Goal: Task Accomplishment & Management: Manage account settings

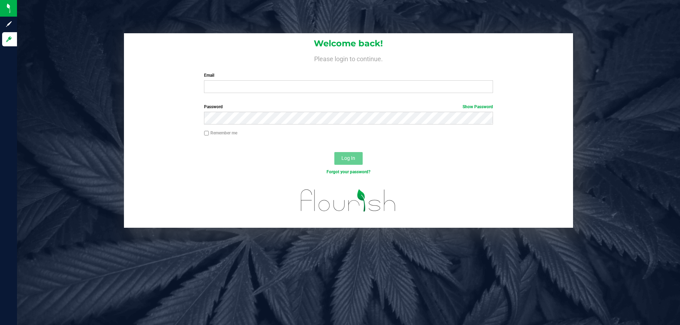
click at [285, 79] on div "Email Required Please format your email correctly." at bounding box center [348, 82] width 299 height 21
click at [286, 89] on input "Email" at bounding box center [348, 86] width 289 height 13
type input "[EMAIL_ADDRESS][DOMAIN_NAME]"
click at [334, 152] on button "Log In" at bounding box center [348, 158] width 28 height 13
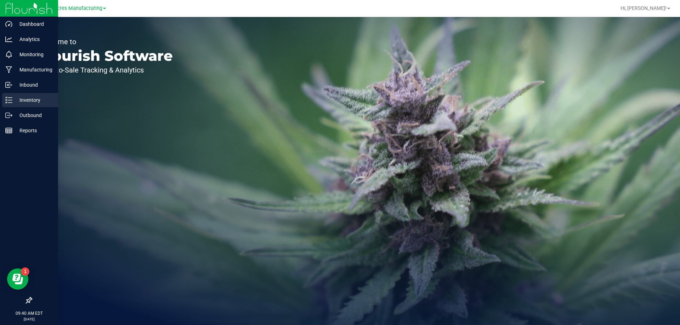
click at [15, 95] on div "Inventory" at bounding box center [30, 100] width 56 height 14
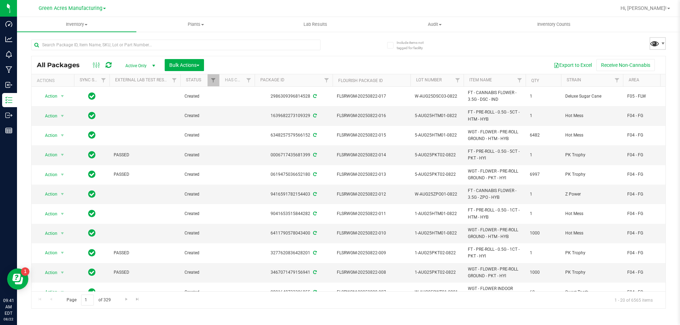
click at [650, 40] on span at bounding box center [654, 43] width 10 height 10
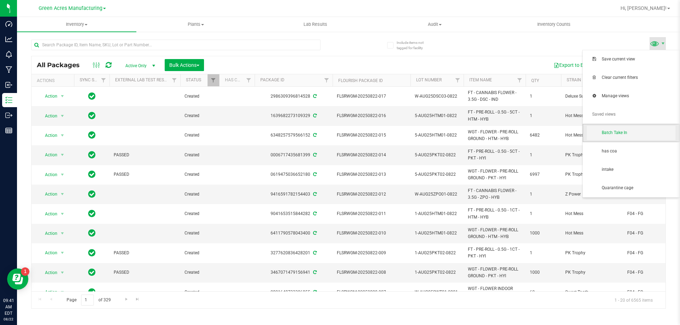
click at [638, 131] on span "Batch Take In" at bounding box center [639, 133] width 74 height 6
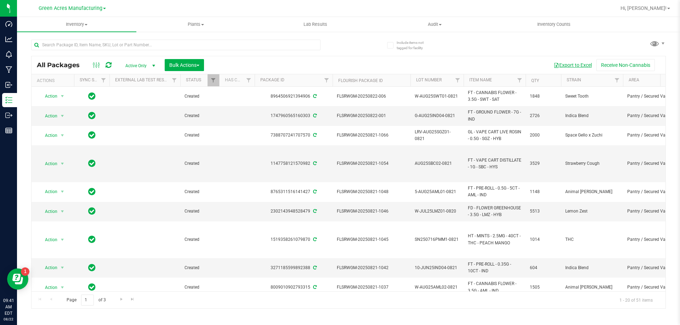
click at [580, 64] on button "Export to Excel" at bounding box center [572, 65] width 47 height 12
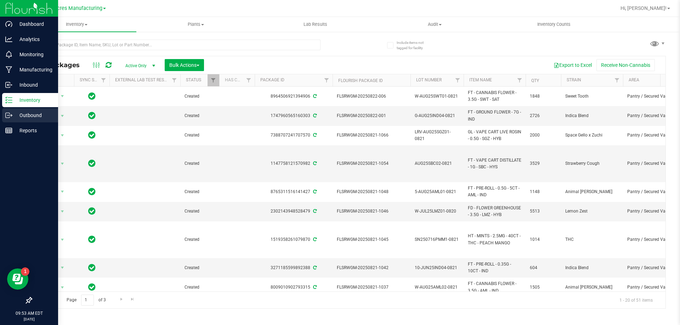
click at [13, 117] on p "Outbound" at bounding box center [33, 115] width 42 height 8
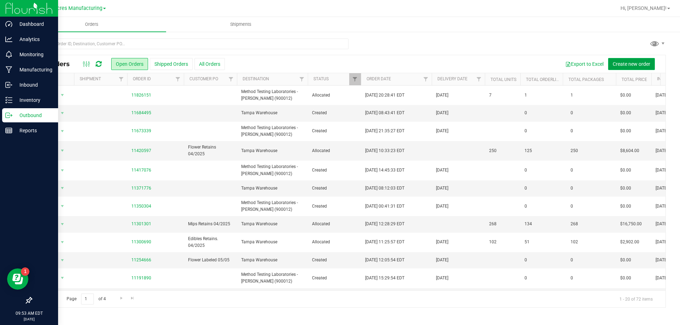
click at [640, 62] on span "Create new order" at bounding box center [632, 64] width 38 height 6
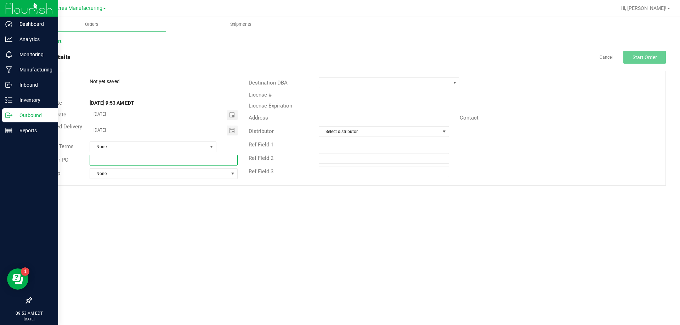
click at [196, 160] on input "text" at bounding box center [164, 160] width 148 height 11
type input "FG lab sample pick up"
click at [321, 85] on span at bounding box center [384, 83] width 131 height 10
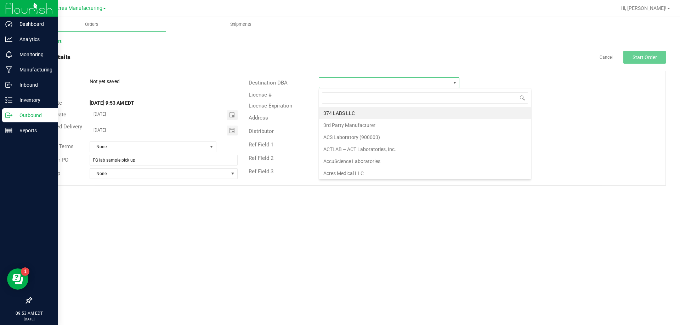
scroll to position [11, 141]
type input "p"
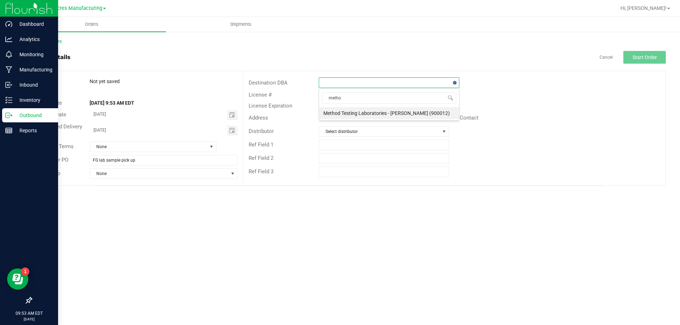
type input "method"
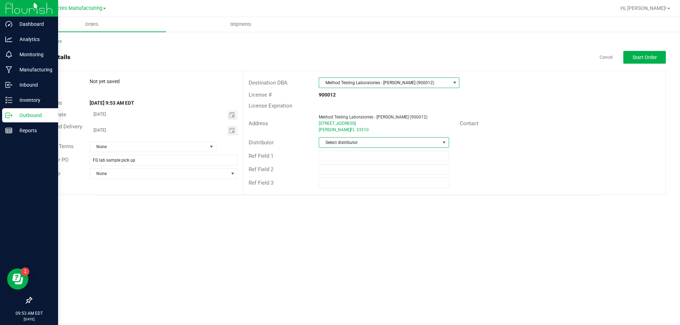
click at [443, 141] on span at bounding box center [444, 143] width 6 height 6
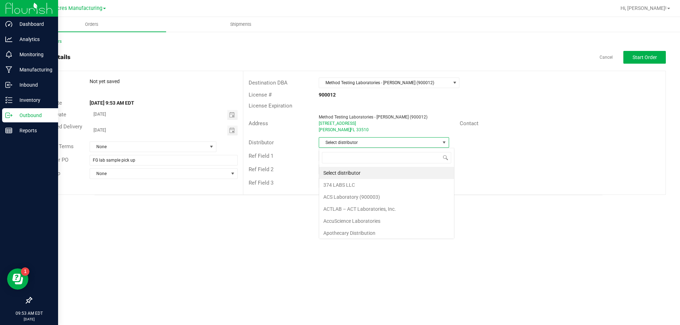
scroll to position [11, 130]
type input "para"
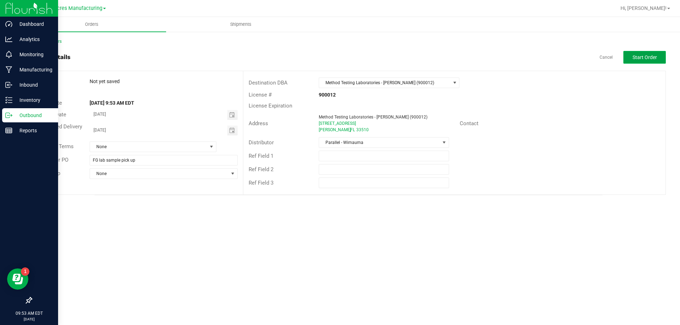
click at [636, 57] on span "Start Order" at bounding box center [644, 58] width 24 height 6
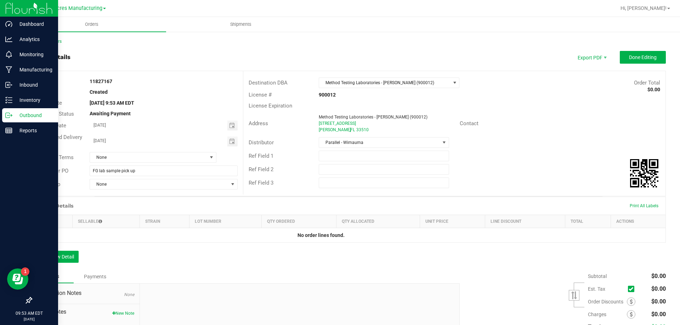
scroll to position [61, 0]
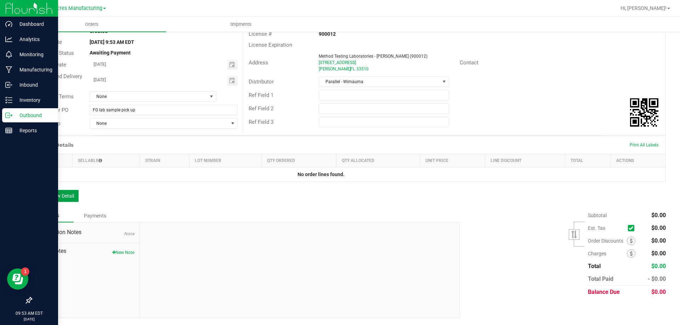
click at [75, 199] on button "Add New Detail" at bounding box center [54, 196] width 47 height 12
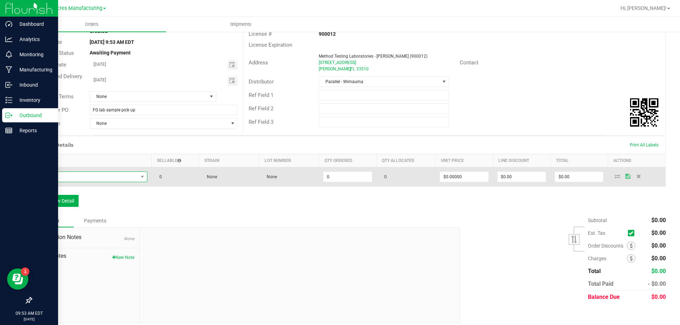
click at [120, 180] on span "NO DATA FOUND" at bounding box center [87, 177] width 102 height 10
type input "FT - CANNABIS FLOWER - 3.5G - SWT - SAT"
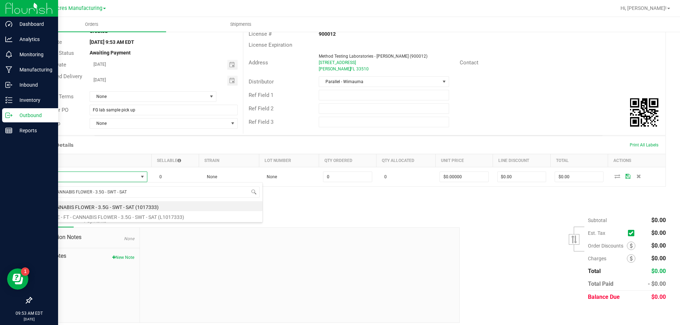
click at [124, 208] on li "FT - CANNABIS FLOWER - 3.5G - SWT - SAT (1017333)" at bounding box center [149, 206] width 226 height 10
type input "0 ea"
type input "$50.00000"
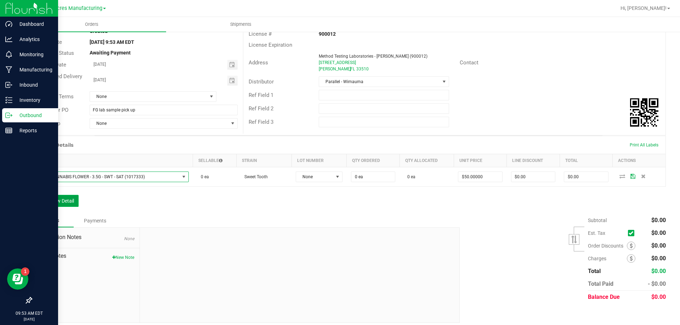
click at [76, 200] on button "Add New Detail" at bounding box center [54, 201] width 47 height 12
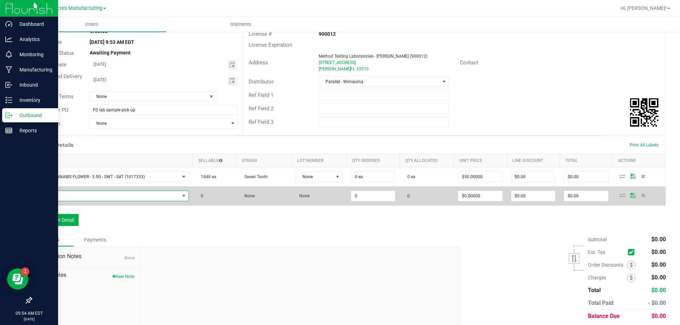
click at [111, 197] on span "NO DATA FOUND" at bounding box center [107, 196] width 143 height 10
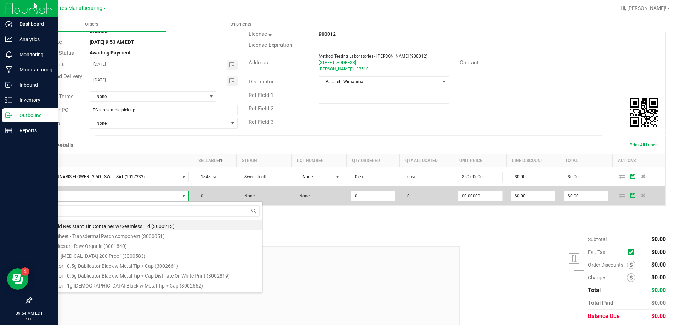
scroll to position [11, 149]
type input "FT - CANNABIS FLOWER - 3.5G - AML - IND"
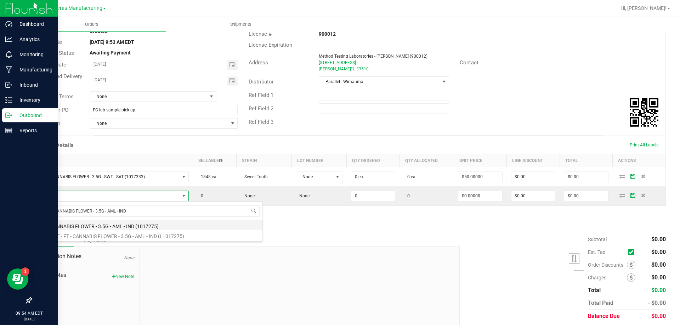
click at [123, 223] on li "FT - CANNABIS FLOWER - 3.5G - AML - IND (1017275)" at bounding box center [149, 226] width 226 height 10
type input "0 ea"
type input "$50.00000"
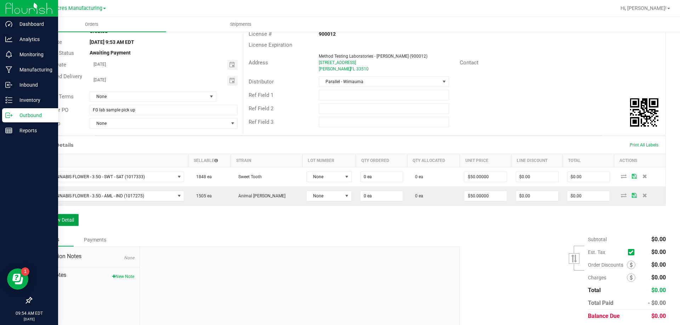
click at [43, 218] on button "Add New Detail" at bounding box center [54, 220] width 47 height 12
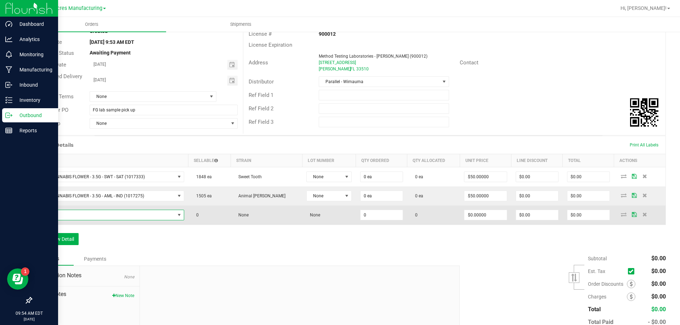
click at [121, 219] on span "NO DATA FOUND" at bounding box center [105, 215] width 138 height 10
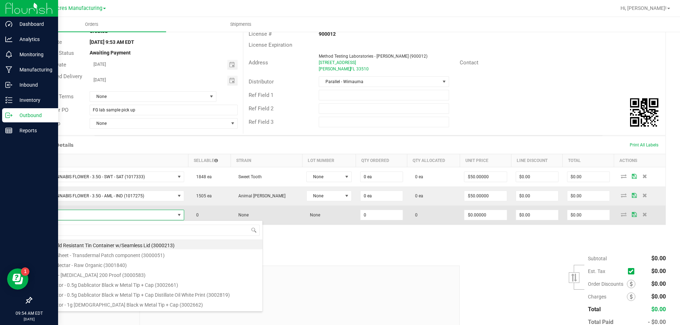
type input "FD - FLOWER GREENHOUSE - 3.5G - LMZ - HYB"
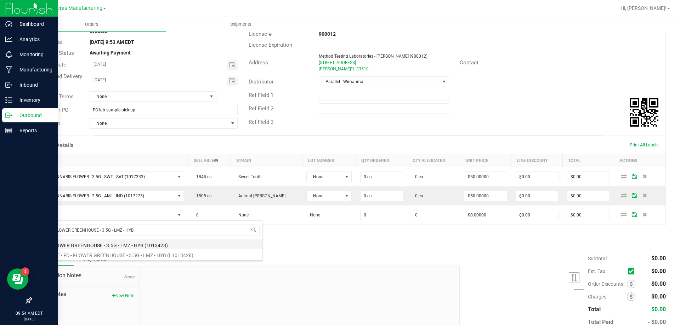
click at [124, 244] on li "FD - FLOWER GREENHOUSE - 3.5G - LMZ - HYB (1013428)" at bounding box center [149, 245] width 226 height 10
type input "0 ea"
type input "$30.00000"
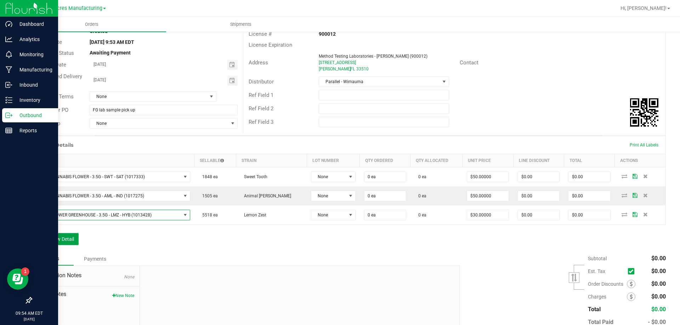
click at [74, 241] on button "Add New Detail" at bounding box center [54, 239] width 47 height 12
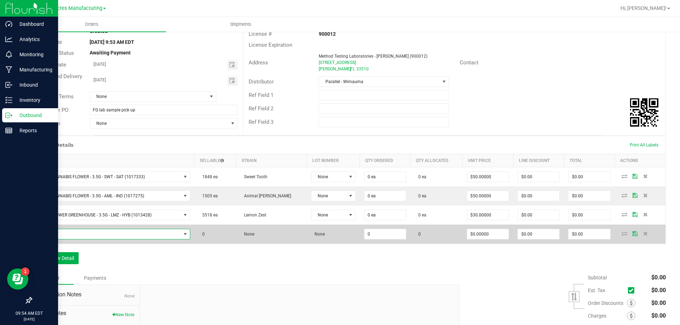
click at [107, 235] on span "NO DATA FOUND" at bounding box center [108, 234] width 144 height 10
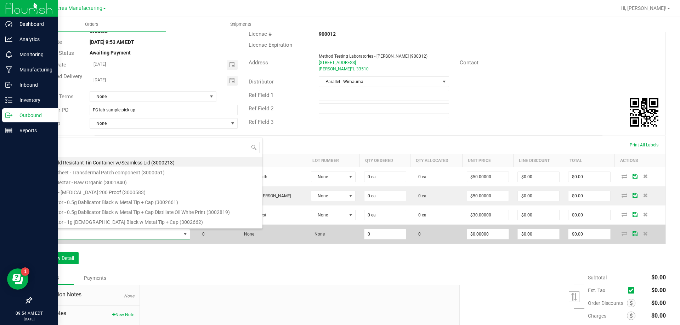
scroll to position [11, 156]
type input "FT - GROUND FLOWER - 7G - IND"
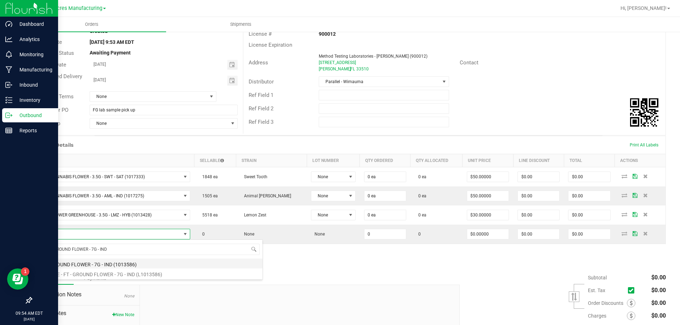
click at [94, 267] on li "FT - GROUND FLOWER - 7G - IND (1013586)" at bounding box center [149, 264] width 226 height 10
type input "0 ea"
type input "$50.00000"
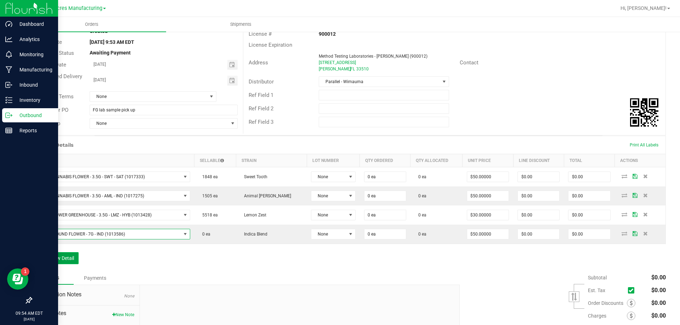
click at [58, 262] on button "Add New Detail" at bounding box center [54, 258] width 47 height 12
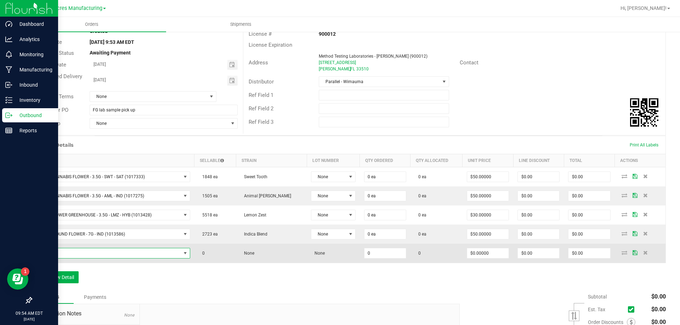
click at [81, 253] on span "NO DATA FOUND" at bounding box center [108, 254] width 144 height 10
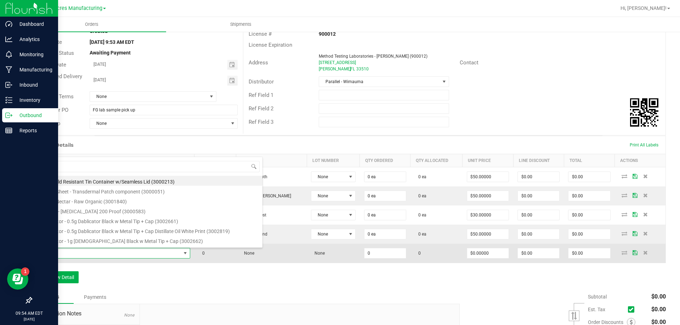
type input "FT - PRE-ROLL - 0.35G - 10CT - IND"
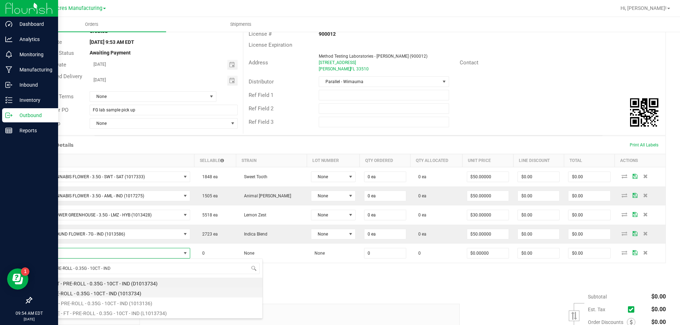
click at [106, 292] on li "FT - PRE-ROLL - 0.35G - 10CT - IND (1013734)" at bounding box center [149, 293] width 226 height 10
type input "0 ea"
type input "$42.00000"
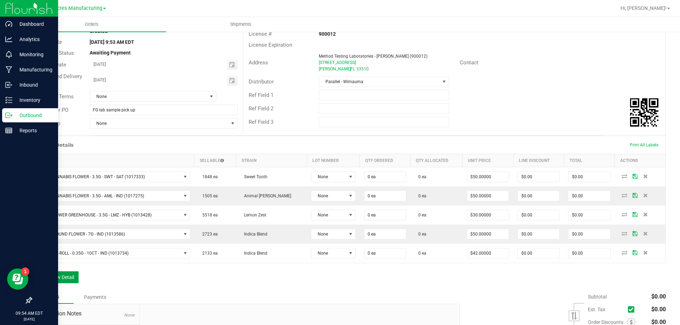
click at [71, 276] on button "Add New Detail" at bounding box center [54, 278] width 47 height 12
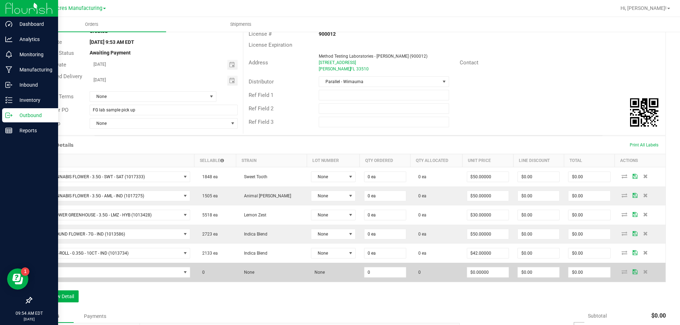
click at [133, 278] on td at bounding box center [113, 272] width 163 height 19
click at [141, 268] on span "NO DATA FOUND" at bounding box center [108, 273] width 144 height 10
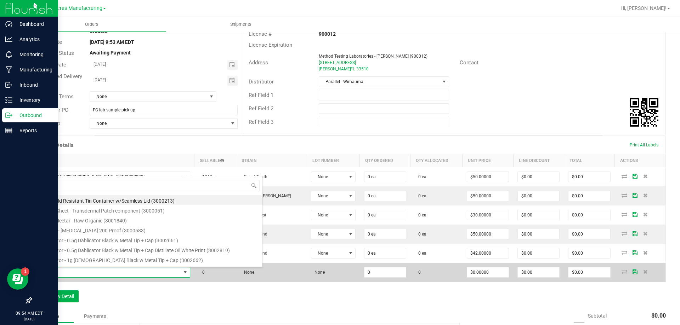
type input "FT - PRE-ROLL - 0.5G - 5CT - AML - IND"
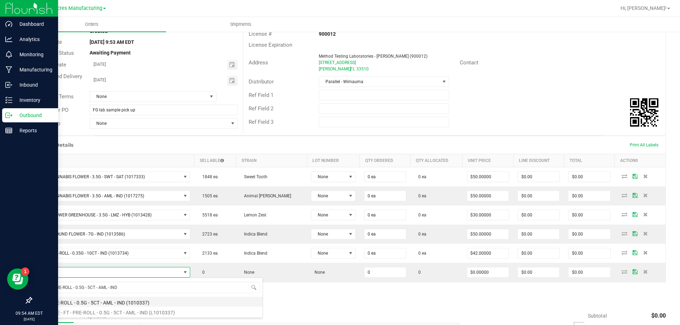
click at [119, 303] on li "FT - PRE-ROLL - 0.5G - 5CT - AML - IND (1010337)" at bounding box center [149, 302] width 226 height 10
type input "0 ea"
type input "$29.00000"
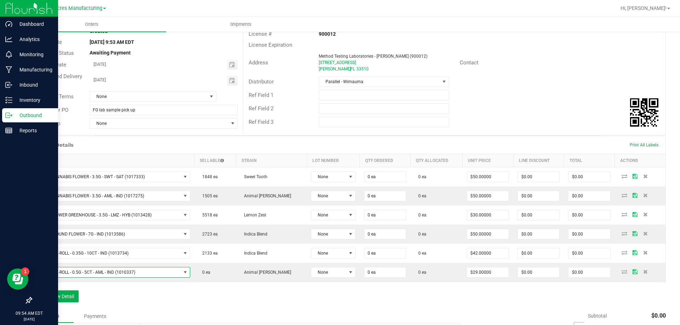
click at [57, 288] on div "Order Details Print All Labels Item Sellable Strain Lot Number Qty Ordered Qty …" at bounding box center [348, 223] width 635 height 174
click at [62, 294] on button "Add New Detail" at bounding box center [54, 297] width 47 height 12
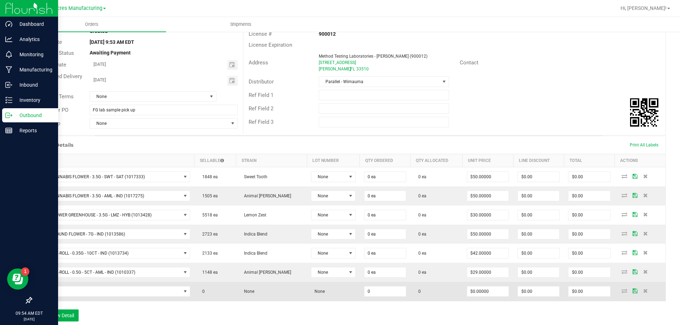
click at [80, 297] on td at bounding box center [113, 291] width 163 height 19
click at [97, 294] on span "NO DATA FOUND" at bounding box center [108, 292] width 144 height 10
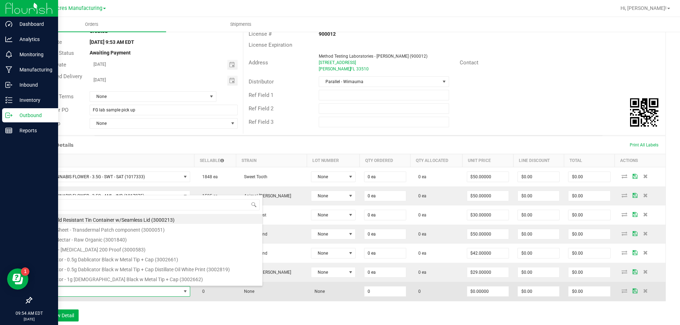
type input "FT - PRE-ROLL - 0.5G - 1CT - AML - IND"
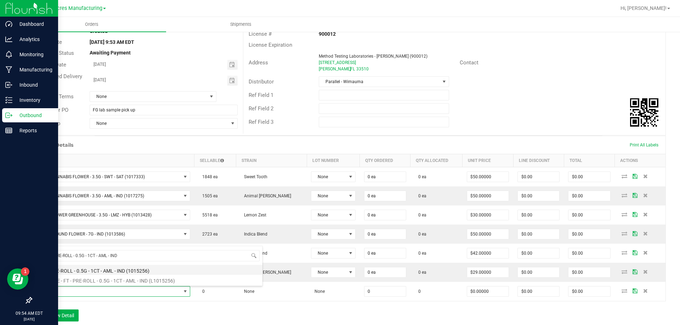
click at [115, 272] on li "FT - PRE-ROLL - 0.5G - 1CT - AML - IND (1015256)" at bounding box center [149, 270] width 226 height 10
type input "0 ea"
type input "$5.00000"
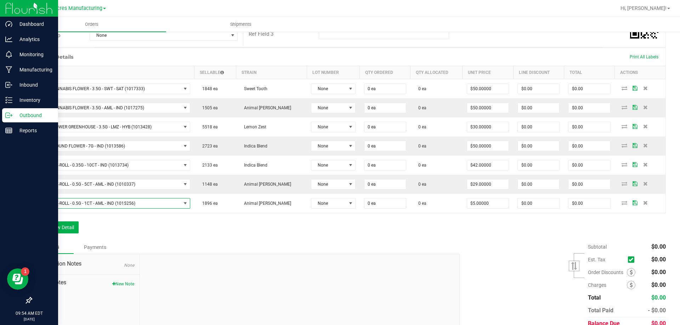
scroll to position [167, 0]
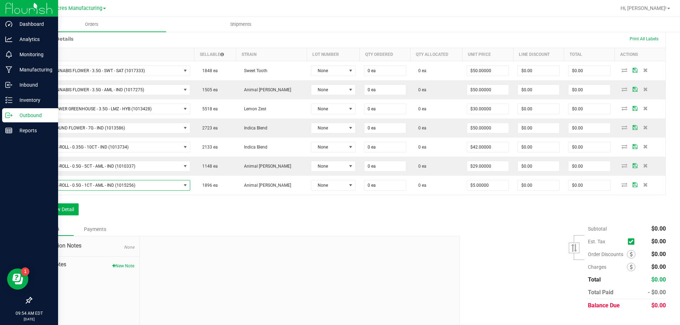
click at [72, 218] on div "Order Details Print All Labels Item Sellable Strain Lot Number Qty Ordered Qty …" at bounding box center [348, 126] width 635 height 193
click at [72, 214] on button "Add New Detail" at bounding box center [54, 210] width 47 height 12
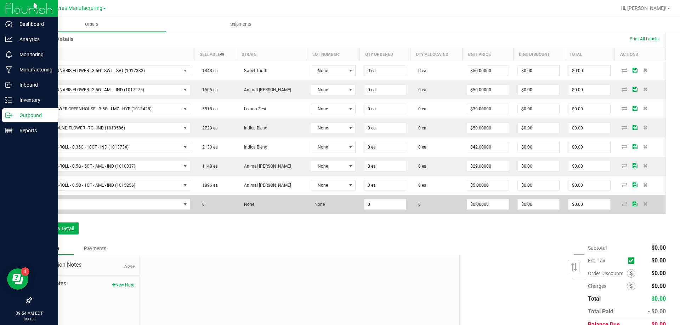
click at [128, 210] on td at bounding box center [113, 204] width 163 height 19
click at [130, 207] on span "NO DATA FOUND" at bounding box center [108, 205] width 144 height 10
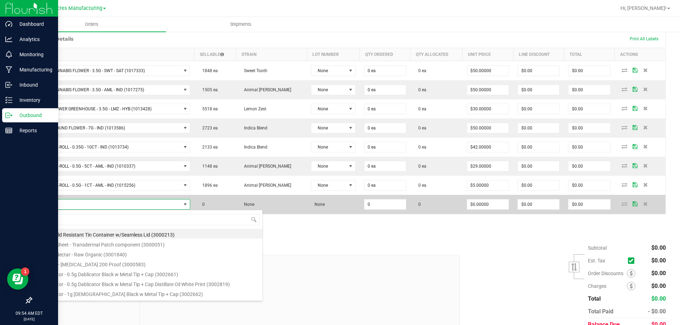
scroll to position [11, 156]
type input "GL - VAPE CART LIVE ROSIN - 0.5G - SGZ - HYB"
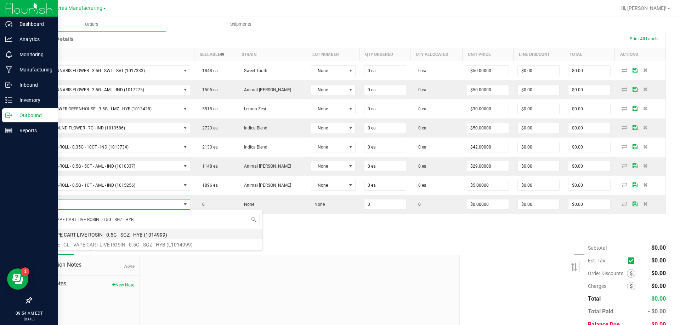
click at [126, 232] on li "GL - VAPE CART LIVE ROSIN - 0.5G - SGZ - HYB (1014999)" at bounding box center [149, 234] width 226 height 10
type input "0 ea"
type input "$55.00000"
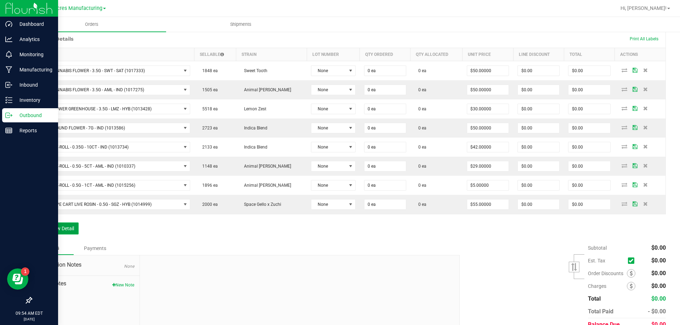
click at [56, 231] on button "Add New Detail" at bounding box center [54, 229] width 47 height 12
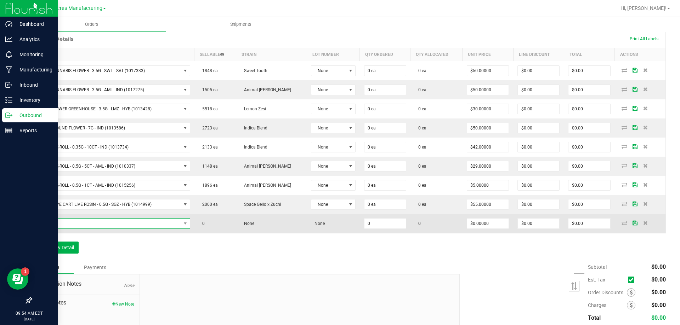
click at [93, 225] on span "NO DATA FOUND" at bounding box center [108, 224] width 144 height 10
type input "FT - VAPE CART DISTILLATE - 1G - SBC - HYS"
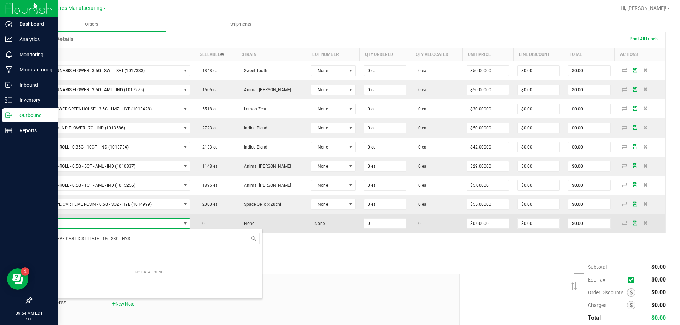
scroll to position [11, 154]
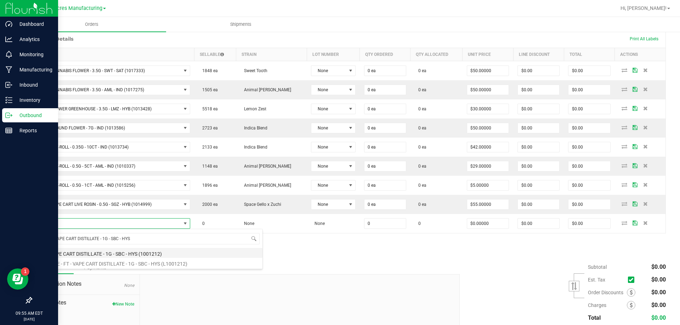
click at [110, 252] on li "FT - VAPE CART DISTILLATE - 1G - SBC - HYS (1001212)" at bounding box center [149, 253] width 226 height 10
type input "0 ea"
type input "$90.00000"
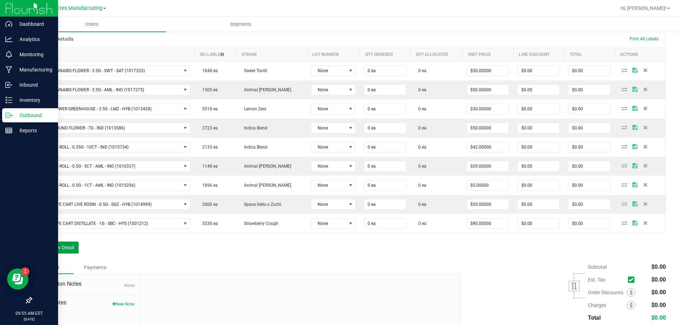
click at [73, 250] on button "Add New Detail" at bounding box center [54, 248] width 47 height 12
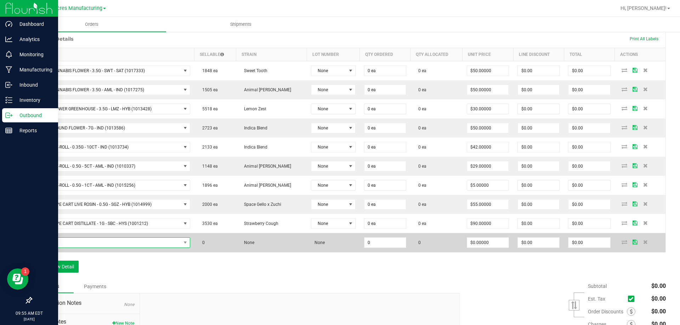
click at [161, 240] on span "NO DATA FOUND" at bounding box center [108, 243] width 144 height 10
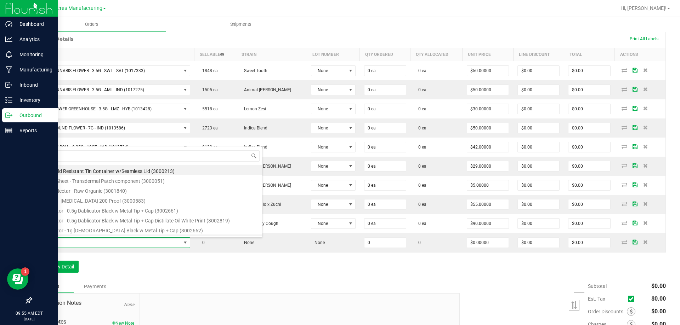
type input "FT - VAPE CART DISTILLATE - 0.5G - SBC - HYS"
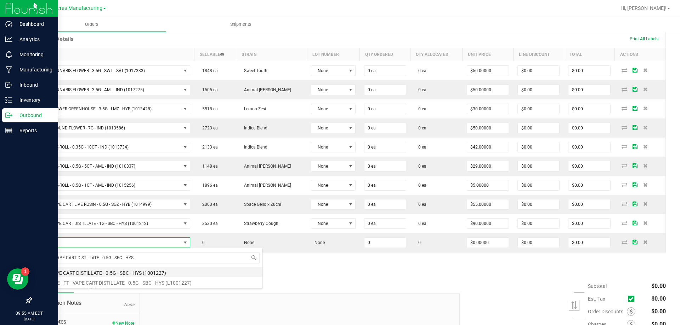
click at [148, 269] on li "FT - VAPE CART DISTILLATE - 0.5G - SBC - HYS (1001227)" at bounding box center [149, 272] width 226 height 10
type input "0 ea"
type input "$50.00000"
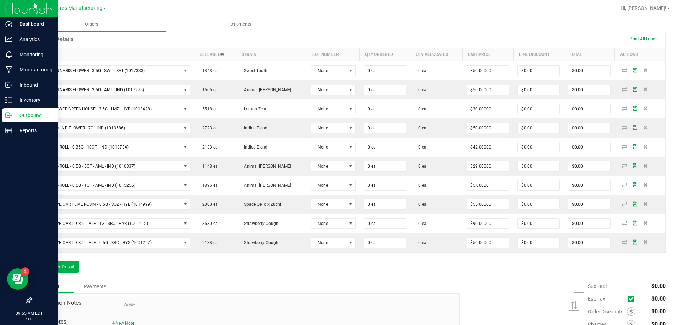
drag, startPoint x: 45, startPoint y: 251, endPoint x: 49, endPoint y: 258, distance: 8.2
click at [45, 252] on div "Order Details Print All Labels Item Sellable Strain Lot Number Qty Ordered Qty …" at bounding box center [348, 141] width 635 height 223
click at [49, 258] on div "Order Details Print All Labels Item Sellable Strain Lot Number Qty Ordered Qty …" at bounding box center [348, 155] width 635 height 250
click at [53, 267] on button "Add New Detail" at bounding box center [54, 267] width 47 height 12
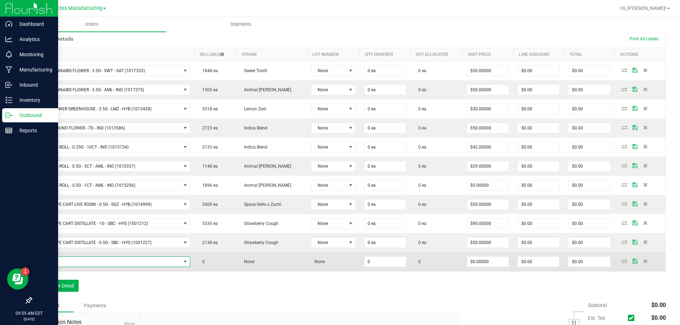
click at [95, 258] on span "NO DATA FOUND" at bounding box center [108, 262] width 144 height 10
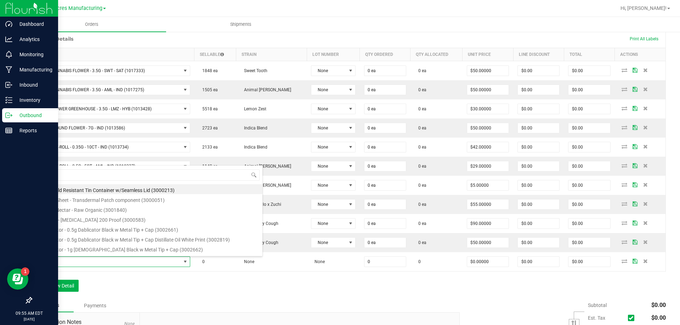
type input "SW - VAPE PEN DISTILLATE - 0.3G - ZEN - 1CBD-4THC"
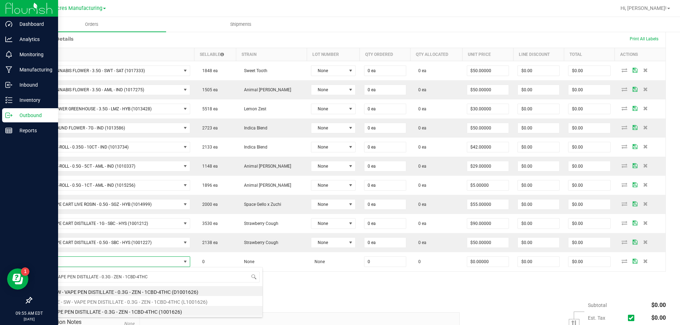
click at [98, 307] on li "SW - VAPE PEN DISTILLATE - 0.3G - ZEN - 1CBD-4THC (1001626)" at bounding box center [149, 311] width 226 height 10
type input "0 ea"
type input "$35.00000"
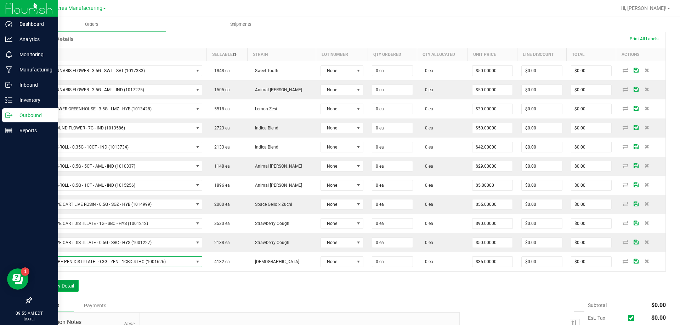
click at [72, 284] on button "Add New Detail" at bounding box center [54, 286] width 47 height 12
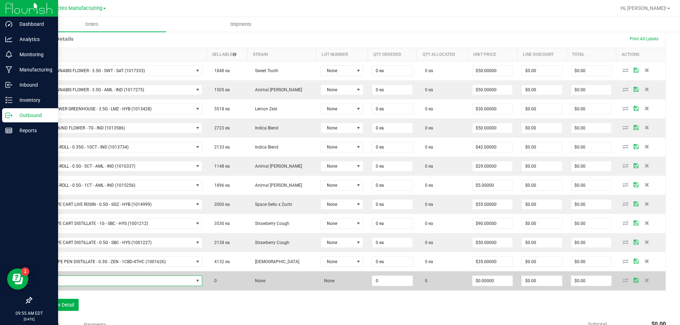
click at [146, 284] on span "NO DATA FOUND" at bounding box center [114, 281] width 157 height 10
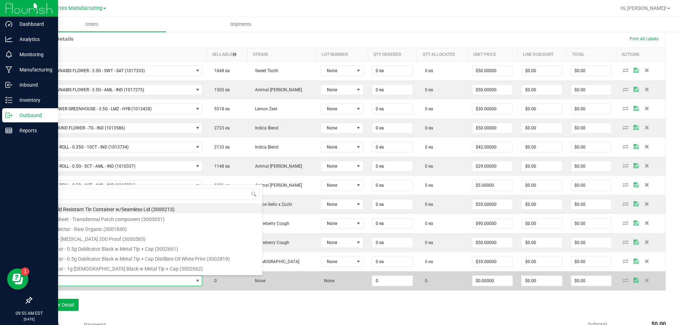
type input "SW - PATCH - 20MG - RLF - 1CBD-9THC"
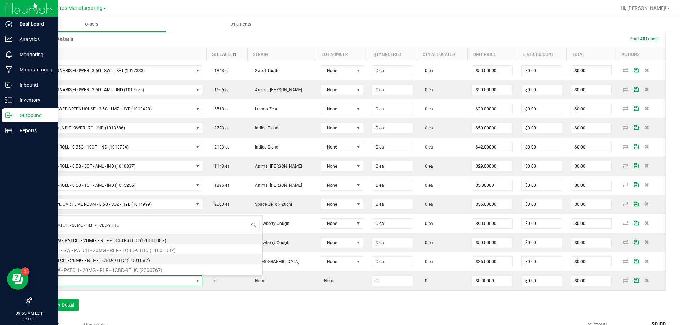
click at [127, 259] on li "SW - PATCH - 20MG - RLF - 1CBD-9THC (1001087)" at bounding box center [149, 260] width 226 height 10
type input "0 ea"
type input "$12.00000"
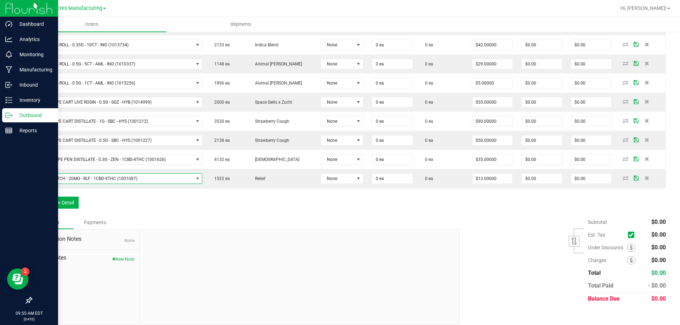
scroll to position [273, 0]
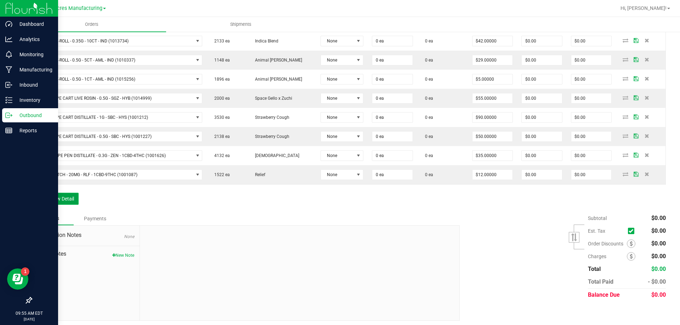
click at [69, 195] on button "Add New Detail" at bounding box center [54, 199] width 47 height 12
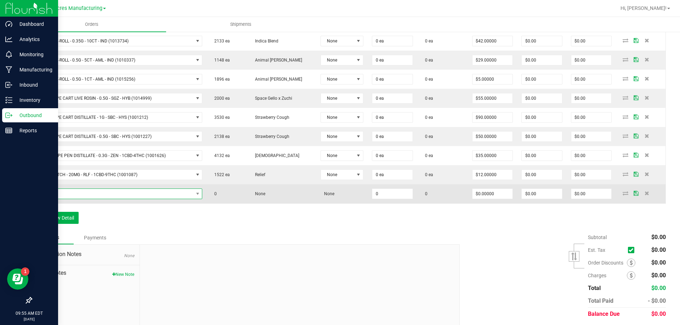
click at [85, 197] on span "NO DATA FOUND" at bounding box center [114, 194] width 157 height 10
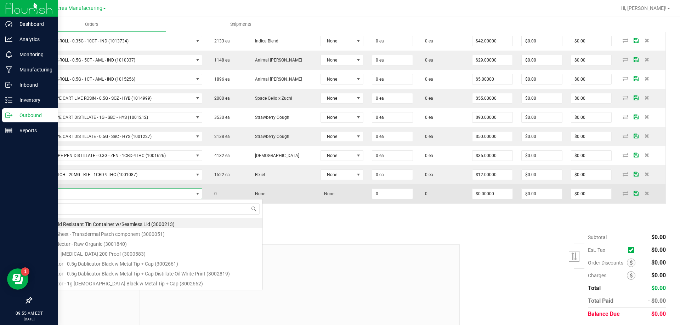
scroll to position [11, 166]
type input "HT - BAR - 100MG - THC - MILK CHOCOLATE CARAMEL"
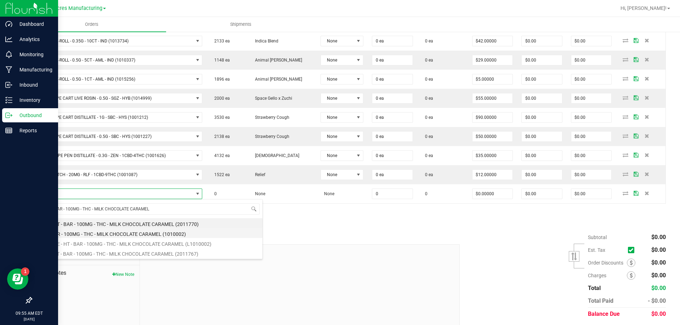
click at [96, 234] on li "HT - BAR - 100MG - THC - MILK CHOCOLATE CARAMEL (1010002)" at bounding box center [149, 233] width 226 height 10
type input "0 ea"
type input "$27.00000"
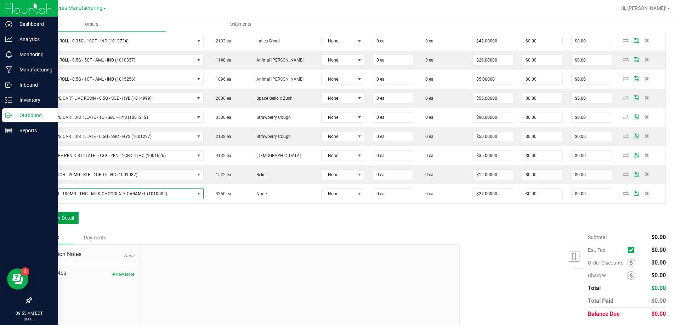
click at [64, 216] on button "Add New Detail" at bounding box center [54, 218] width 47 height 12
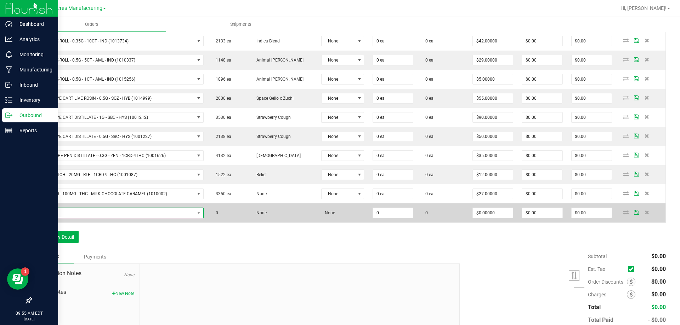
click at [129, 216] on span "NO DATA FOUND" at bounding box center [115, 213] width 158 height 10
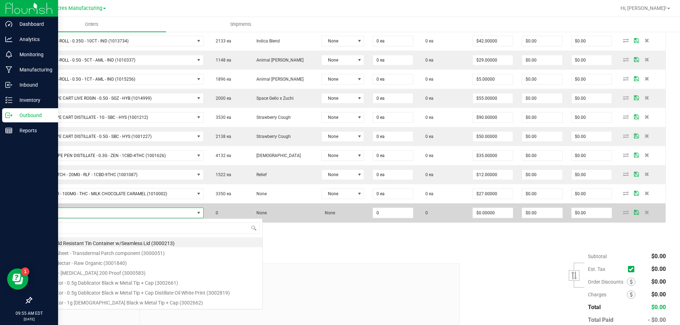
scroll to position [11, 168]
type input "WNA - SOFT CHEWS - 30MG - 10CT - 2CBD-1THC - YUZU"
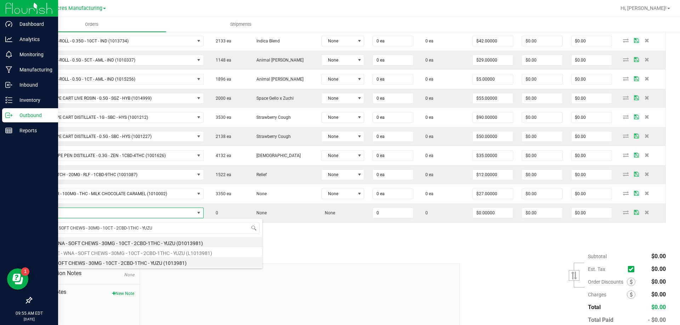
click at [110, 260] on li "WNA - SOFT CHEWS - 30MG - 10CT - 2CBD-1THC - YUZU (1013981)" at bounding box center [149, 262] width 226 height 10
type input "0 ea"
type input "$27.00000"
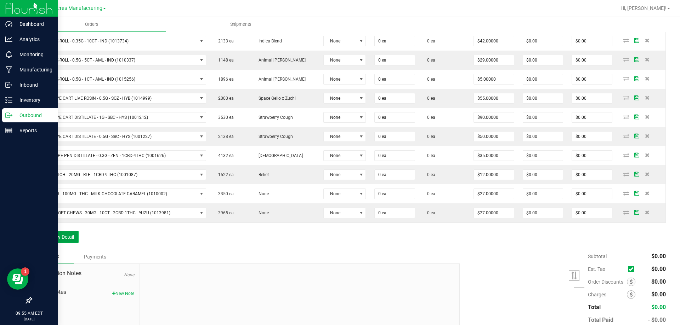
click at [66, 235] on button "Add New Detail" at bounding box center [54, 237] width 47 height 12
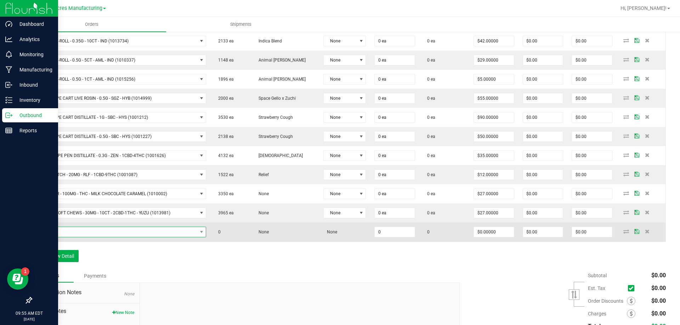
click at [120, 235] on span "NO DATA FOUND" at bounding box center [116, 232] width 161 height 10
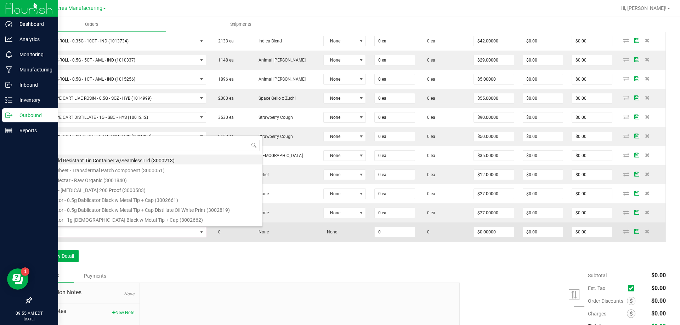
scroll to position [11, 169]
type input "HT - MINTS - 2.5MG - 40CT - THC - PEACH MANGO"
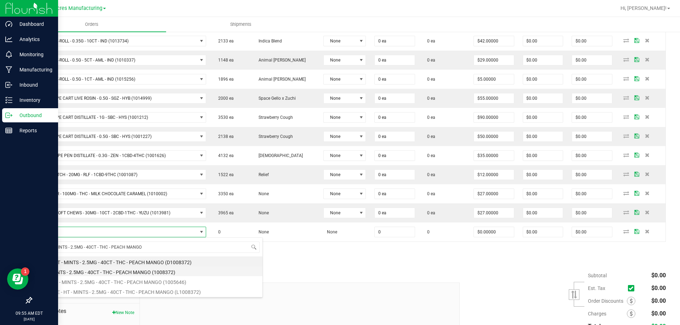
click at [103, 269] on li "HT - MINTS - 2.5MG - 40CT - THC - PEACH MANGO (1008372)" at bounding box center [149, 272] width 226 height 10
type input "0 ea"
type input "$30.00000"
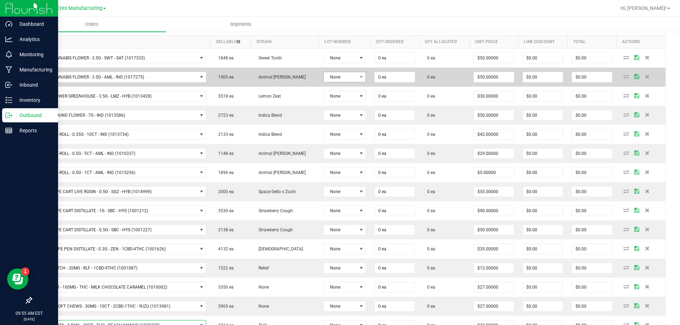
scroll to position [167, 0]
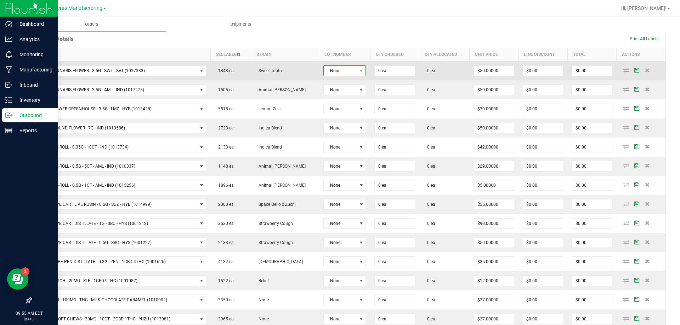
click at [333, 67] on span "None" at bounding box center [340, 71] width 33 height 10
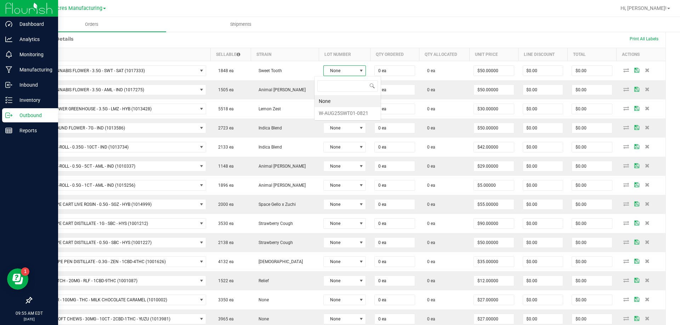
scroll to position [11, 43]
click at [335, 109] on li "W-AUG25SWT01-0821" at bounding box center [347, 113] width 66 height 12
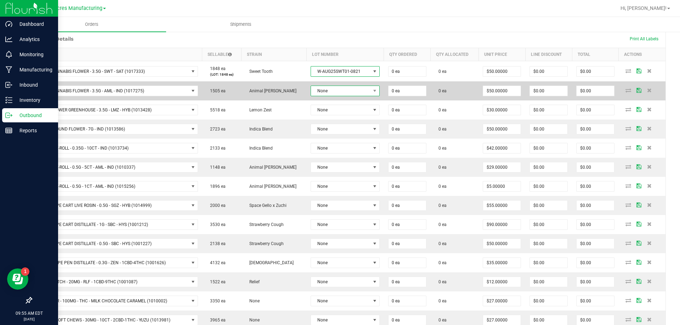
click at [339, 92] on span "None" at bounding box center [340, 91] width 59 height 10
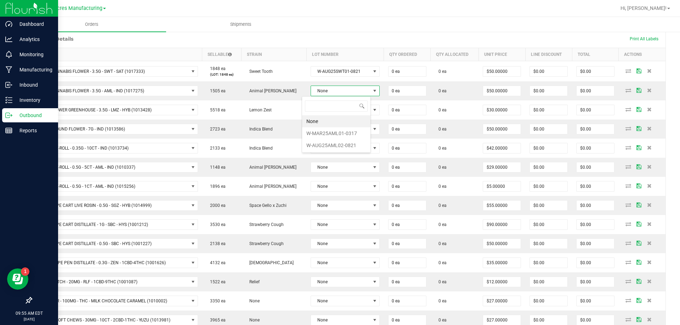
scroll to position [11, 69]
click at [330, 144] on li "W-AUG25AML02-0821" at bounding box center [336, 146] width 68 height 12
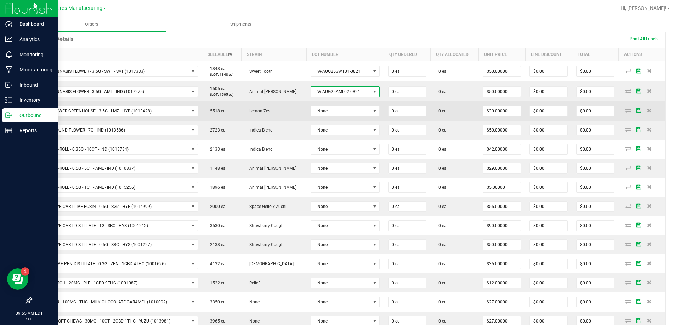
click at [343, 106] on td "None" at bounding box center [344, 111] width 77 height 19
click at [343, 112] on span "None" at bounding box center [340, 111] width 59 height 10
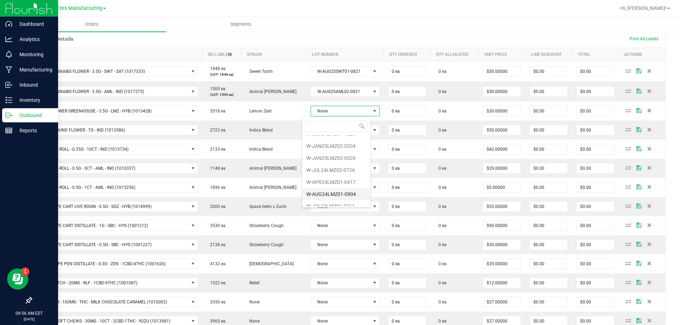
scroll to position [50, 0]
click at [338, 199] on li "W-JUL25LMZ01-0820" at bounding box center [336, 200] width 68 height 12
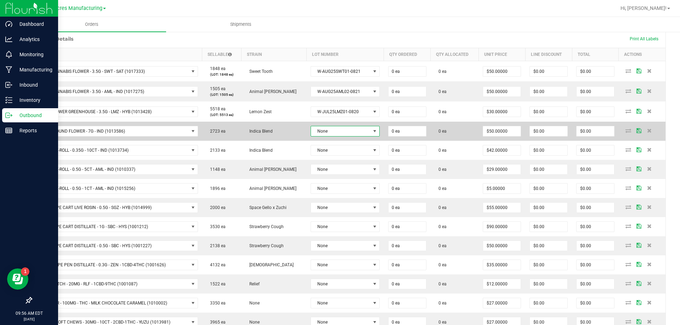
click at [370, 131] on span at bounding box center [374, 131] width 9 height 10
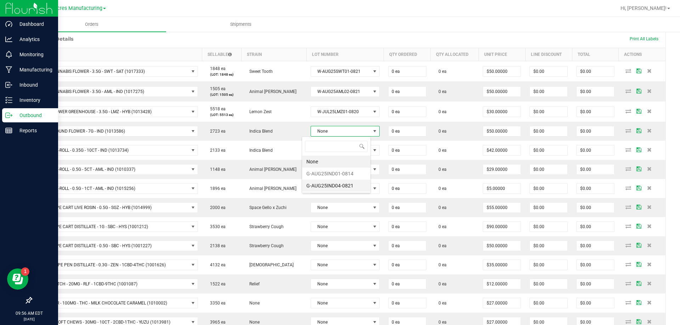
scroll to position [11, 69]
click at [347, 182] on li "G-AUG25IND04-0821" at bounding box center [336, 186] width 68 height 12
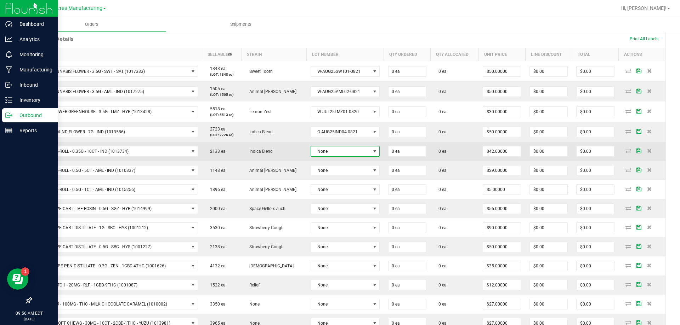
click at [356, 151] on span "None" at bounding box center [340, 152] width 59 height 10
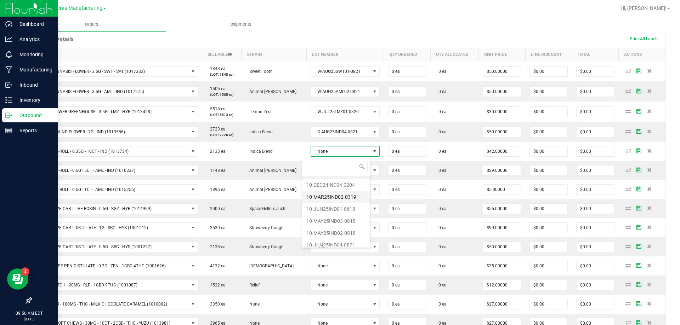
scroll to position [13, 0]
click at [339, 237] on li "10-JUN25IND04-0821" at bounding box center [336, 241] width 68 height 12
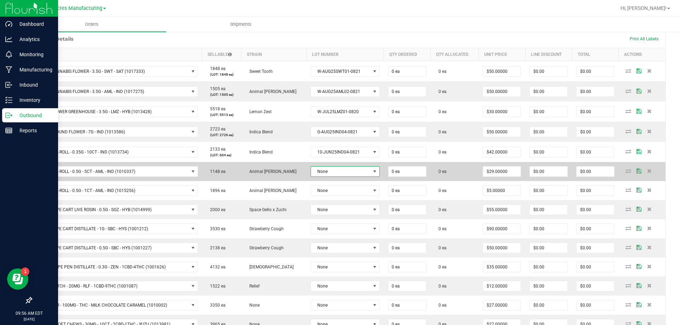
click at [345, 169] on span "None" at bounding box center [340, 172] width 59 height 10
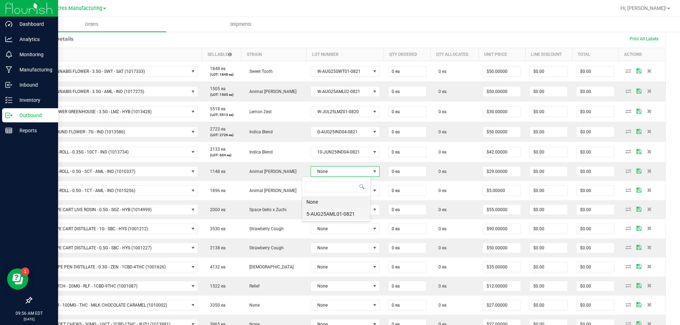
scroll to position [11, 69]
click at [340, 218] on li "5-AUG25AML01-0821" at bounding box center [336, 214] width 68 height 12
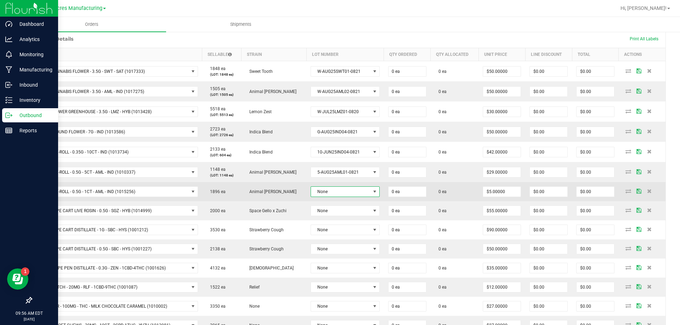
click at [348, 190] on span "None" at bounding box center [340, 192] width 59 height 10
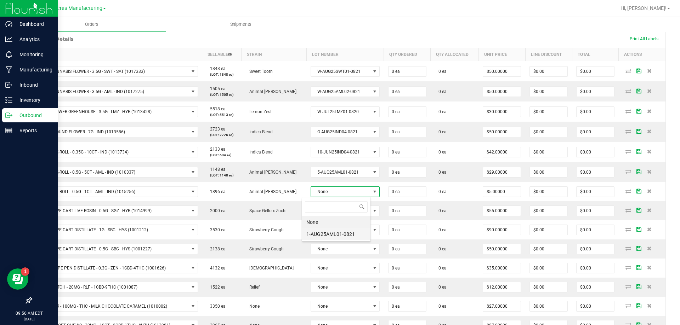
click at [339, 231] on li "1-AUG25AML01-0821" at bounding box center [336, 234] width 68 height 12
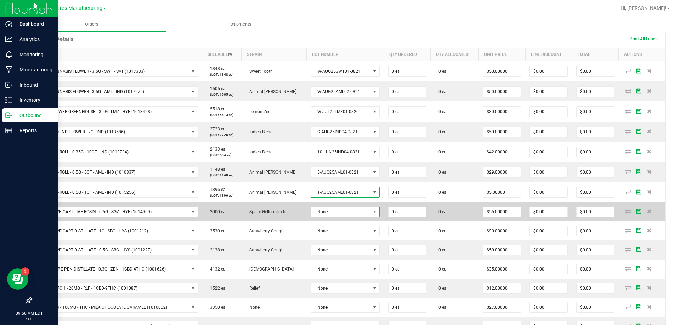
click at [343, 212] on span "None" at bounding box center [340, 212] width 59 height 10
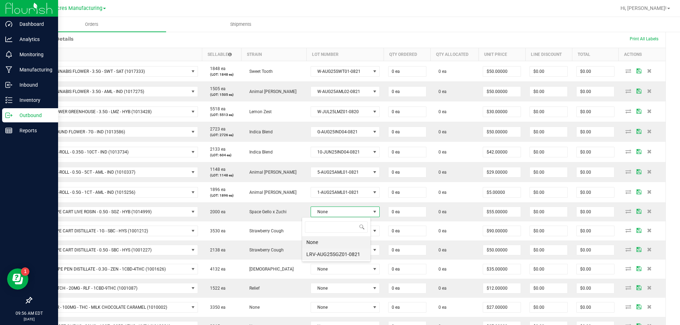
click at [330, 249] on li "LRV-AUG25SGZ01-0821" at bounding box center [336, 255] width 68 height 12
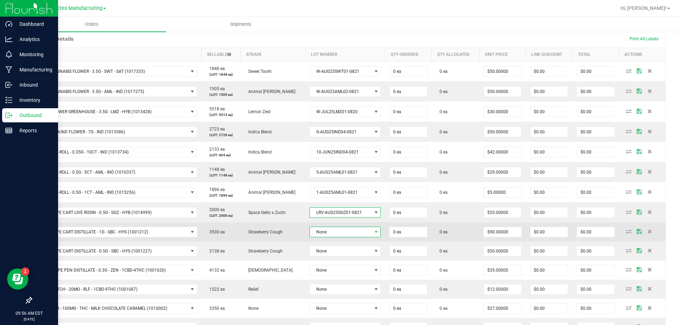
click at [335, 233] on span "None" at bounding box center [341, 232] width 62 height 10
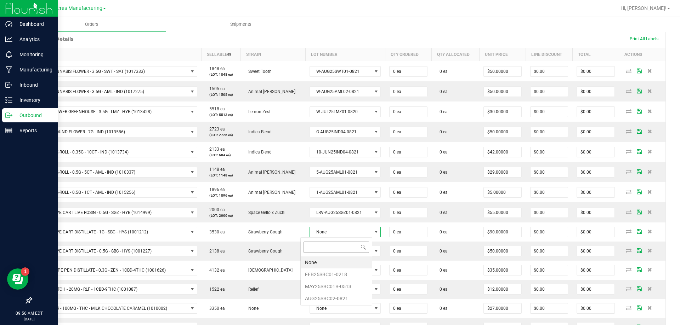
scroll to position [0, 0]
click at [337, 302] on li "AUG25SBC02-0821" at bounding box center [336, 299] width 71 height 12
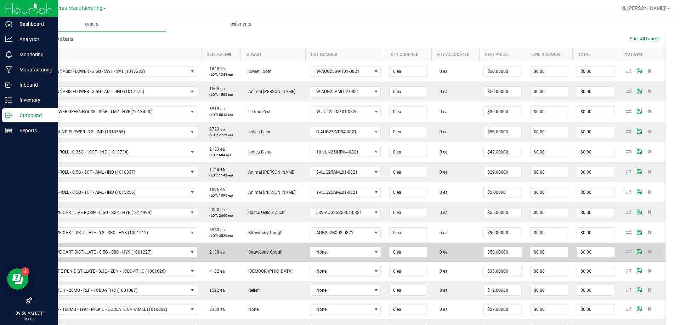
click at [356, 258] on td "None" at bounding box center [345, 252] width 80 height 19
click at [347, 254] on span "None" at bounding box center [341, 253] width 62 height 10
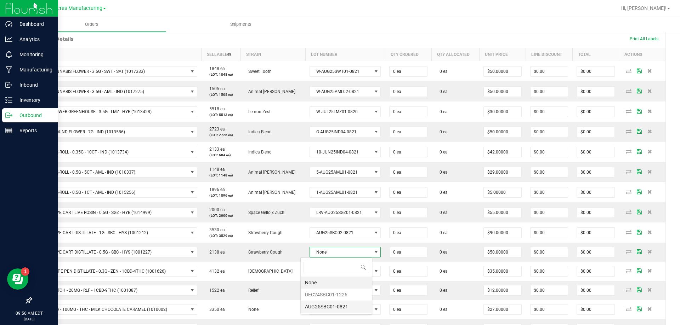
click at [354, 311] on li "AUG25SBC01-0821" at bounding box center [336, 307] width 71 height 12
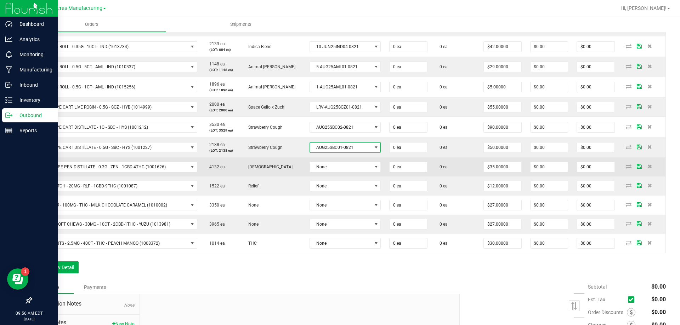
scroll to position [273, 0]
click at [345, 170] on span "None" at bounding box center [341, 166] width 62 height 10
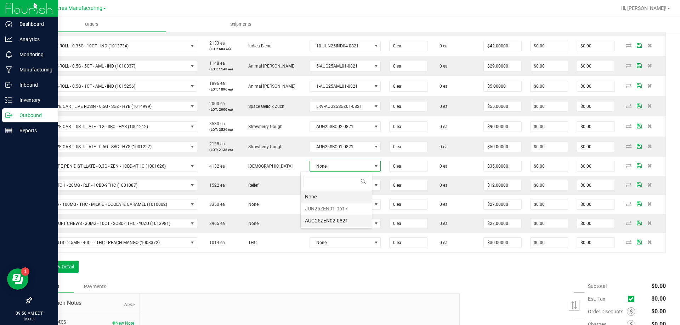
click at [335, 222] on li "AUG25ZEN02-0821" at bounding box center [336, 221] width 71 height 12
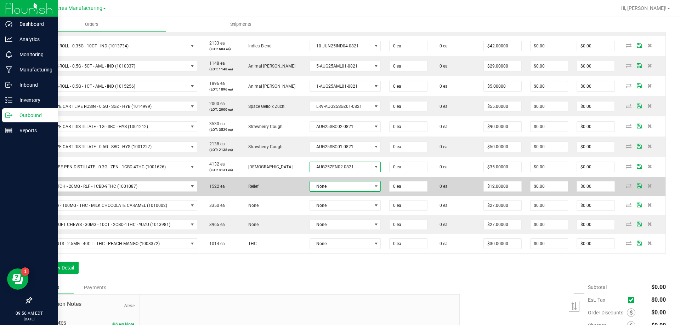
click at [362, 191] on span "None" at bounding box center [341, 187] width 62 height 10
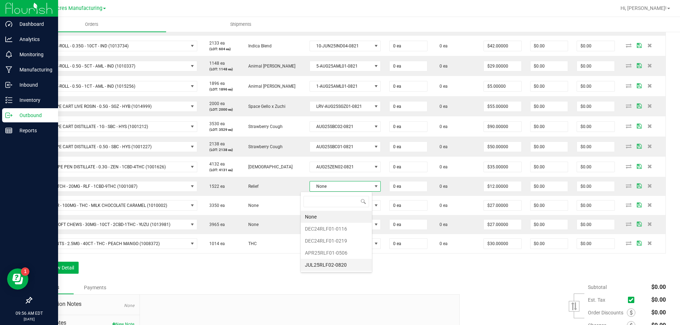
click at [343, 269] on li "JUL25RLF02-0820" at bounding box center [336, 265] width 71 height 12
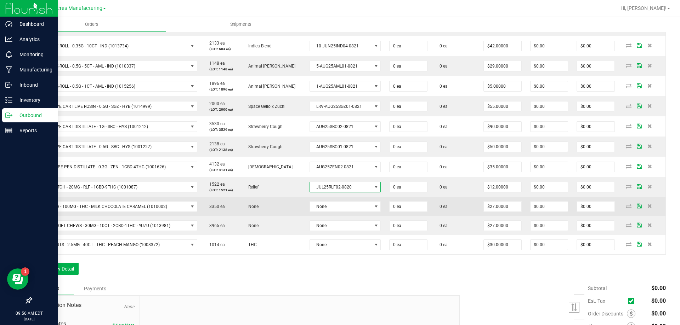
click at [361, 215] on td "None" at bounding box center [345, 206] width 80 height 19
click at [371, 211] on span at bounding box center [375, 207] width 9 height 10
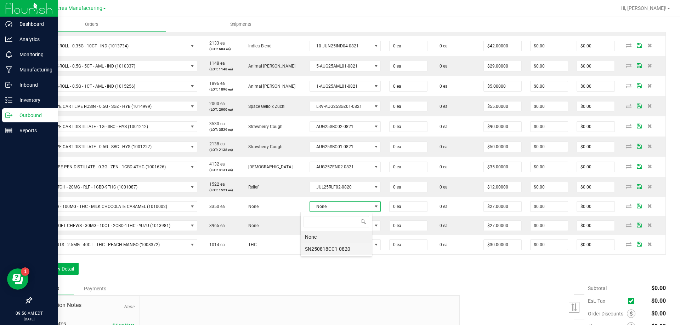
click at [354, 249] on li "SN250818CC1-0820" at bounding box center [336, 249] width 71 height 12
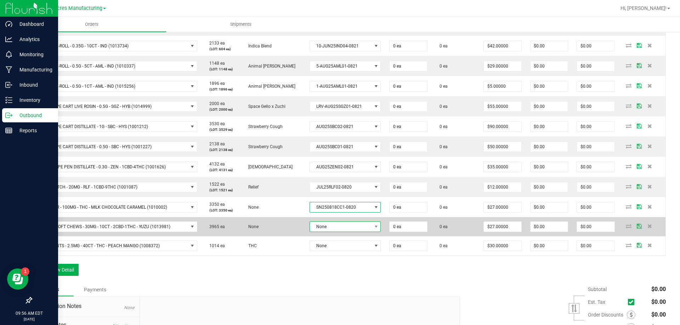
click at [354, 232] on span "None" at bounding box center [344, 227] width 71 height 11
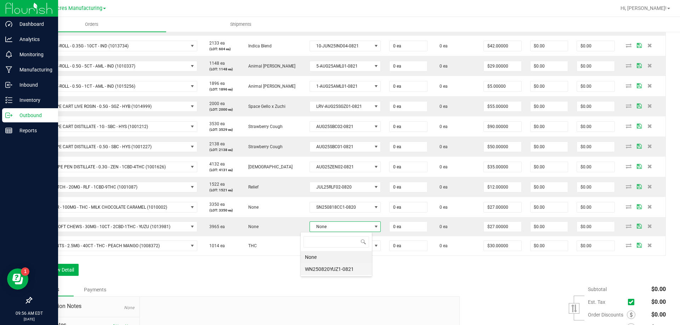
click at [355, 268] on li "WN250820YUZ1-0821" at bounding box center [336, 269] width 71 height 12
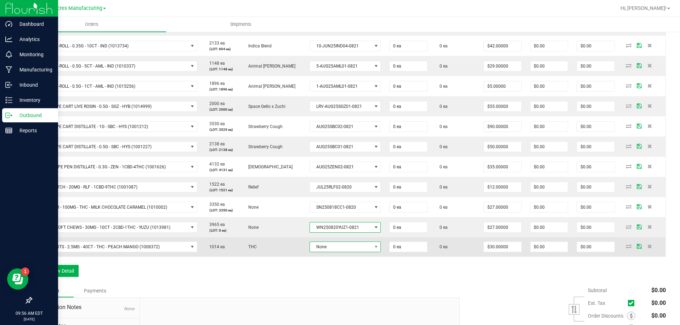
click at [359, 245] on span "None" at bounding box center [341, 247] width 62 height 10
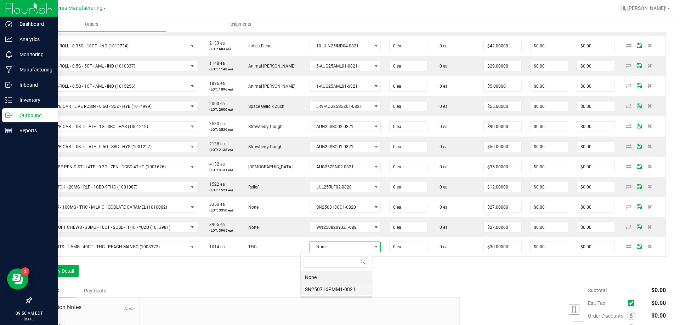
click at [347, 289] on li "SN250716PMM1-0821" at bounding box center [336, 290] width 71 height 12
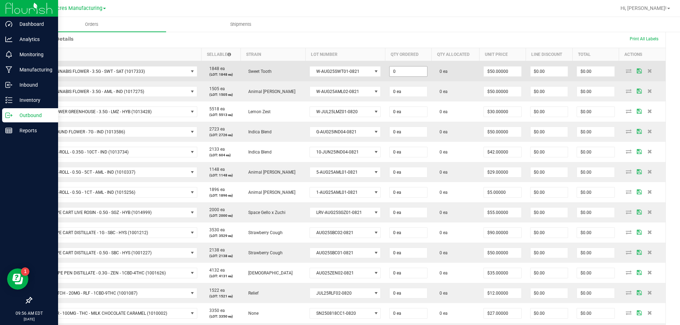
click at [404, 76] on input "0" at bounding box center [407, 72] width 37 height 10
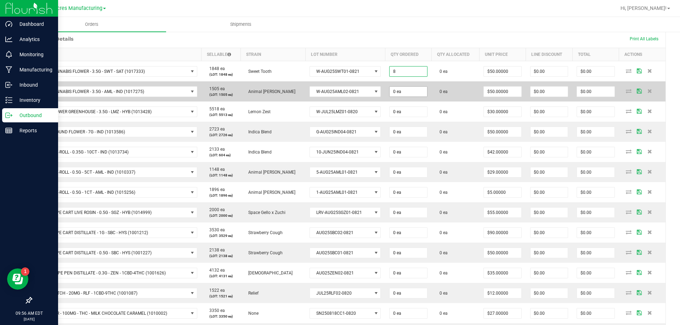
type input "8 ea"
type input "$400.00"
click at [403, 90] on input "0" at bounding box center [407, 92] width 37 height 10
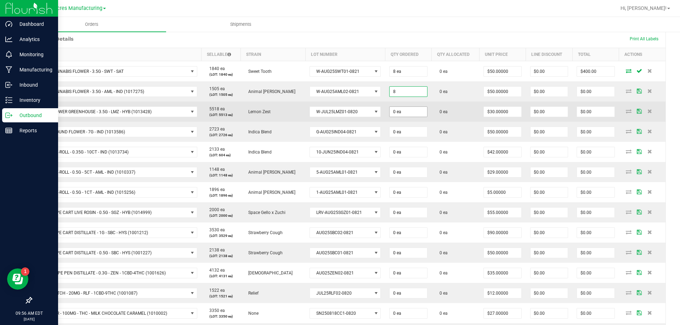
type input "8 ea"
type input "$400.00"
click at [409, 110] on input "0" at bounding box center [407, 112] width 37 height 10
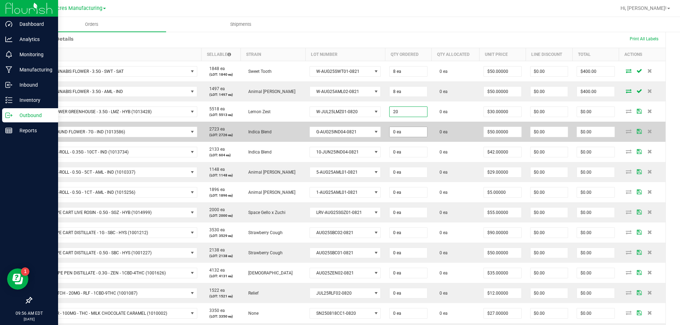
type input "20 ea"
type input "$600.00"
click at [408, 136] on input "0" at bounding box center [407, 132] width 37 height 10
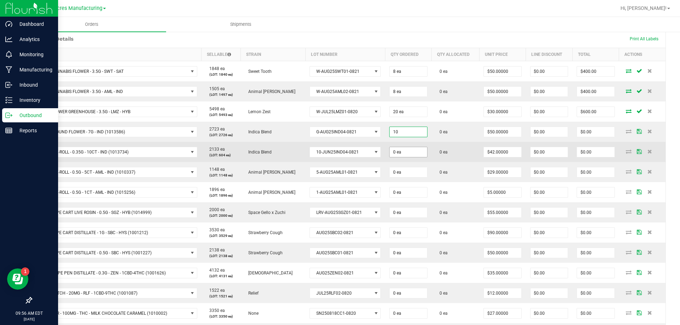
type input "10 ea"
type input "$500.00"
click at [406, 154] on input "0" at bounding box center [407, 152] width 37 height 10
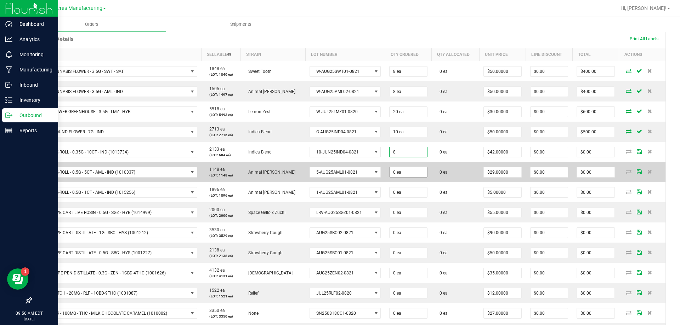
type input "8 ea"
type input "$336.00"
click at [401, 169] on input "0" at bounding box center [407, 172] width 37 height 10
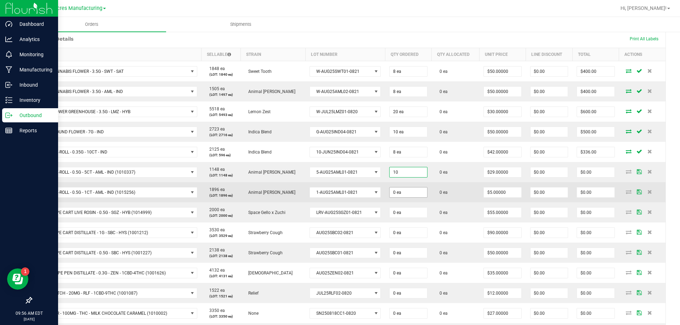
type input "10 ea"
type input "$290.00"
click at [396, 192] on input "0" at bounding box center [407, 193] width 37 height 10
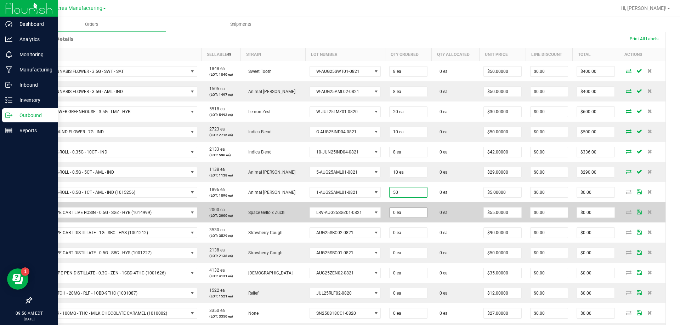
type input "50 ea"
type input "$250.00"
click at [401, 211] on input "0" at bounding box center [407, 213] width 37 height 10
click at [413, 212] on input "0" at bounding box center [407, 213] width 37 height 10
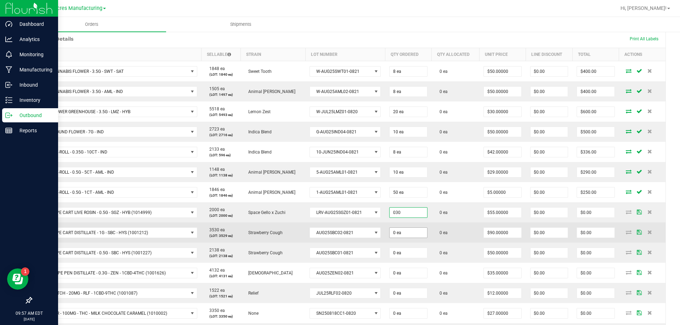
type input "30 ea"
type input "$1,650.00"
click at [405, 236] on input "0" at bounding box center [407, 233] width 37 height 10
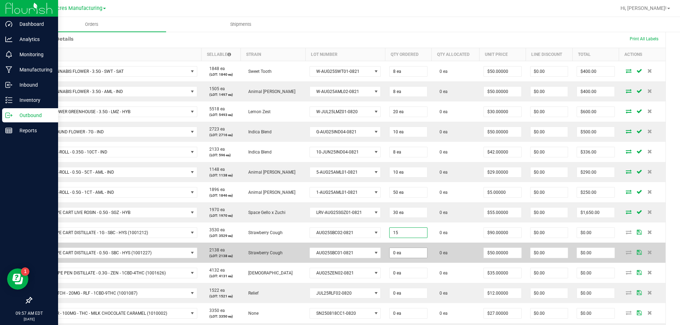
type input "15 ea"
type input "$1,350.00"
click at [399, 255] on input "0" at bounding box center [407, 253] width 37 height 10
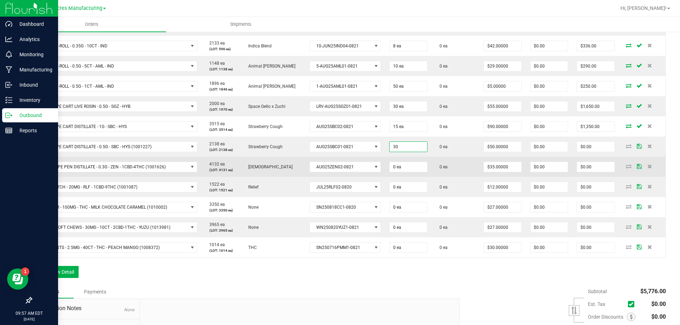
type input "30 ea"
type input "$1,500.00"
click at [396, 158] on td "0 ea" at bounding box center [408, 167] width 46 height 20
click at [395, 171] on input "0" at bounding box center [407, 167] width 37 height 10
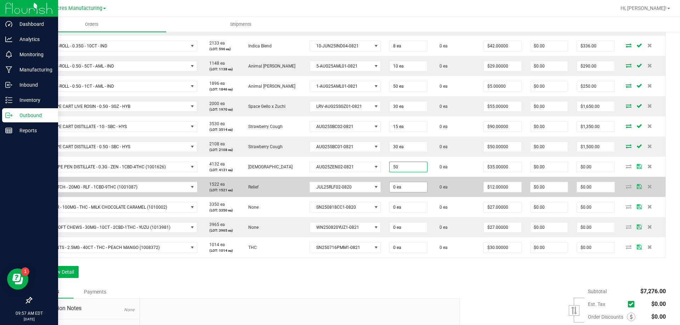
type input "50 ea"
type input "$1,750.00"
click at [396, 185] on input "0" at bounding box center [407, 187] width 37 height 10
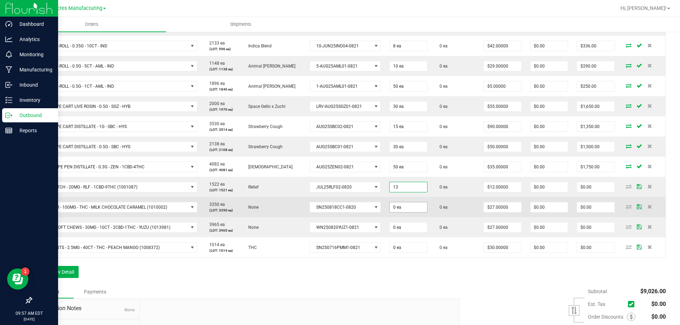
type input "13 ea"
type input "$156.00"
click at [400, 206] on input "0" at bounding box center [407, 208] width 37 height 10
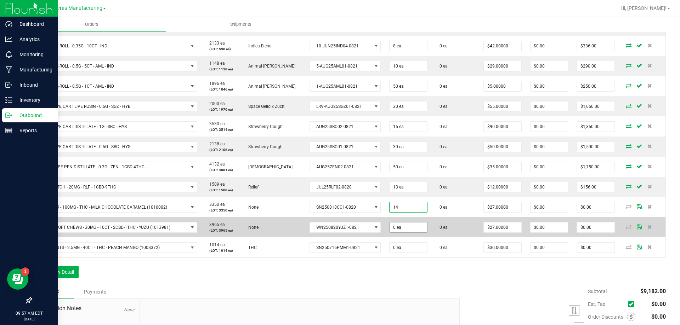
type input "14 ea"
type input "$378.00"
click at [400, 230] on input "0" at bounding box center [407, 228] width 37 height 10
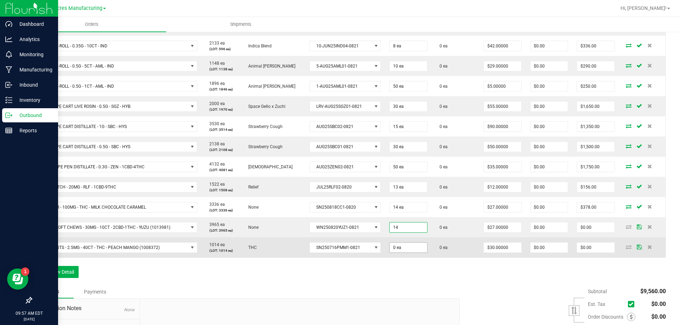
type input "14 ea"
type input "$378.00"
click at [401, 246] on input "0" at bounding box center [407, 248] width 37 height 10
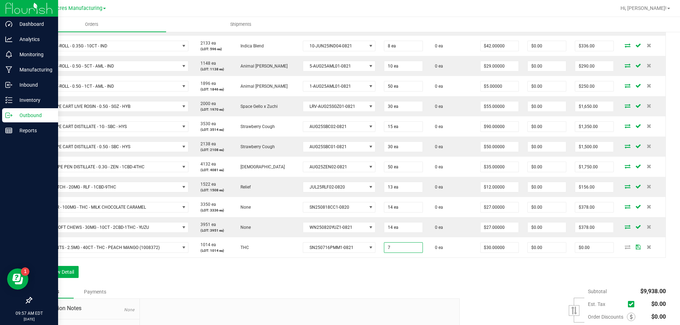
type input "7 ea"
type input "$210.00"
click at [393, 266] on div "Order Details Print All Labels Item Sellable Strain Lot Number Qty Ordered Qty …" at bounding box center [348, 105] width 635 height 362
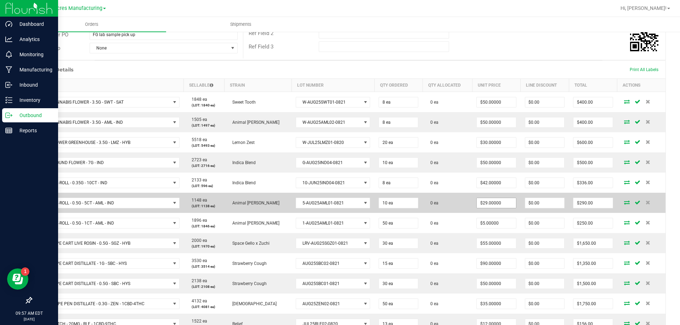
scroll to position [132, 0]
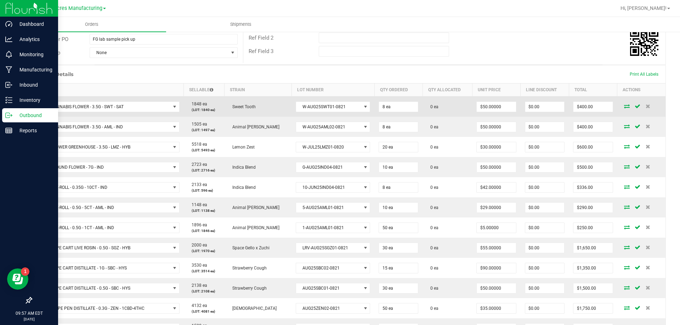
click at [624, 108] on icon at bounding box center [627, 106] width 6 height 4
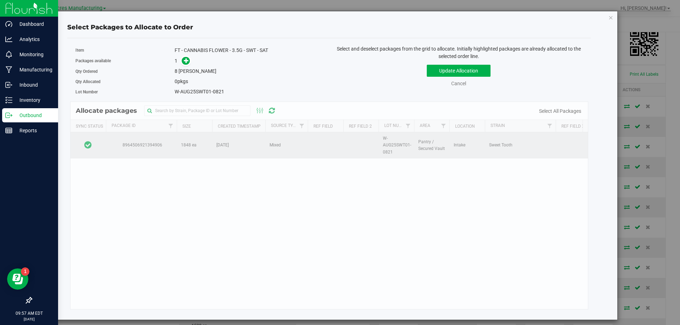
click at [102, 146] on td at bounding box center [87, 145] width 35 height 26
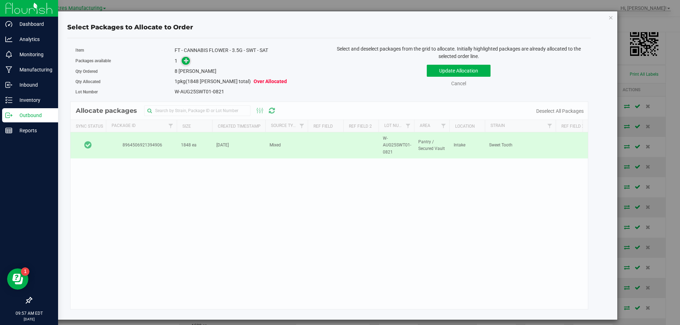
click at [186, 61] on icon at bounding box center [186, 60] width 5 height 5
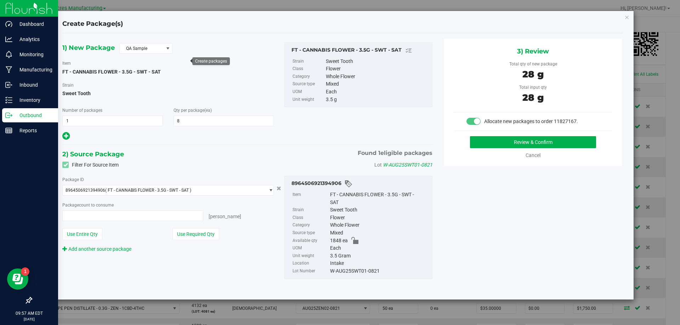
type input "8 ea"
click at [484, 140] on button "Review & Confirm" at bounding box center [533, 142] width 126 height 12
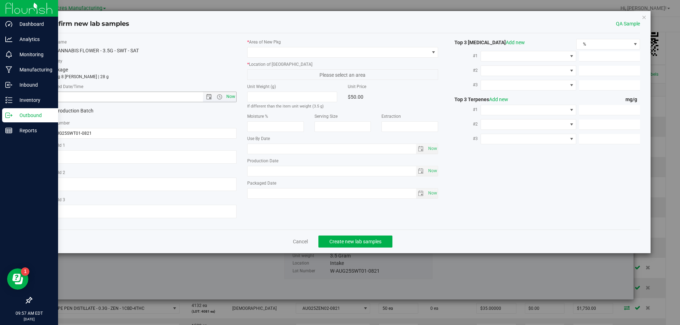
click at [227, 99] on span "Now" at bounding box center [230, 97] width 12 height 10
type input "[DATE] 9:57 AM"
click at [300, 50] on span at bounding box center [339, 52] width 182 height 10
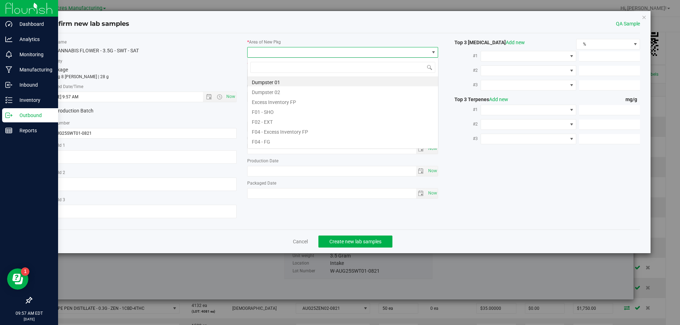
scroll to position [11, 191]
type input "pa"
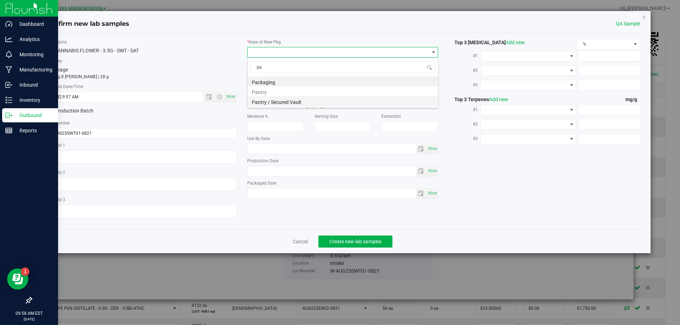
click at [300, 101] on li "Pantry / Secured Vault" at bounding box center [343, 101] width 190 height 10
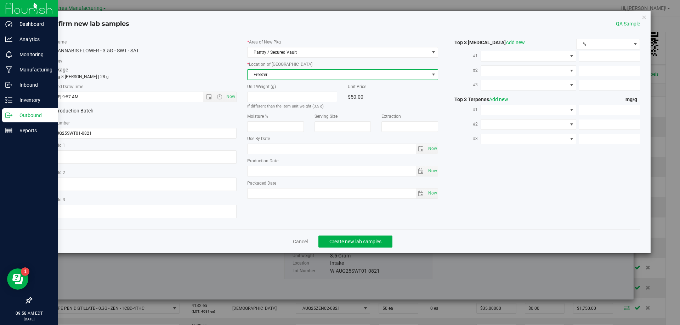
click at [310, 77] on span "Freezer" at bounding box center [339, 75] width 182 height 10
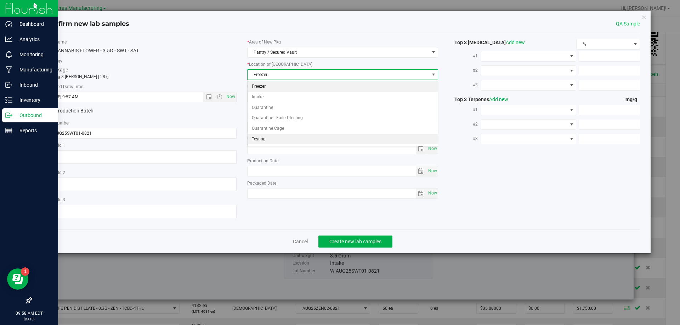
click at [306, 136] on li "Testing" at bounding box center [343, 139] width 190 height 11
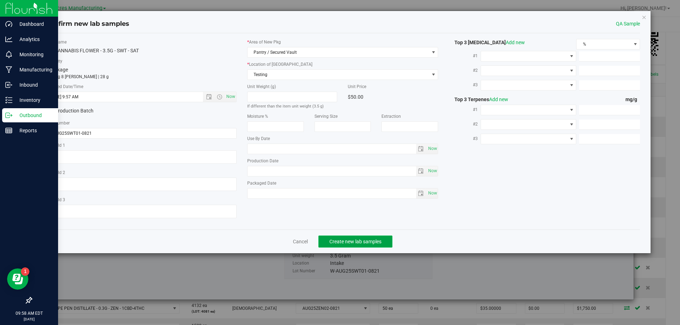
click at [358, 244] on span "Create new lab samples" at bounding box center [355, 242] width 52 height 6
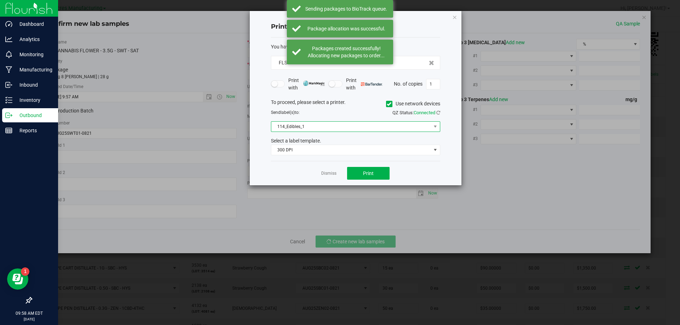
click at [339, 127] on span "114_Edibles_1" at bounding box center [351, 127] width 160 height 10
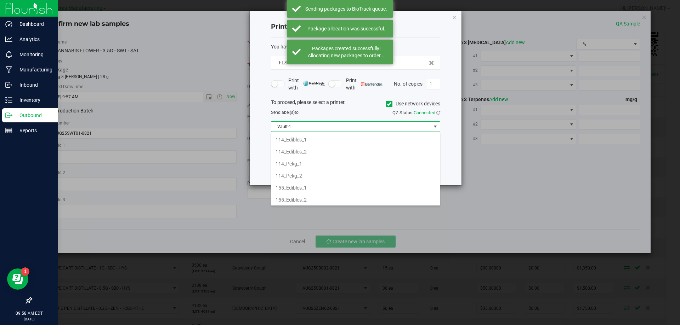
scroll to position [242, 0]
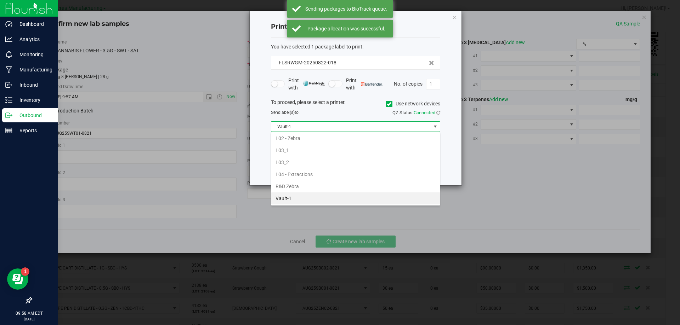
click at [314, 198] on li "Vault-1" at bounding box center [355, 199] width 169 height 12
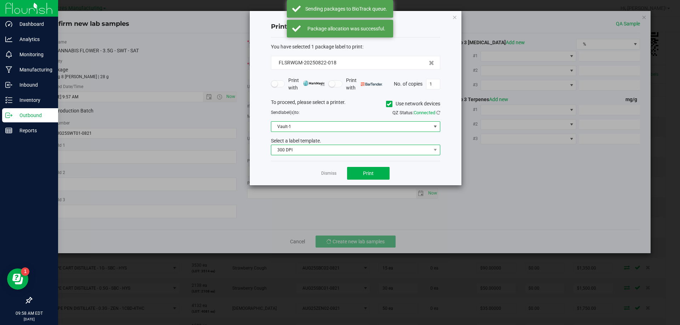
click at [340, 147] on span "300 DPI" at bounding box center [351, 150] width 160 height 10
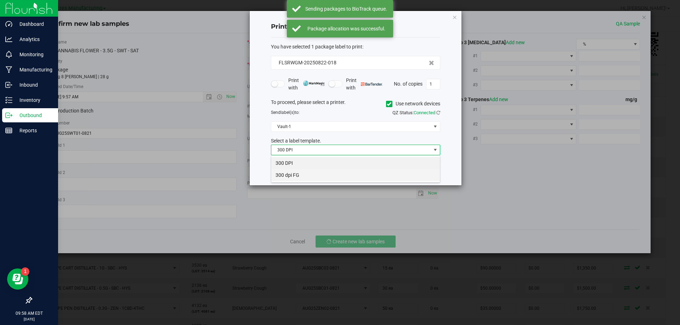
scroll to position [11, 169]
click at [328, 180] on li "300 dpi FG" at bounding box center [355, 175] width 169 height 12
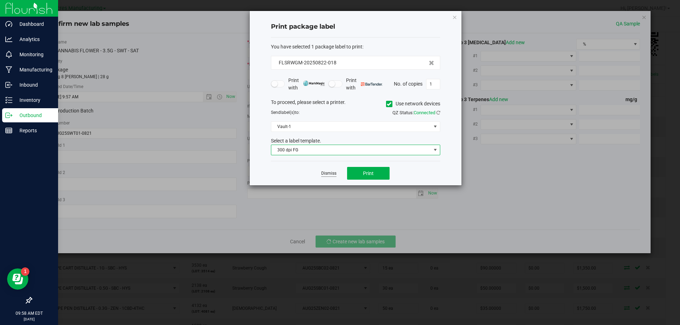
click at [331, 176] on link "Dismiss" at bounding box center [328, 174] width 15 height 6
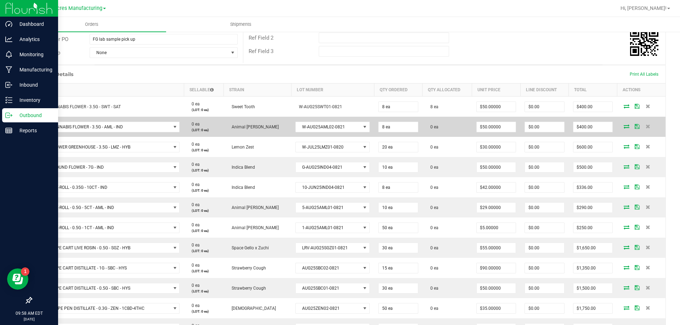
click at [624, 126] on icon at bounding box center [627, 126] width 6 height 4
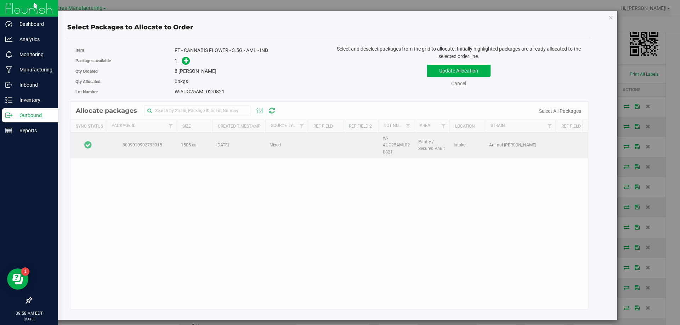
click at [96, 140] on td at bounding box center [87, 145] width 35 height 26
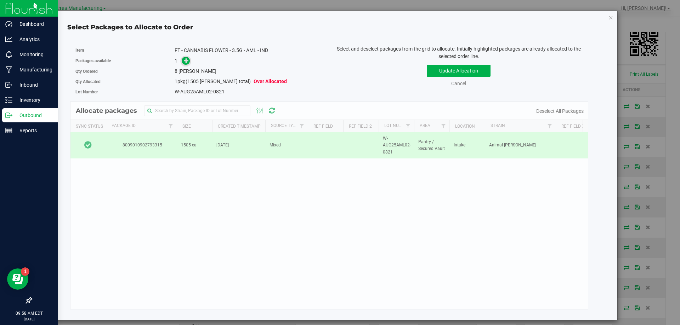
click at [185, 63] on icon at bounding box center [186, 60] width 5 height 5
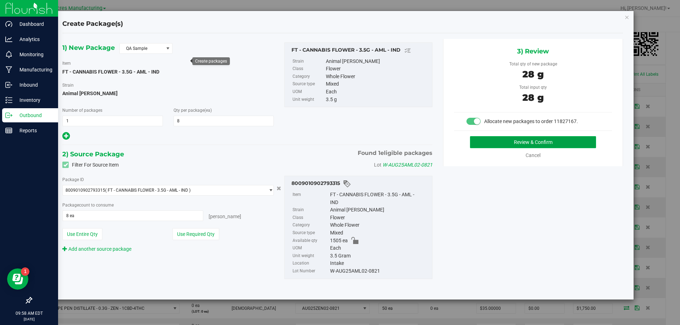
click at [492, 143] on button "Review & Confirm" at bounding box center [533, 142] width 126 height 12
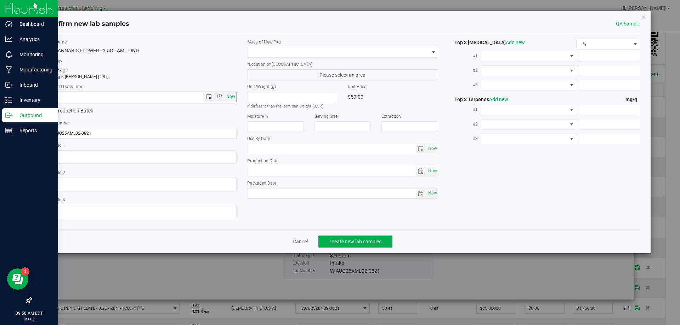
click at [232, 97] on span "Now" at bounding box center [230, 97] width 12 height 10
type input "[DATE] 9:58 AM"
click at [296, 54] on span at bounding box center [339, 52] width 182 height 10
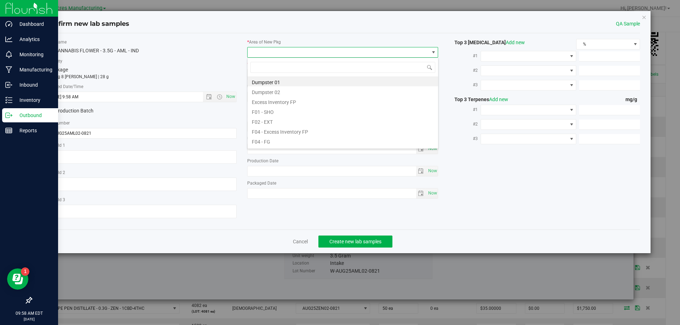
scroll to position [11, 191]
type input "pa"
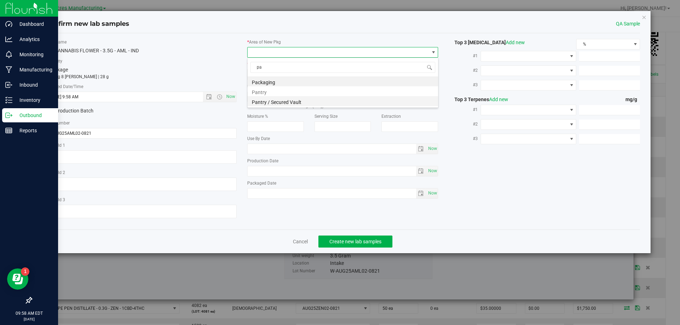
click at [294, 102] on li "Pantry / Secured Vault" at bounding box center [343, 101] width 190 height 10
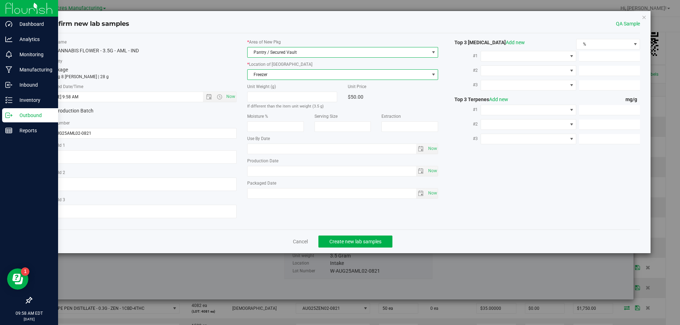
click at [314, 73] on span "Freezer" at bounding box center [339, 75] width 182 height 10
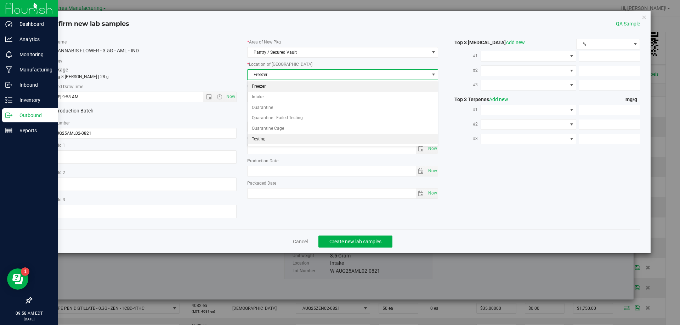
click at [272, 135] on li "Testing" at bounding box center [343, 139] width 190 height 11
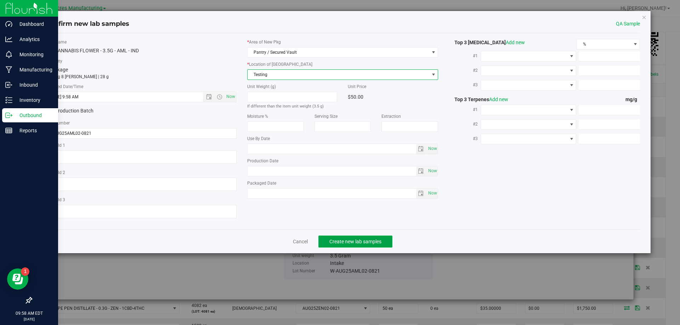
click at [363, 238] on button "Create new lab samples" at bounding box center [355, 242] width 74 height 12
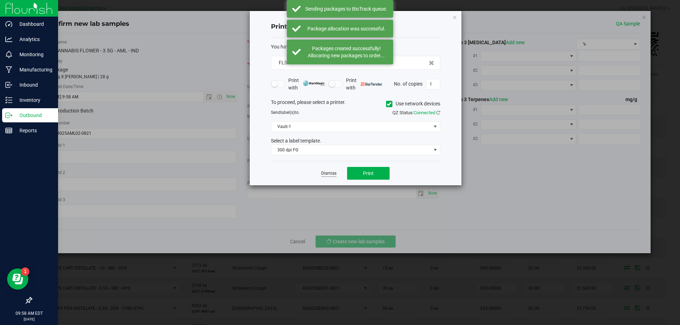
click at [331, 171] on link "Dismiss" at bounding box center [328, 174] width 15 height 6
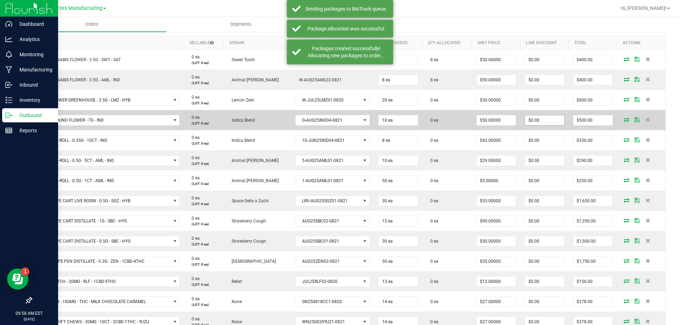
scroll to position [167, 0]
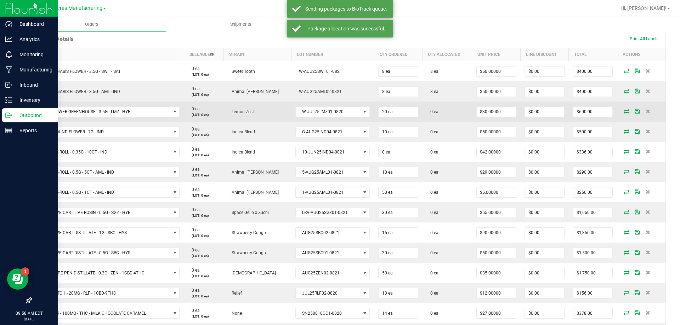
click at [624, 110] on icon at bounding box center [627, 111] width 6 height 4
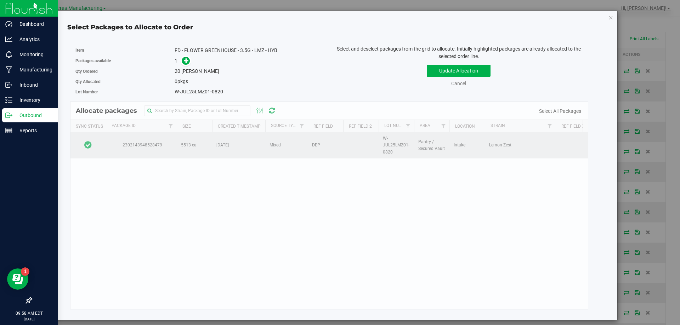
click at [104, 144] on td at bounding box center [87, 145] width 35 height 26
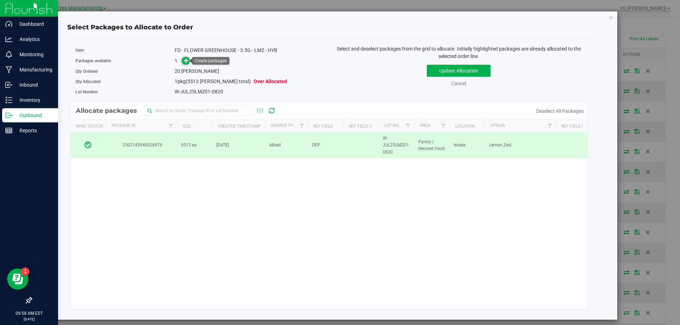
click at [185, 64] on span at bounding box center [186, 61] width 8 height 8
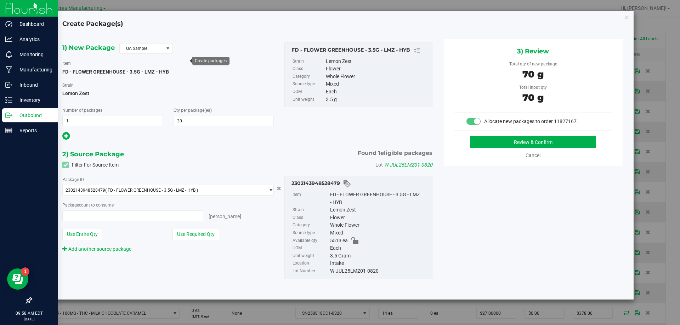
type input "20 ea"
click at [483, 145] on button "Review & Confirm" at bounding box center [533, 142] width 126 height 12
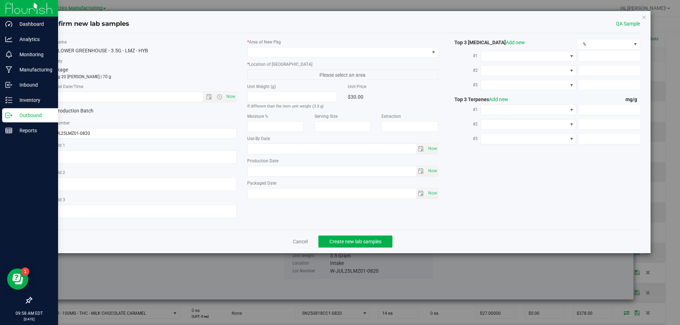
type textarea "DEP"
click at [232, 96] on span "Now" at bounding box center [230, 97] width 12 height 10
type input "[DATE] 9:58 AM"
click at [312, 56] on span at bounding box center [339, 52] width 182 height 10
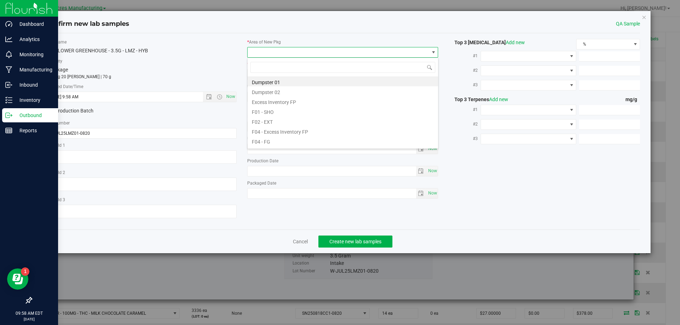
scroll to position [11, 191]
type input "pa"
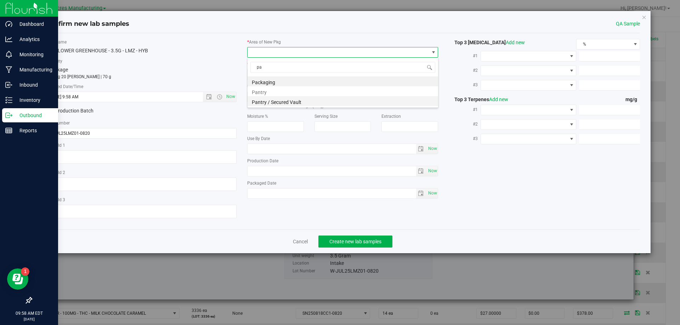
click at [303, 103] on li "Pantry / Secured Vault" at bounding box center [343, 101] width 190 height 10
click at [349, 241] on span "Create new lab samples" at bounding box center [355, 242] width 52 height 6
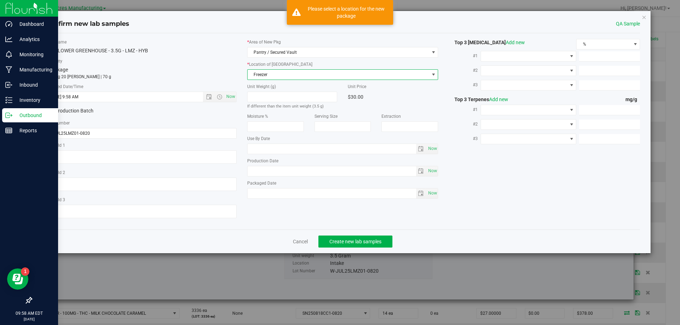
click at [326, 76] on span "Freezer" at bounding box center [339, 75] width 182 height 10
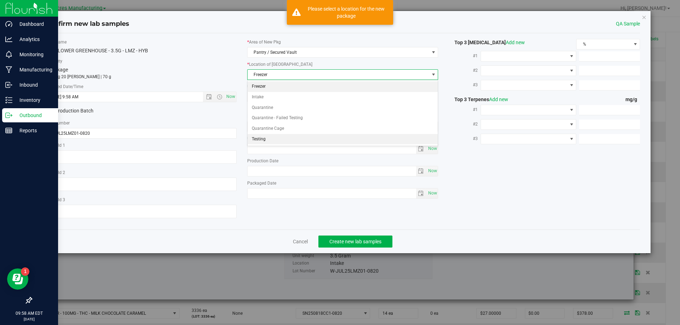
click at [272, 138] on li "Testing" at bounding box center [343, 139] width 190 height 11
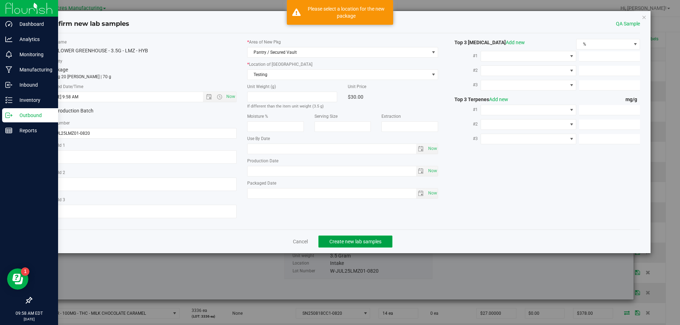
click at [372, 245] on button "Create new lab samples" at bounding box center [355, 242] width 74 height 12
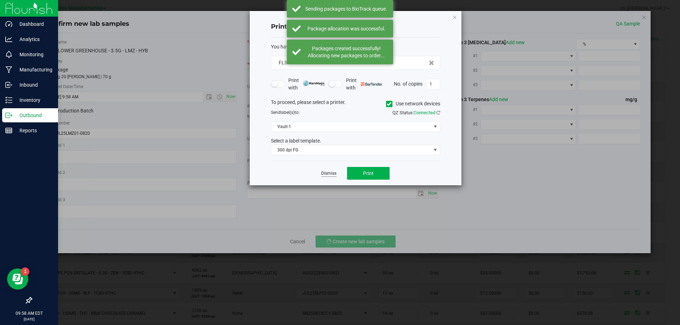
click at [333, 176] on link "Dismiss" at bounding box center [328, 174] width 15 height 6
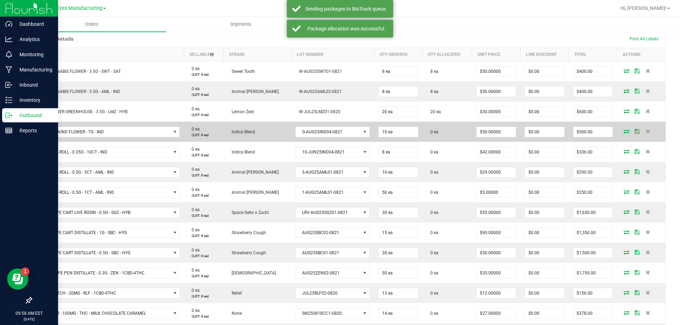
click at [624, 129] on icon at bounding box center [627, 131] width 6 height 4
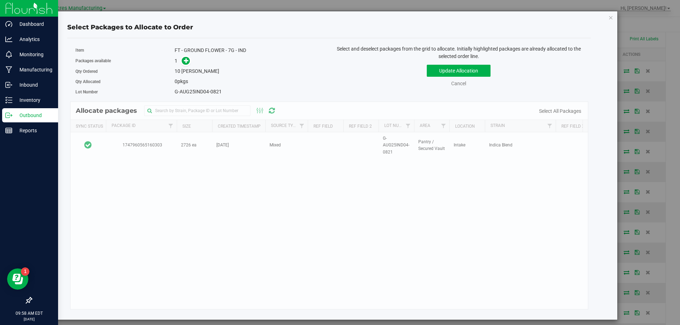
click at [107, 142] on div "Allocate packages Sync Status Package Id Size Created Timestamp Source Type Ref…" at bounding box center [329, 206] width 518 height 208
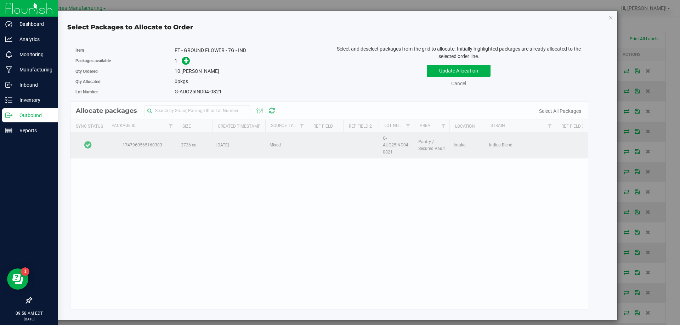
click at [93, 142] on td at bounding box center [87, 145] width 35 height 26
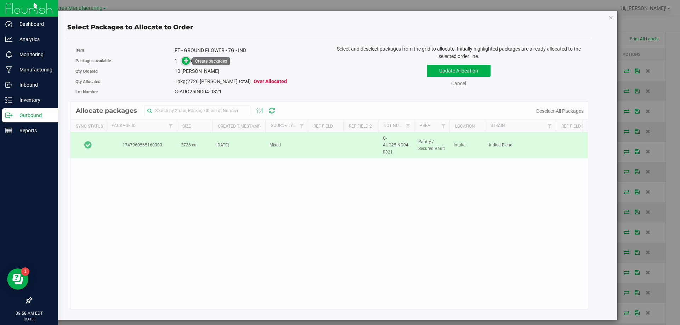
click at [187, 58] on icon at bounding box center [186, 60] width 5 height 5
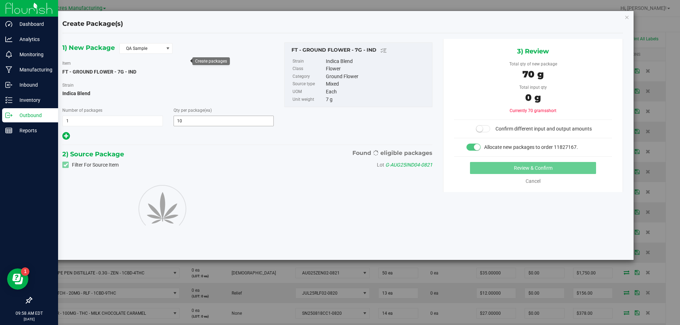
type input "10"
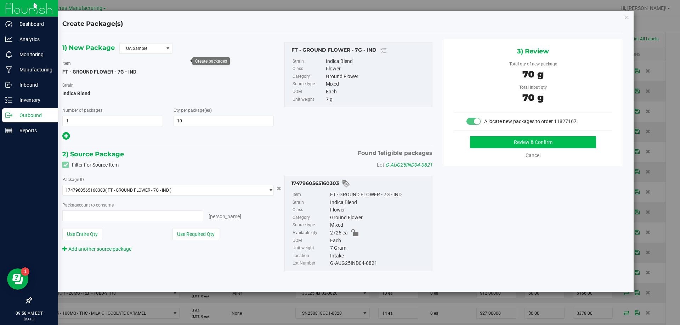
type input "10 ea"
click at [484, 144] on button "Review & Confirm" at bounding box center [533, 142] width 126 height 12
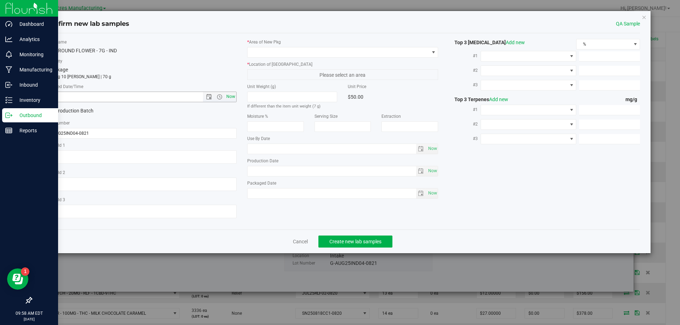
click at [232, 98] on span "Now" at bounding box center [230, 97] width 12 height 10
type input "[DATE] 9:58 AM"
click at [262, 55] on span at bounding box center [339, 52] width 182 height 10
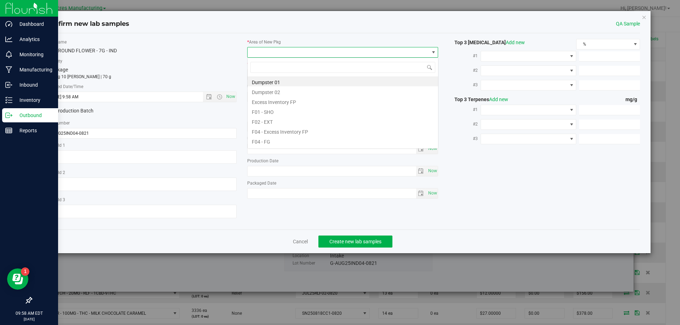
scroll to position [11, 191]
type input "pa"
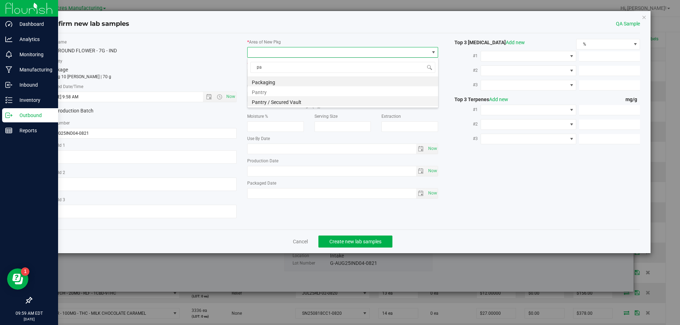
click at [272, 103] on li "Pantry / Secured Vault" at bounding box center [343, 101] width 190 height 10
click at [291, 89] on label "Unit Weight (g)" at bounding box center [292, 87] width 90 height 6
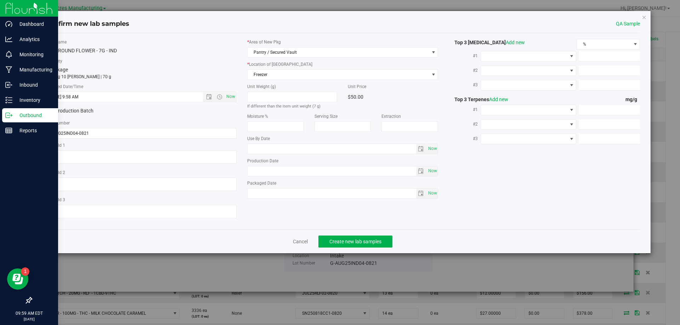
click at [302, 81] on div "* Area of [GEOGRAPHIC_DATA] Pantry / Secured Vault * Location of [GEOGRAPHIC_DA…" at bounding box center [343, 121] width 202 height 164
click at [309, 77] on span "Freezer" at bounding box center [339, 75] width 182 height 10
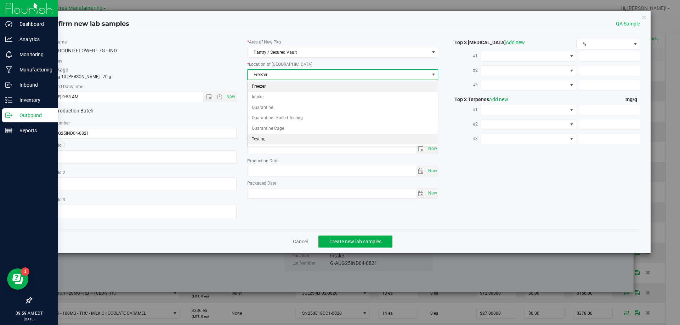
click at [290, 138] on li "Testing" at bounding box center [343, 139] width 190 height 11
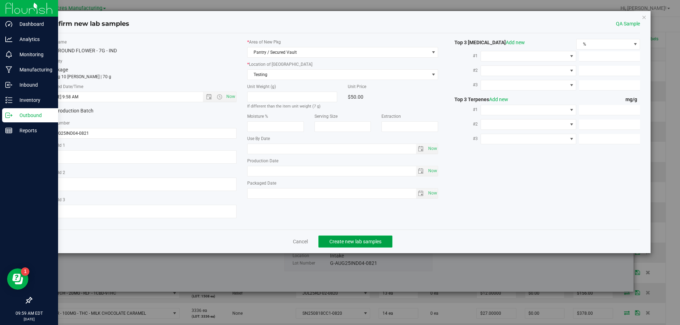
click at [325, 245] on button "Create new lab samples" at bounding box center [355, 242] width 74 height 12
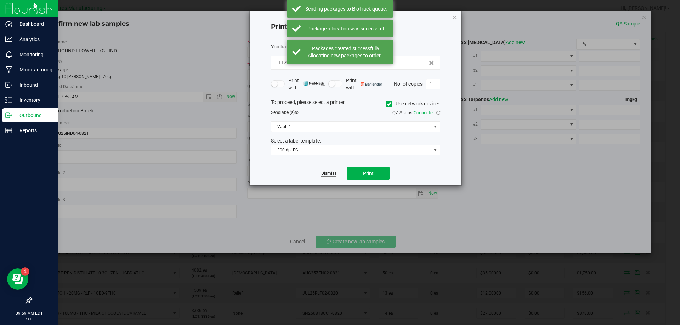
click at [331, 171] on link "Dismiss" at bounding box center [328, 174] width 15 height 6
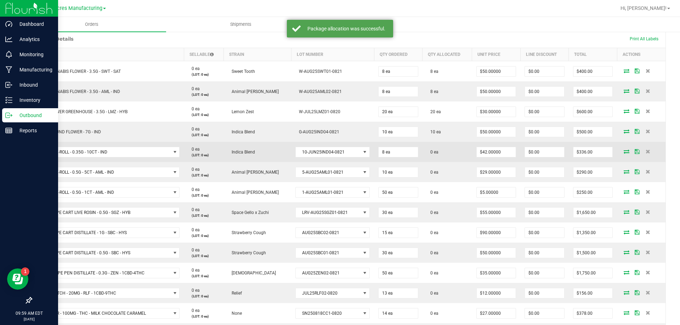
click at [624, 149] on icon at bounding box center [627, 151] width 6 height 4
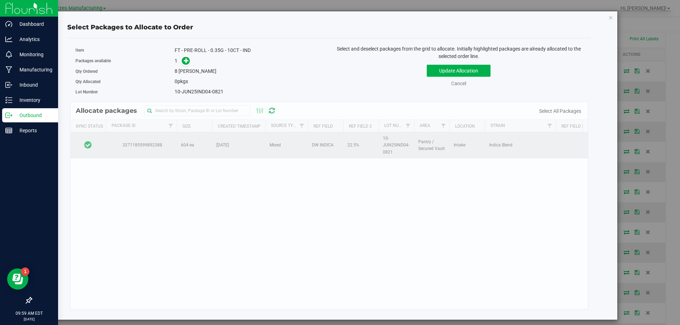
click at [106, 141] on td at bounding box center [87, 145] width 35 height 26
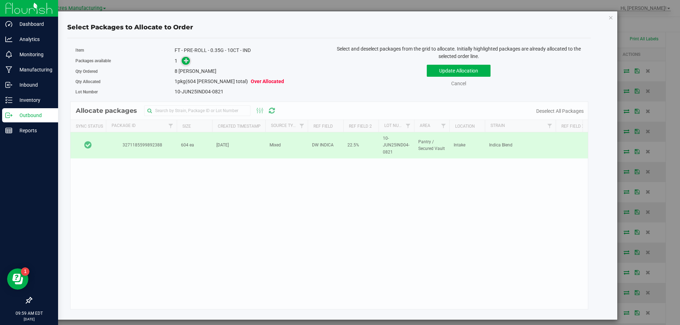
click at [189, 61] on span at bounding box center [186, 61] width 8 height 8
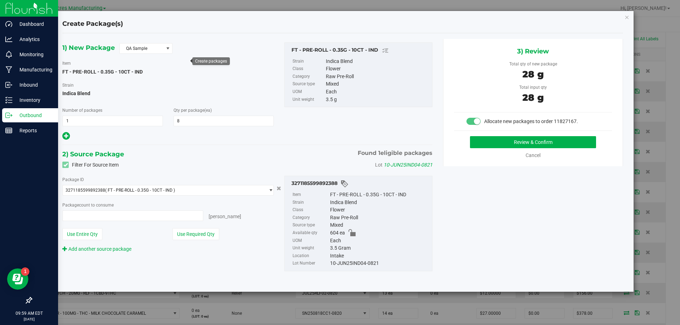
type input "8 ea"
click at [533, 138] on button "Review & Confirm" at bounding box center [533, 142] width 126 height 12
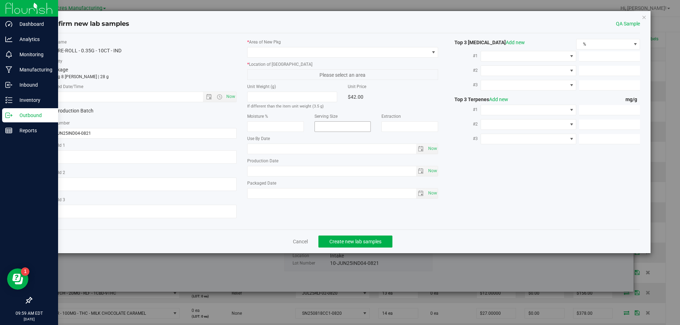
type textarea "DW INDICA"
type textarea "22.5%"
click at [234, 92] on span "Now" at bounding box center [230, 97] width 12 height 10
type input "[DATE] 9:59 AM"
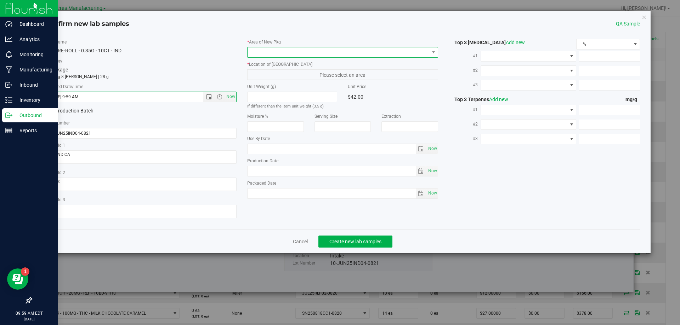
click at [279, 49] on span at bounding box center [339, 52] width 182 height 10
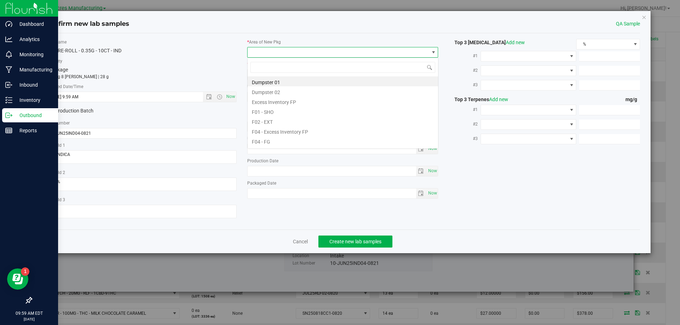
scroll to position [11, 191]
type input "pa"
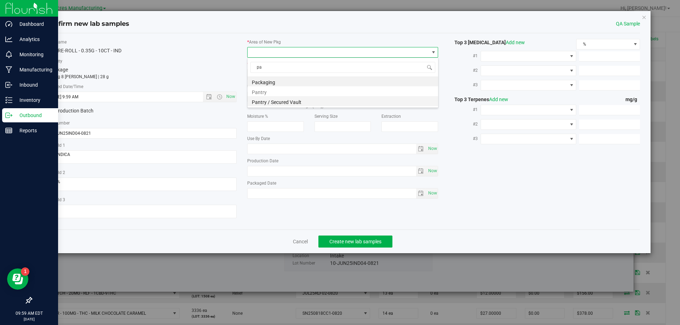
click at [297, 102] on li "Pantry / Secured Vault" at bounding box center [343, 101] width 190 height 10
click at [309, 75] on span "Freezer" at bounding box center [339, 75] width 182 height 10
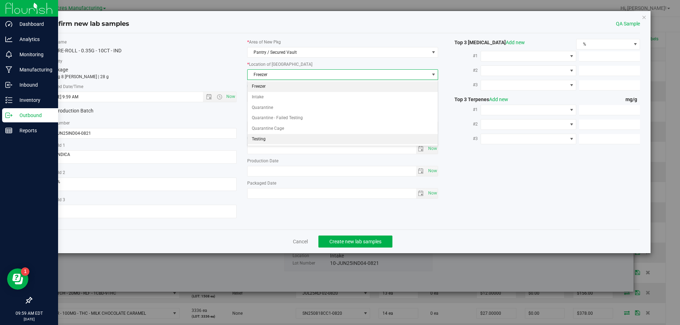
click at [296, 136] on li "Testing" at bounding box center [343, 139] width 190 height 11
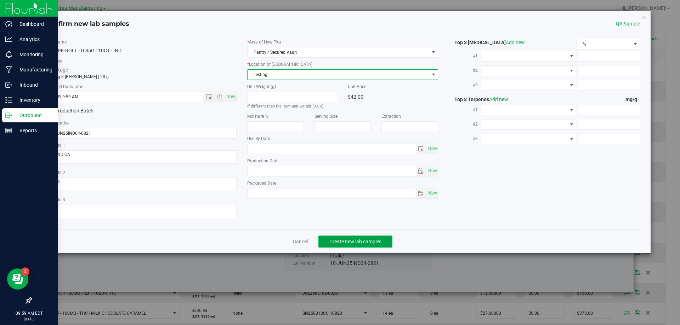
click at [350, 240] on span "Create new lab samples" at bounding box center [355, 242] width 52 height 6
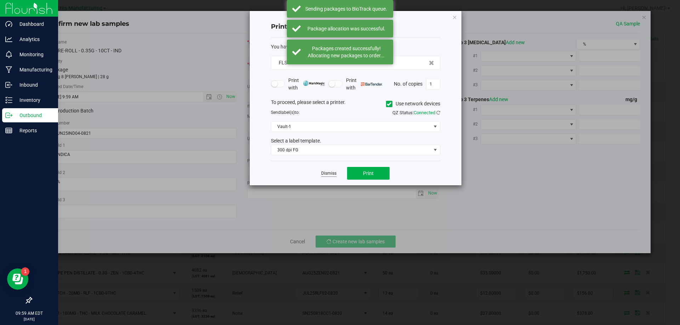
click at [325, 172] on link "Dismiss" at bounding box center [328, 174] width 15 height 6
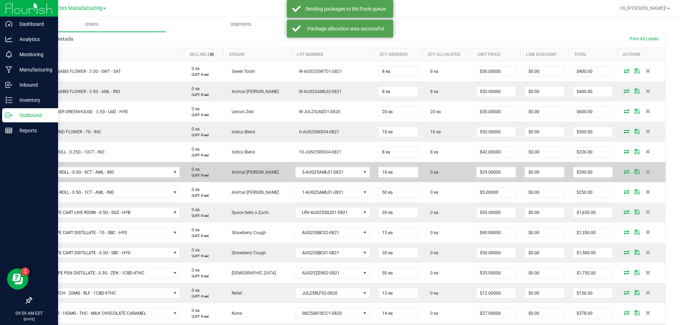
click at [624, 172] on icon at bounding box center [627, 172] width 6 height 4
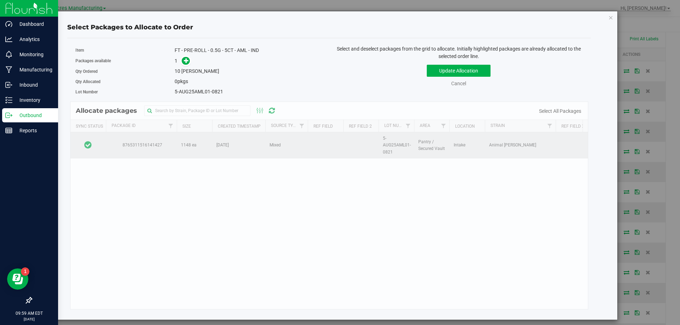
click at [102, 141] on td at bounding box center [87, 145] width 35 height 26
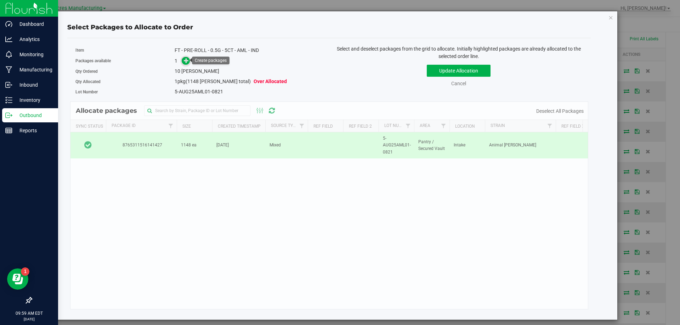
click at [183, 59] on span at bounding box center [186, 61] width 8 height 8
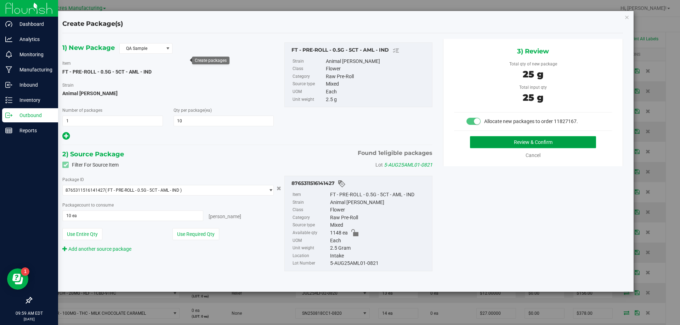
click at [545, 143] on button "Review & Confirm" at bounding box center [533, 142] width 126 height 12
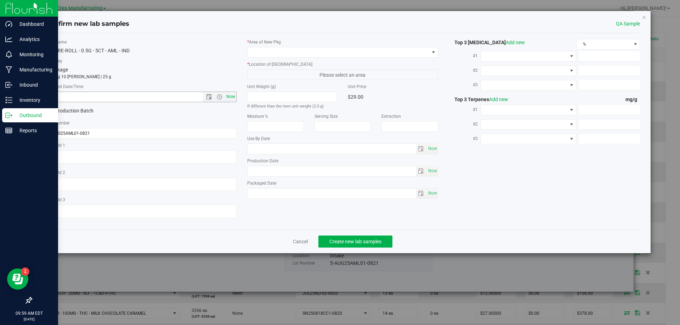
click at [234, 97] on span "Now" at bounding box center [230, 97] width 12 height 10
type input "[DATE] 9:59 AM"
click at [350, 41] on label "* Area of [GEOGRAPHIC_DATA]" at bounding box center [342, 42] width 191 height 6
click at [352, 56] on span at bounding box center [339, 52] width 182 height 10
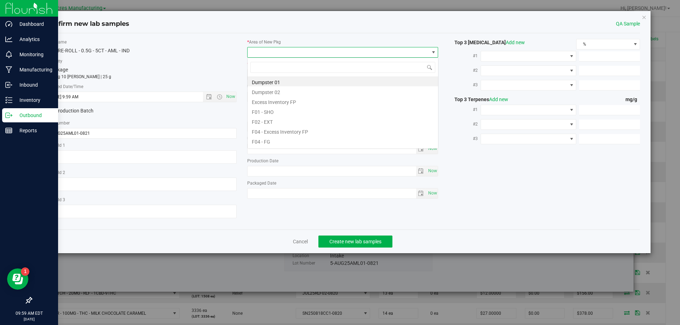
scroll to position [11, 191]
type input "pa"
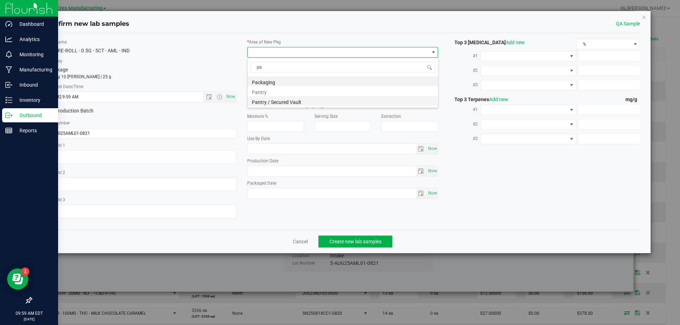
click at [316, 106] on li "Pantry / Secured Vault" at bounding box center [343, 101] width 190 height 10
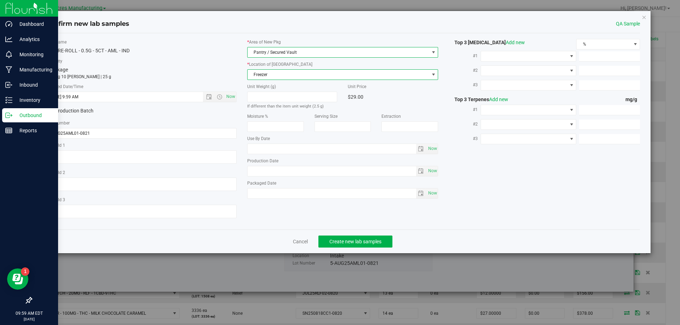
click at [331, 78] on span "Freezer" at bounding box center [339, 75] width 182 height 10
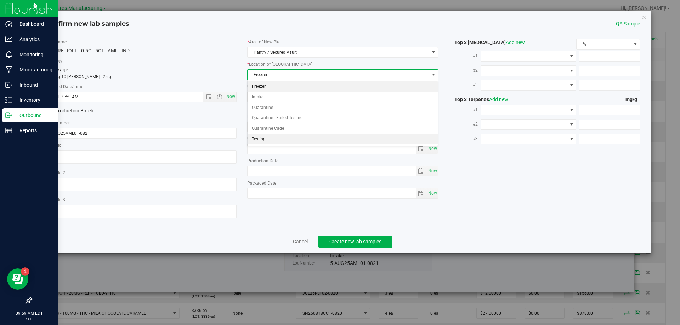
click at [269, 136] on li "Testing" at bounding box center [343, 139] width 190 height 11
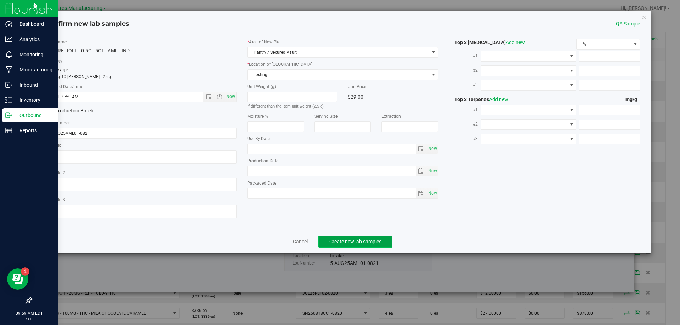
click at [369, 237] on button "Create new lab samples" at bounding box center [355, 242] width 74 height 12
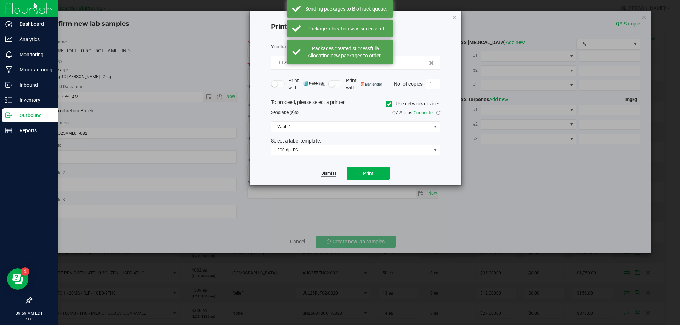
click at [322, 175] on link "Dismiss" at bounding box center [328, 174] width 15 height 6
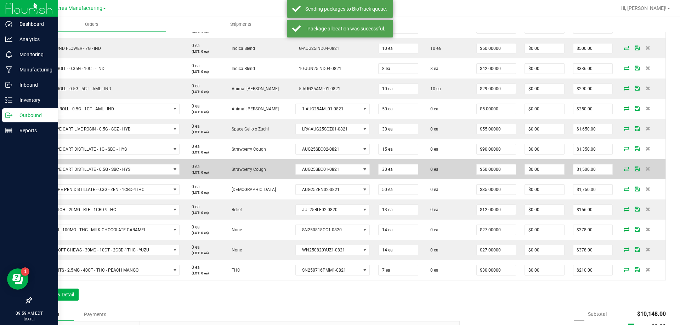
scroll to position [238, 0]
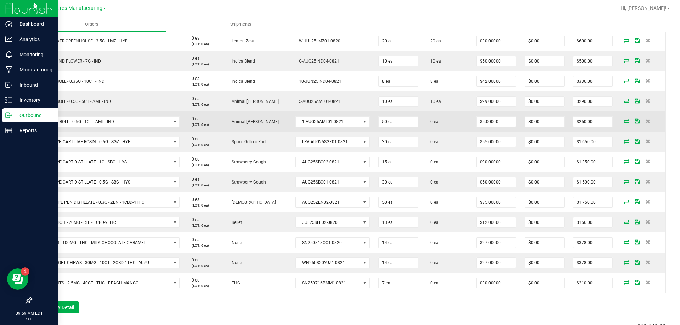
click at [624, 120] on icon at bounding box center [627, 121] width 6 height 4
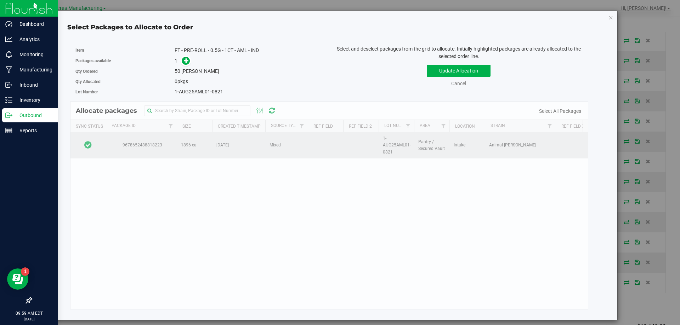
click at [104, 148] on td at bounding box center [87, 145] width 35 height 26
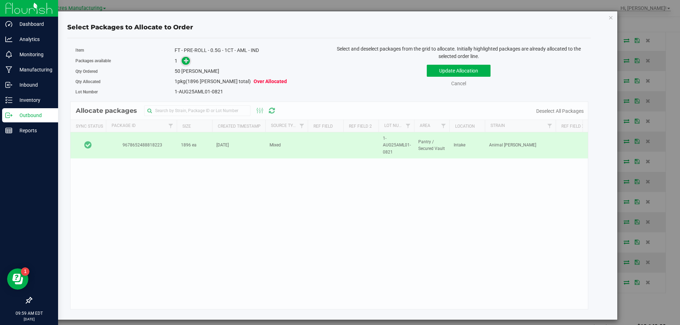
click at [186, 60] on icon at bounding box center [186, 60] width 5 height 5
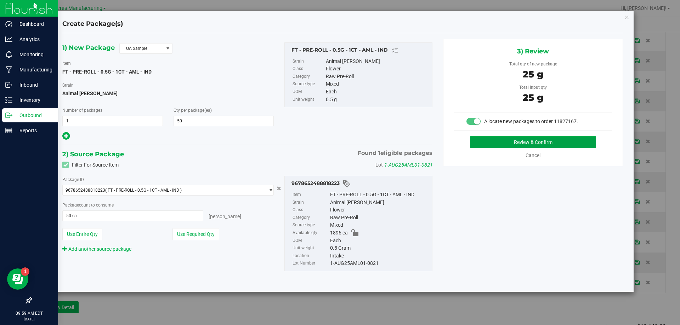
click at [503, 146] on button "Review & Confirm" at bounding box center [533, 142] width 126 height 12
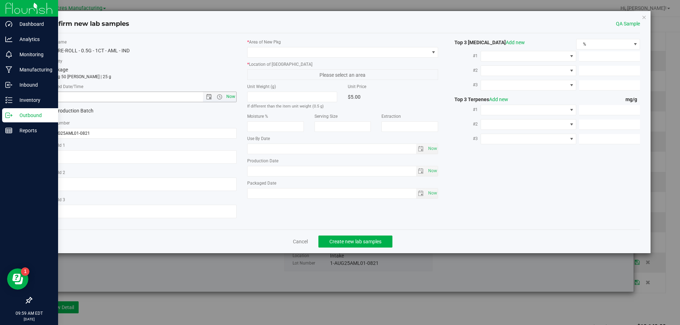
click at [232, 95] on span "Now" at bounding box center [230, 97] width 12 height 10
type input "[DATE] 9:59 AM"
click at [270, 51] on span at bounding box center [339, 52] width 182 height 10
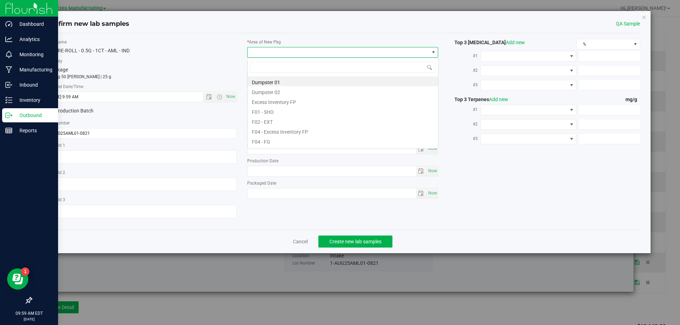
scroll to position [11, 191]
type input "pa"
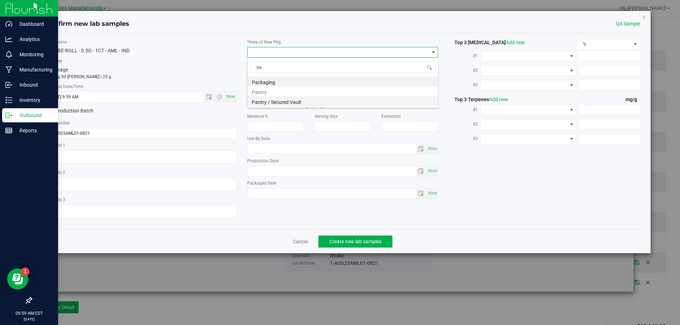
click at [305, 99] on li "Pantry / Secured Vault" at bounding box center [343, 101] width 190 height 10
click at [326, 80] on span "Freezer" at bounding box center [342, 74] width 191 height 11
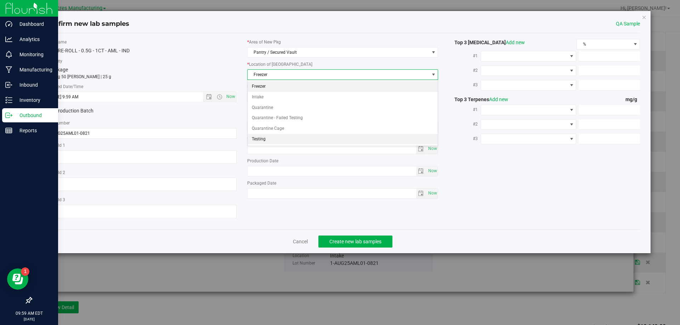
click at [293, 136] on li "Testing" at bounding box center [343, 139] width 190 height 11
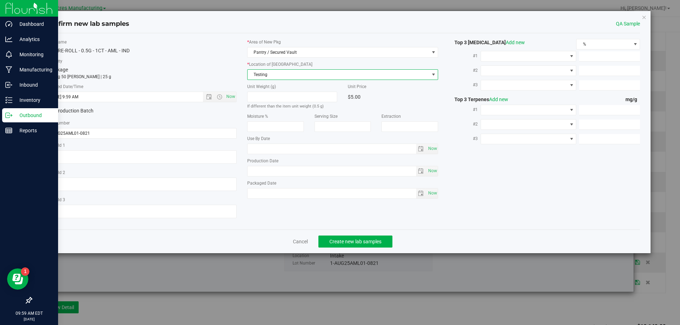
click at [359, 250] on div "Cancel Create new lab samples" at bounding box center [342, 242] width 595 height 24
click at [366, 243] on span "Create new lab samples" at bounding box center [355, 242] width 52 height 6
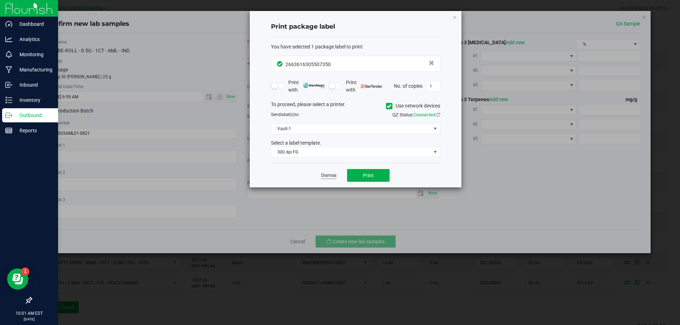
click at [336, 177] on link "Dismiss" at bounding box center [328, 176] width 15 height 6
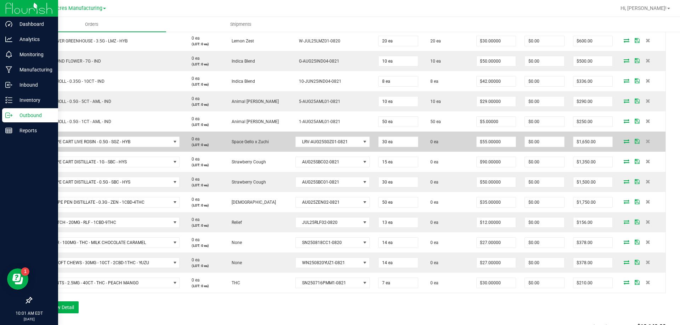
click at [624, 140] on icon at bounding box center [627, 141] width 6 height 4
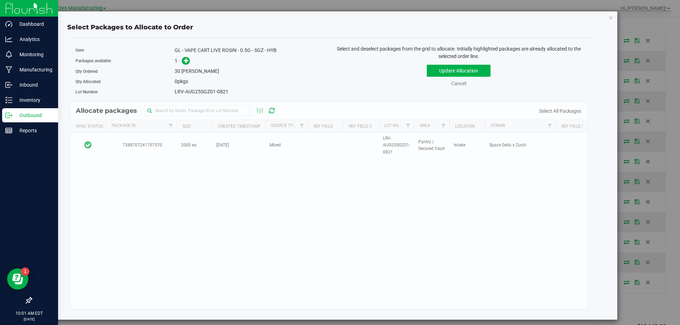
click at [108, 143] on div "Allocate packages Sync Status Package Id Size Created Timestamp Source Type Ref…" at bounding box center [329, 206] width 518 height 208
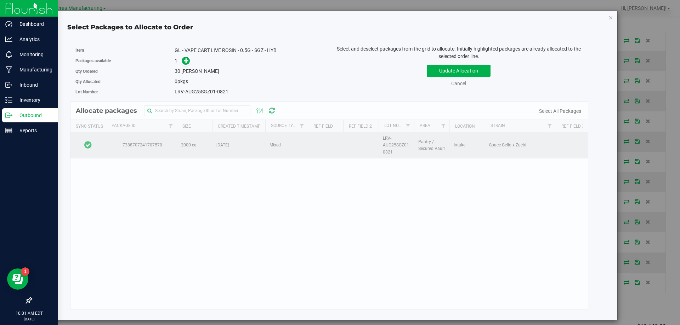
click at [96, 142] on td at bounding box center [87, 145] width 35 height 26
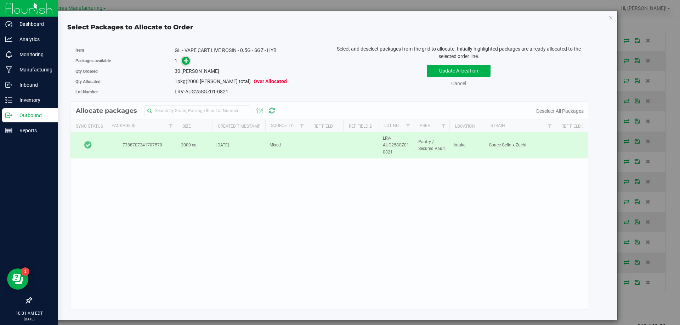
click at [186, 63] on icon at bounding box center [186, 60] width 5 height 5
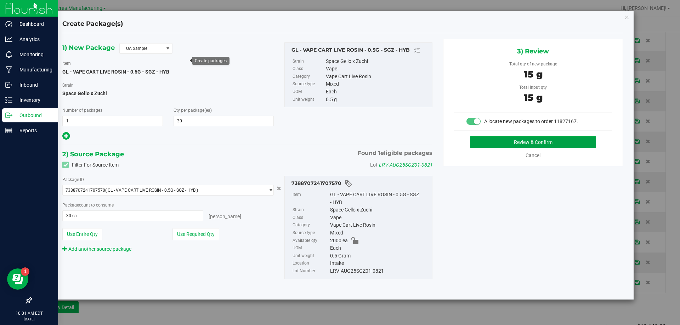
click at [479, 145] on button "Review & Confirm" at bounding box center [533, 142] width 126 height 12
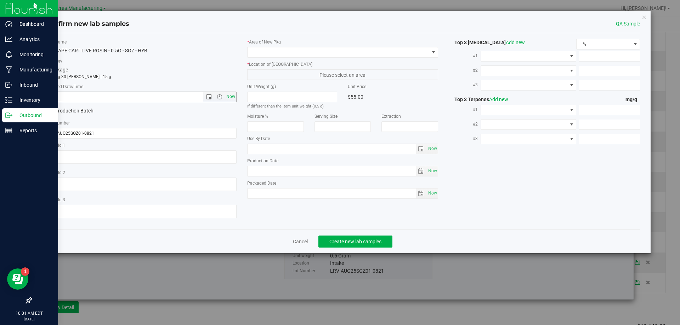
click at [234, 97] on span "Now" at bounding box center [230, 97] width 12 height 10
type input "[DATE] 10:01 AM"
click at [307, 57] on div "* Area of [GEOGRAPHIC_DATA] * Location of [GEOGRAPHIC_DATA] Please select an ar…" at bounding box center [343, 121] width 202 height 164
click at [314, 54] on span at bounding box center [339, 52] width 182 height 10
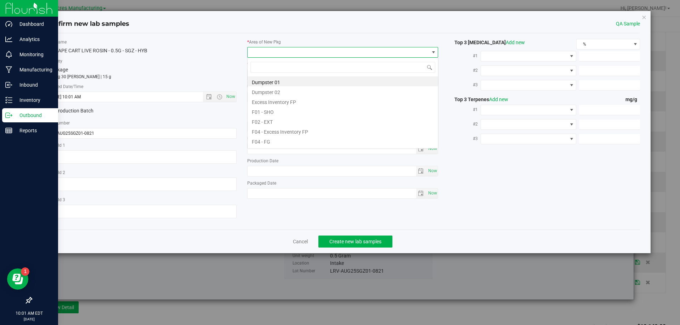
scroll to position [11, 191]
type input "pa"
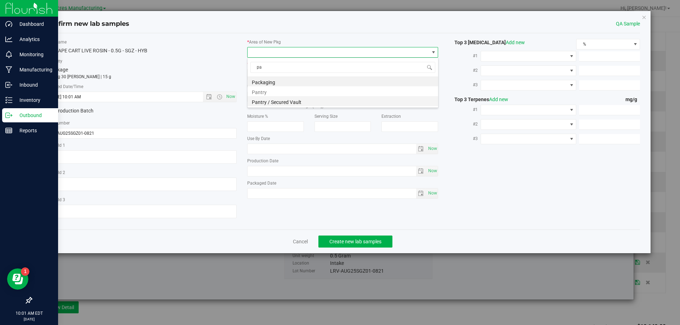
click at [297, 101] on li "Pantry / Secured Vault" at bounding box center [343, 101] width 190 height 10
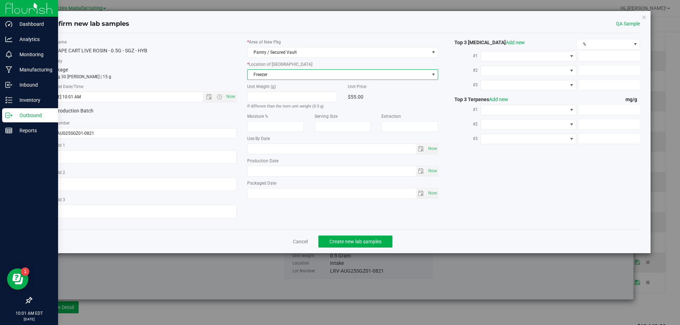
click at [313, 78] on span "Freezer" at bounding box center [339, 75] width 182 height 10
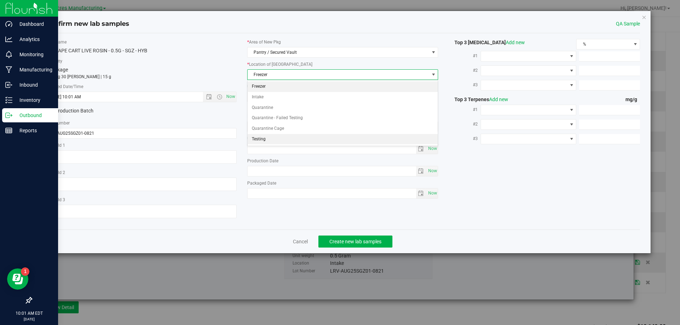
click at [309, 142] on li "Testing" at bounding box center [343, 139] width 190 height 11
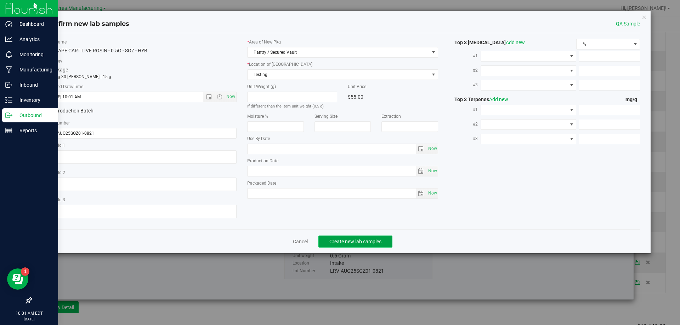
click at [346, 237] on button "Create new lab samples" at bounding box center [355, 242] width 74 height 12
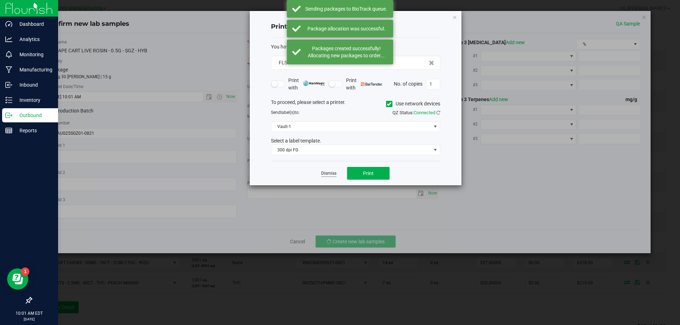
click at [325, 171] on link "Dismiss" at bounding box center [328, 174] width 15 height 6
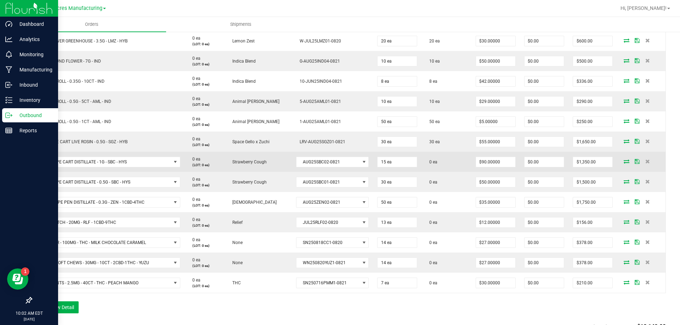
click at [624, 160] on icon at bounding box center [627, 161] width 6 height 4
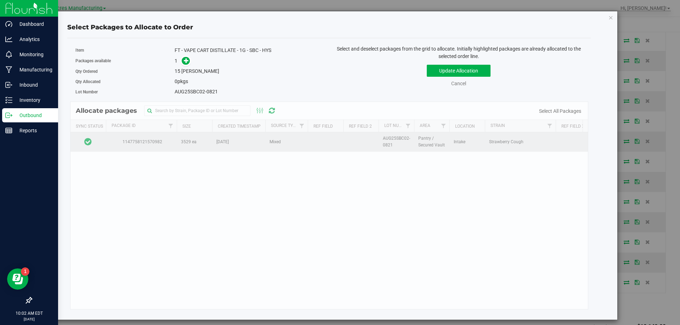
click at [102, 141] on td at bounding box center [87, 141] width 35 height 19
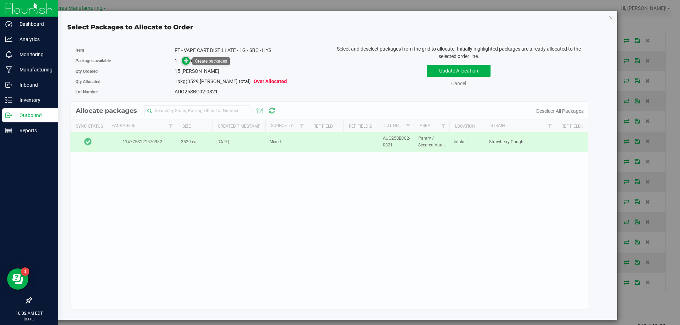
click at [186, 62] on icon at bounding box center [186, 60] width 5 height 5
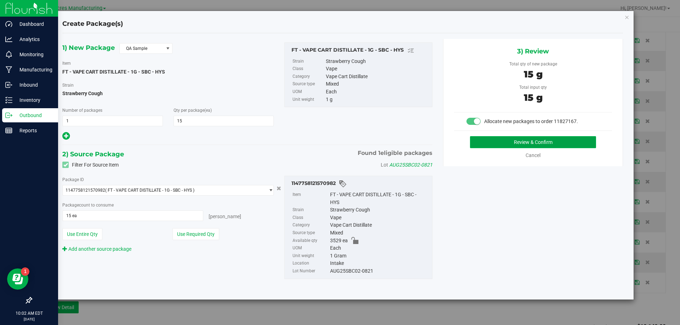
click at [497, 144] on button "Review & Confirm" at bounding box center [533, 142] width 126 height 12
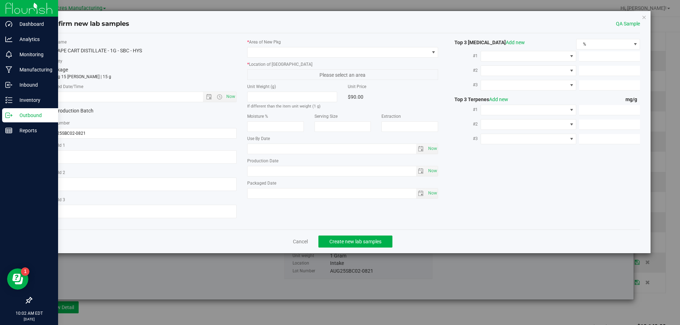
click at [237, 96] on div "Item Name FT - VAPE CART DISTILLATE - 1G - SBC - HYS Total Qty 1 package totali…" at bounding box center [141, 131] width 202 height 185
click at [235, 97] on span "Now" at bounding box center [230, 97] width 12 height 10
type input "[DATE] 10:02 AM"
click at [267, 61] on label "* Location of [GEOGRAPHIC_DATA]" at bounding box center [342, 64] width 191 height 6
click at [274, 49] on span at bounding box center [339, 52] width 182 height 10
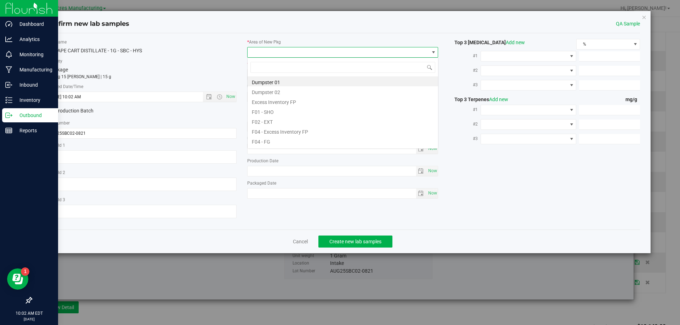
scroll to position [11, 191]
type input "pa"
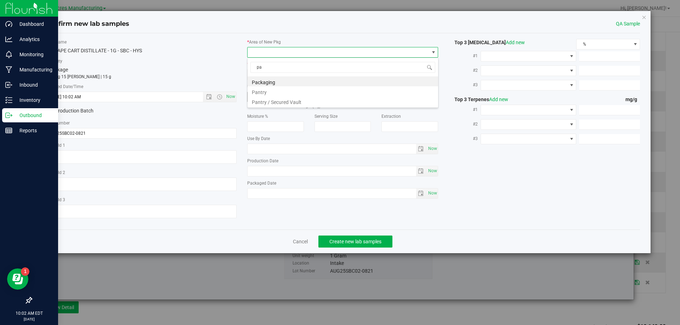
click at [283, 97] on li "Pantry / Secured Vault" at bounding box center [343, 101] width 190 height 10
click at [292, 80] on div "* Area of [GEOGRAPHIC_DATA] Pantry / Secured Vault * Location of [GEOGRAPHIC_DA…" at bounding box center [343, 121] width 202 height 164
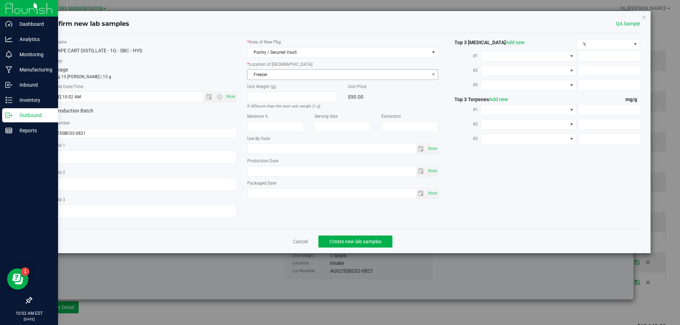
click at [293, 76] on span "Freezer" at bounding box center [339, 75] width 182 height 10
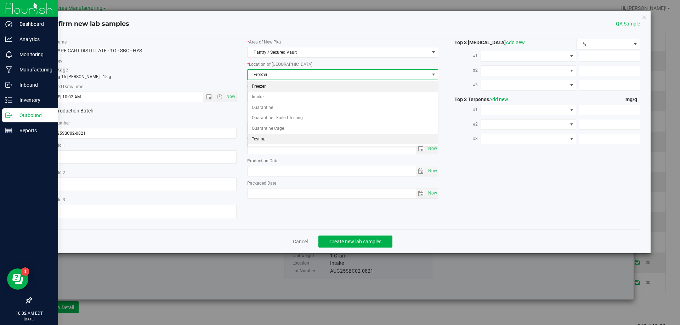
click at [277, 135] on li "Testing" at bounding box center [343, 139] width 190 height 11
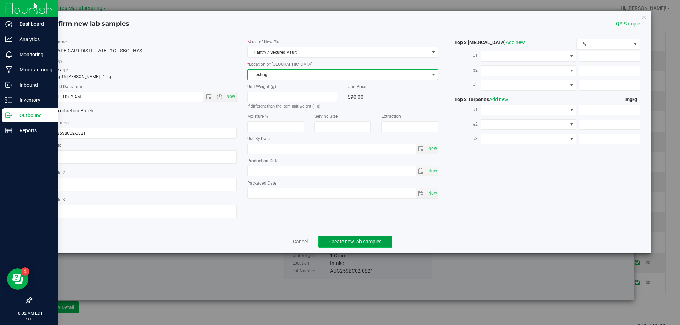
click at [347, 244] on span "Create new lab samples" at bounding box center [355, 242] width 52 height 6
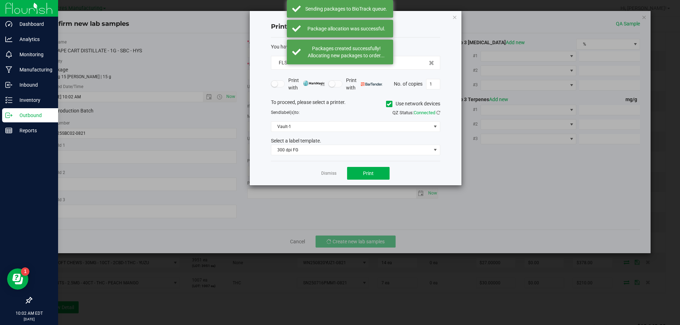
click at [335, 170] on app-cancel-button "Dismiss" at bounding box center [328, 173] width 15 height 7
click at [335, 174] on link "Dismiss" at bounding box center [328, 174] width 15 height 6
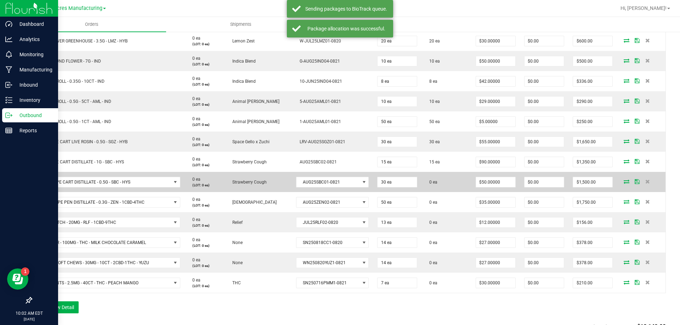
click at [624, 182] on icon at bounding box center [627, 182] width 6 height 4
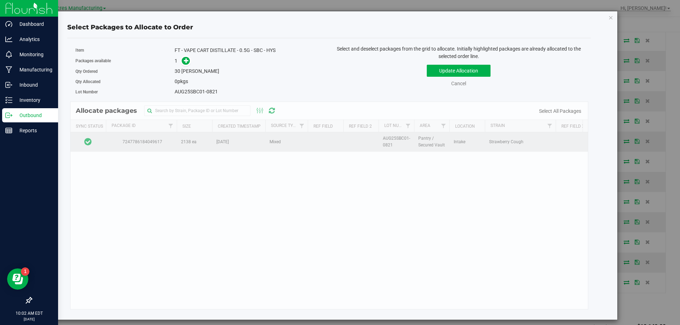
click at [104, 140] on td at bounding box center [87, 141] width 35 height 19
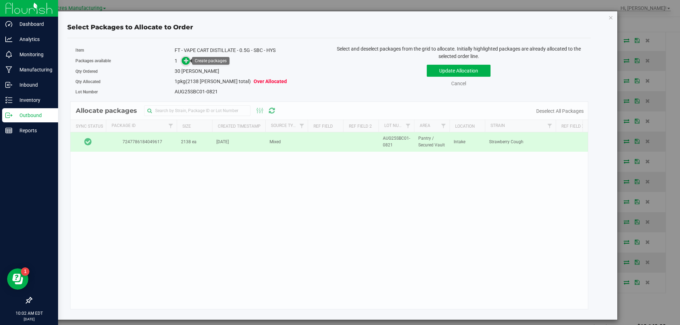
click at [183, 63] on span at bounding box center [186, 61] width 8 height 8
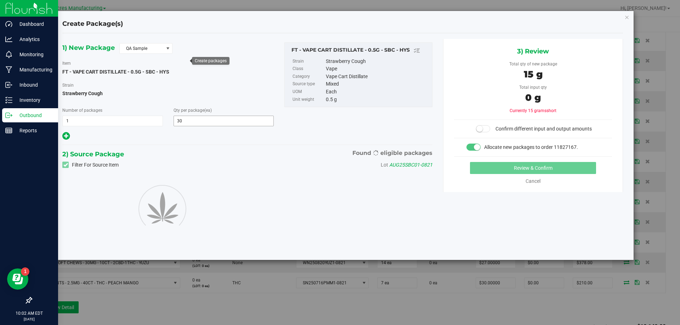
type input "30"
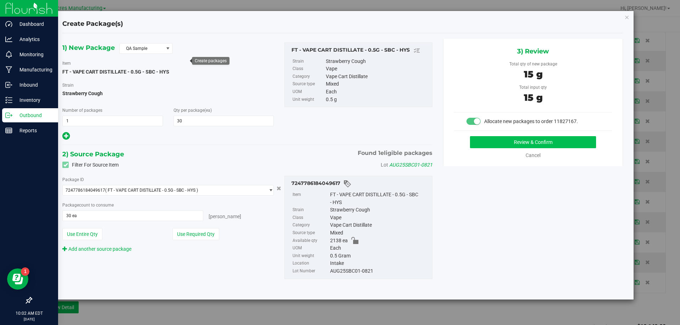
click at [526, 148] on div "Review & Confirm Cancel" at bounding box center [533, 147] width 158 height 23
click at [526, 148] on button "Review & Confirm" at bounding box center [533, 142] width 126 height 12
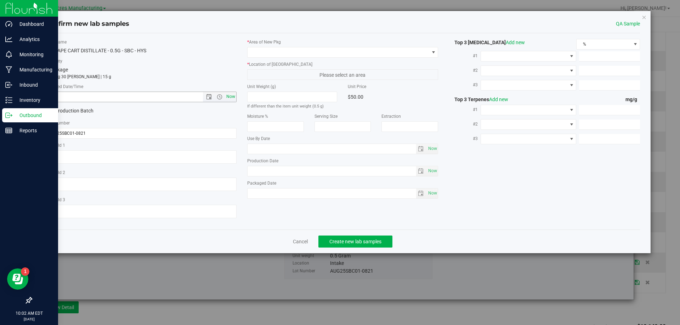
click at [230, 95] on span "Now" at bounding box center [230, 97] width 12 height 10
type input "[DATE] 10:02 AM"
click at [283, 55] on span at bounding box center [339, 52] width 182 height 10
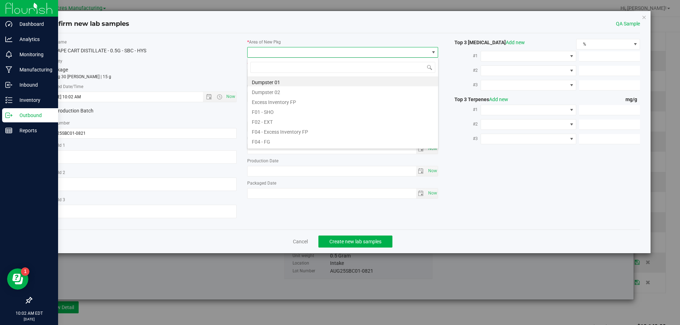
scroll to position [11, 191]
type input "pa"
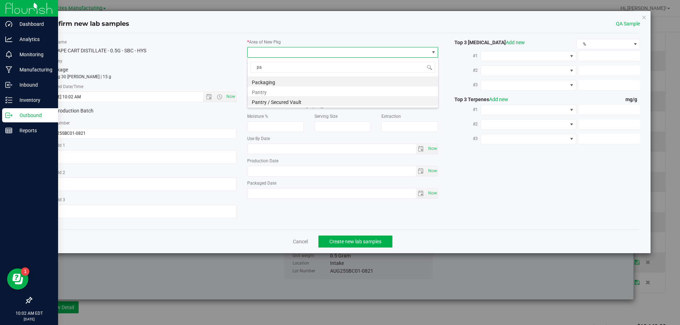
click at [276, 102] on li "Pantry / Secured Vault" at bounding box center [343, 101] width 190 height 10
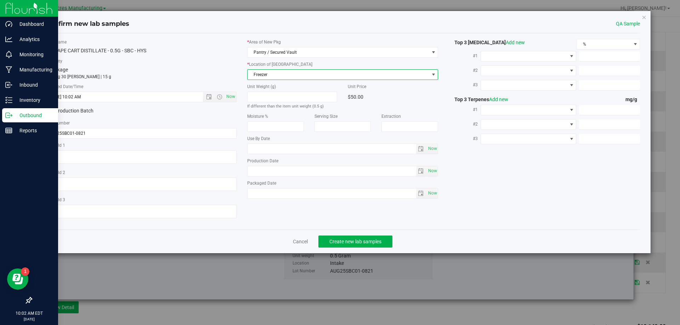
click at [305, 73] on span "Freezer" at bounding box center [339, 75] width 182 height 10
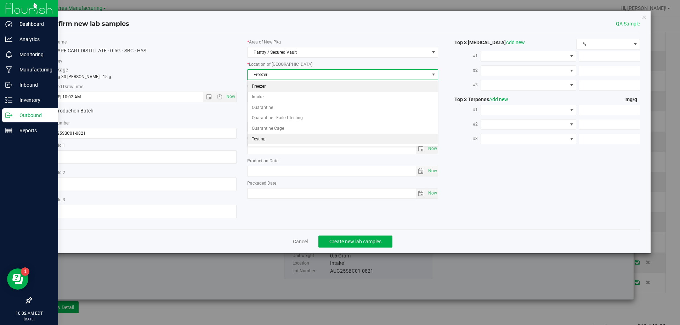
click at [282, 137] on li "Testing" at bounding box center [343, 139] width 190 height 11
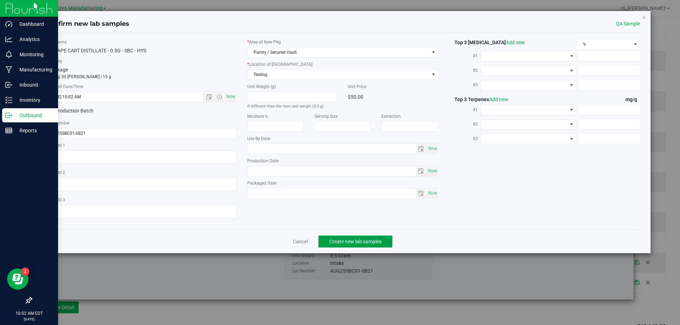
click at [364, 241] on span "Create new lab samples" at bounding box center [355, 242] width 52 height 6
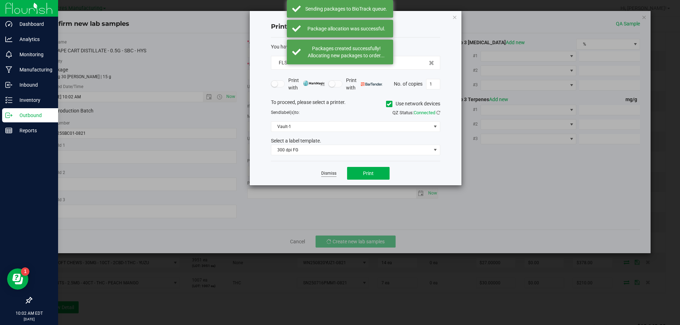
click at [331, 176] on link "Dismiss" at bounding box center [328, 174] width 15 height 6
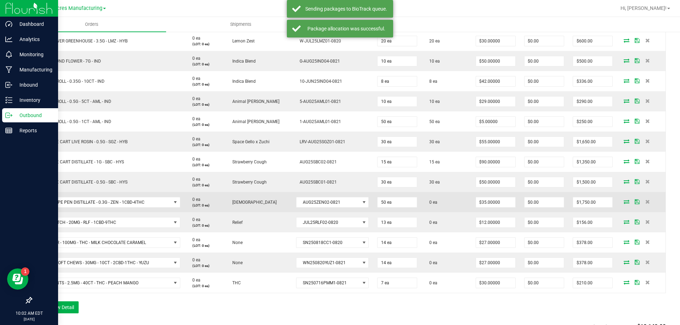
click at [624, 201] on icon at bounding box center [627, 202] width 6 height 4
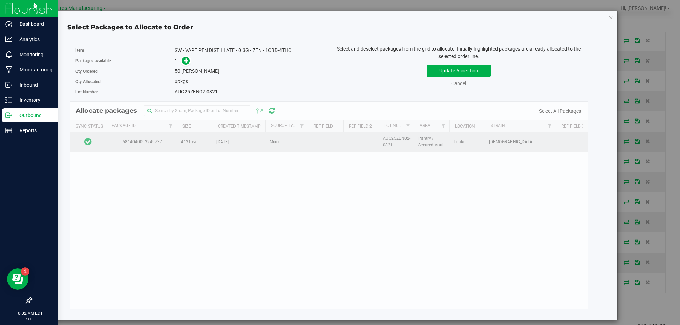
click at [101, 147] on td at bounding box center [87, 141] width 35 height 19
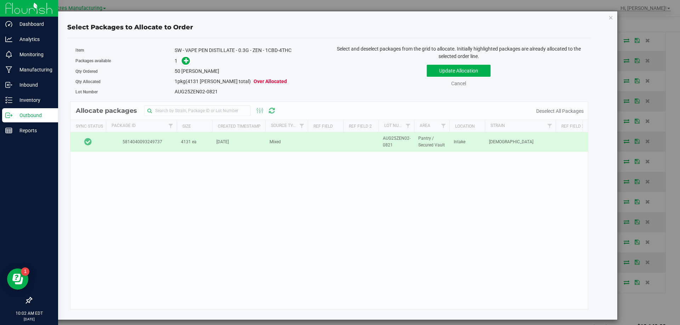
click at [183, 66] on div "Packages available 1" at bounding box center [199, 61] width 249 height 11
click at [189, 60] on icon at bounding box center [186, 60] width 5 height 5
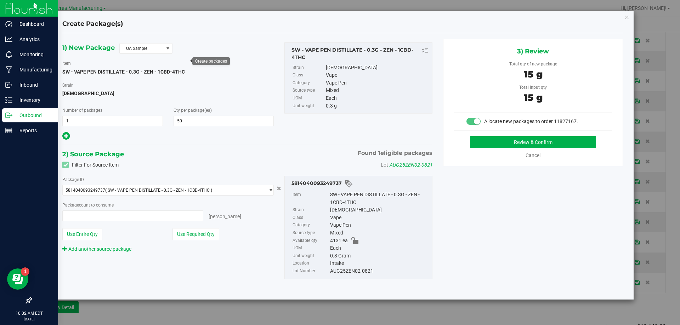
type input "50 ea"
click at [503, 145] on button "Review & Confirm" at bounding box center [533, 142] width 126 height 12
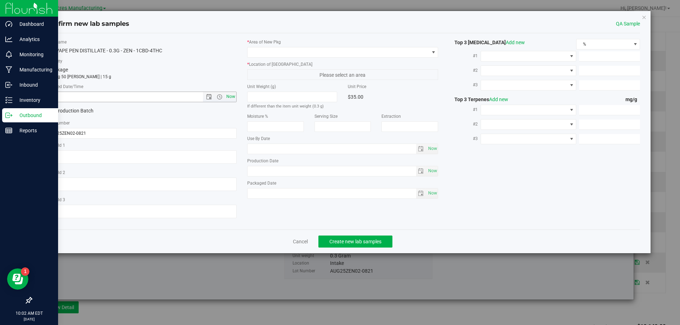
click at [233, 97] on span "Now" at bounding box center [230, 97] width 12 height 10
type input "[DATE] 10:02 AM"
click at [309, 52] on span at bounding box center [339, 52] width 182 height 10
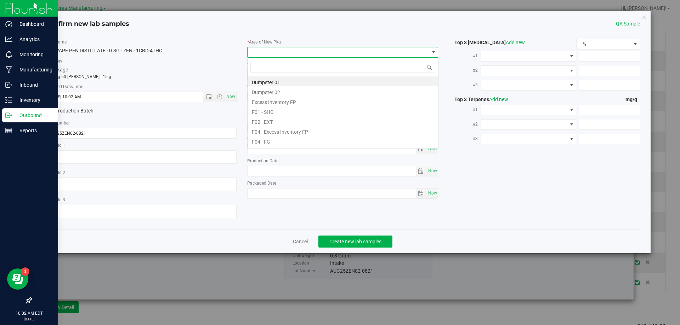
scroll to position [11, 191]
type input "pa"
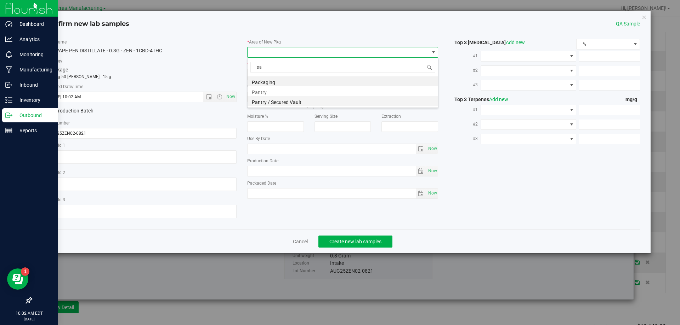
click at [295, 101] on li "Pantry / Secured Vault" at bounding box center [343, 101] width 190 height 10
click at [308, 75] on span "Freezer" at bounding box center [339, 75] width 182 height 10
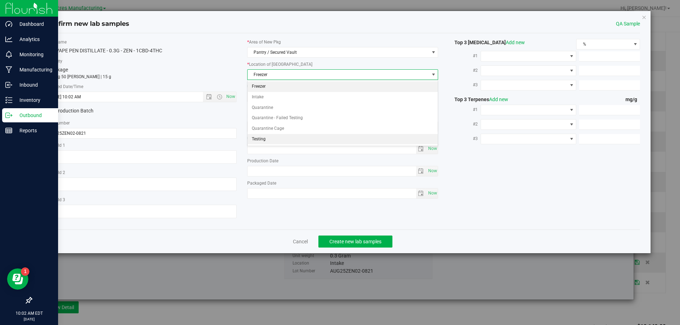
click at [286, 138] on li "Testing" at bounding box center [343, 139] width 190 height 11
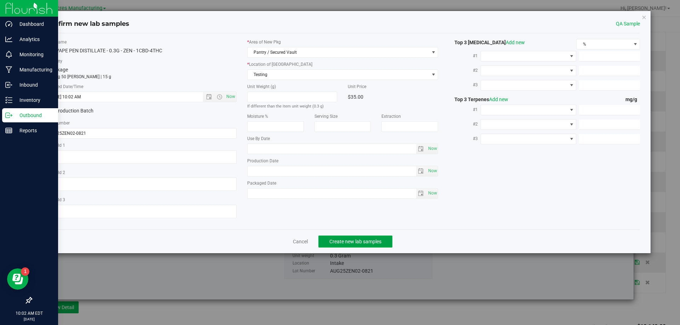
click at [370, 244] on span "Create new lab samples" at bounding box center [355, 242] width 52 height 6
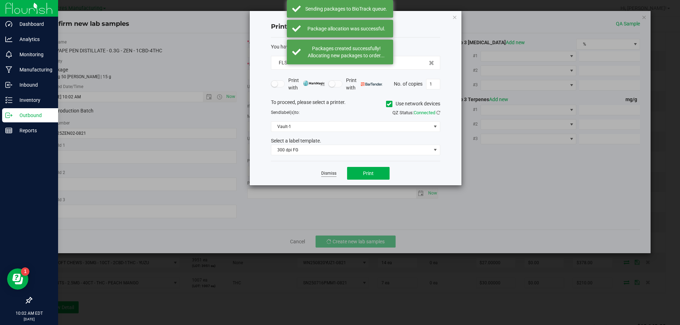
click at [325, 171] on link "Dismiss" at bounding box center [328, 174] width 15 height 6
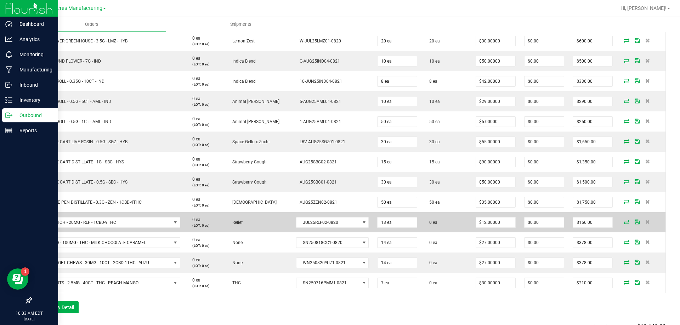
click at [624, 221] on icon at bounding box center [627, 222] width 6 height 4
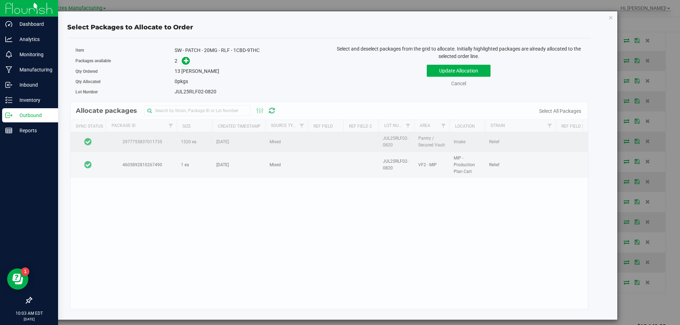
click at [100, 142] on td at bounding box center [87, 141] width 35 height 19
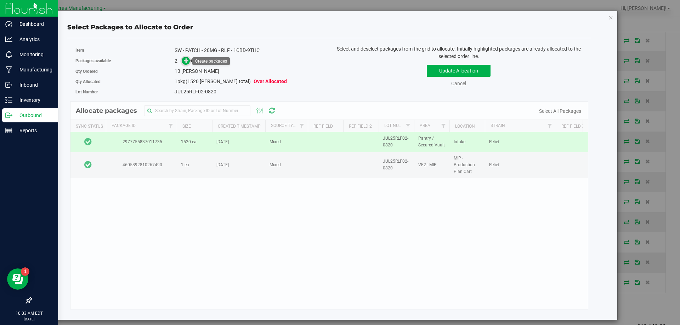
click at [183, 63] on span at bounding box center [186, 61] width 8 height 8
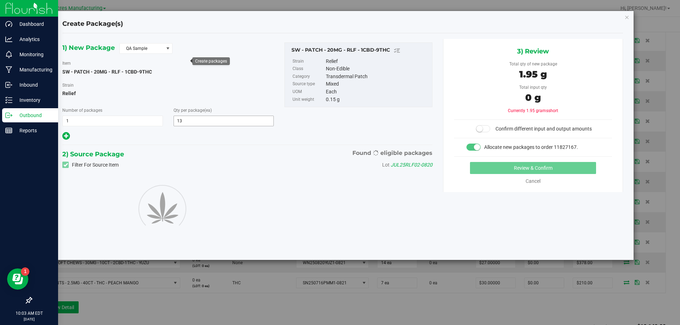
type input "13"
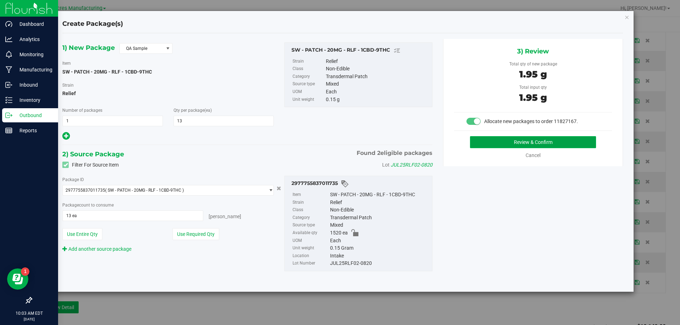
click at [499, 144] on button "Review & Confirm" at bounding box center [533, 142] width 126 height 12
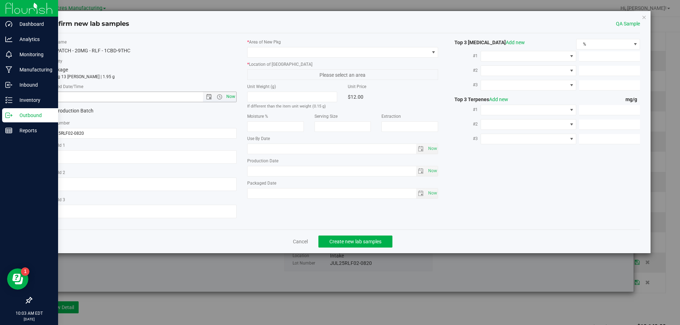
click at [234, 99] on span "Now" at bounding box center [230, 97] width 12 height 10
type input "[DATE] 10:03 AM"
click at [293, 50] on span at bounding box center [339, 52] width 182 height 10
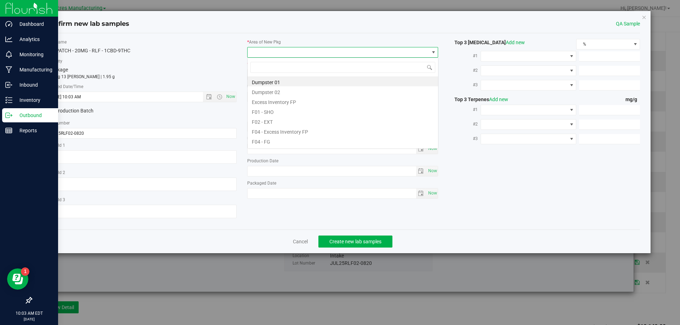
scroll to position [11, 191]
type input "pa"
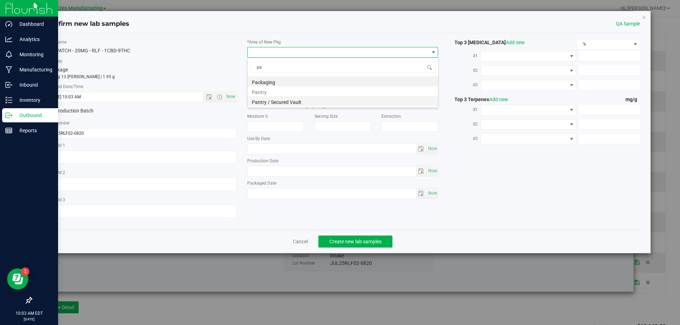
click at [287, 103] on li "Pantry / Secured Vault" at bounding box center [343, 101] width 190 height 10
click at [318, 77] on span "Freezer" at bounding box center [339, 75] width 182 height 10
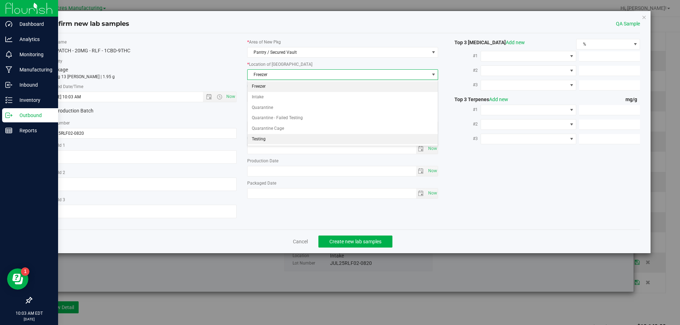
click at [291, 138] on li "Testing" at bounding box center [343, 139] width 190 height 11
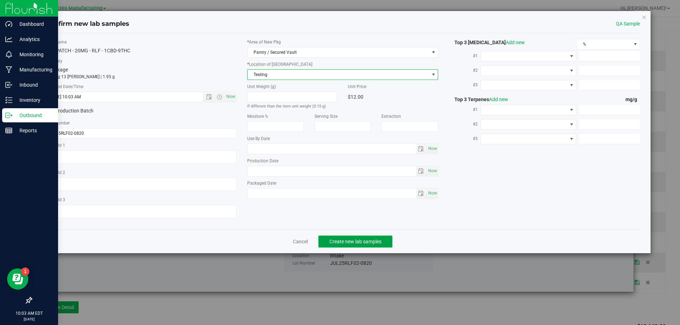
click at [344, 239] on span "Create new lab samples" at bounding box center [355, 242] width 52 height 6
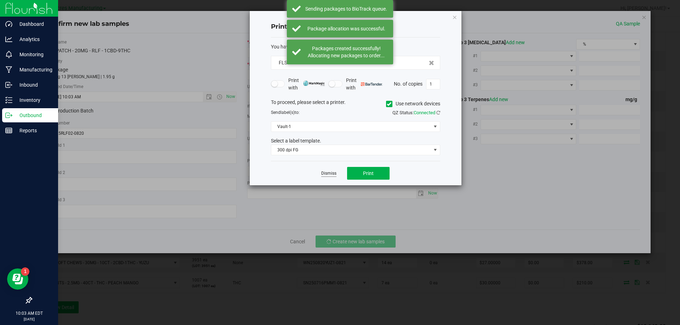
click at [336, 174] on link "Dismiss" at bounding box center [328, 174] width 15 height 6
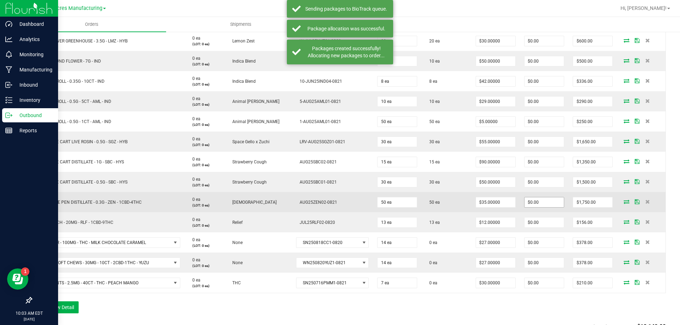
scroll to position [309, 0]
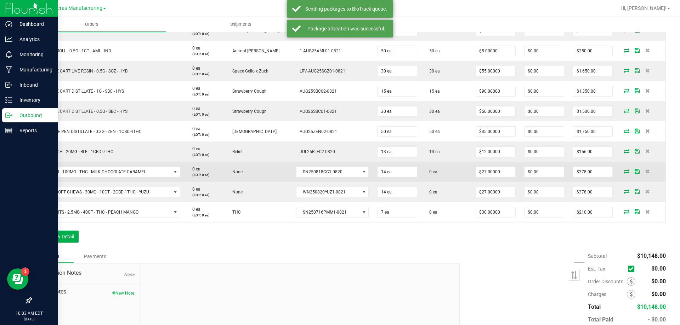
click at [624, 171] on icon at bounding box center [627, 171] width 6 height 4
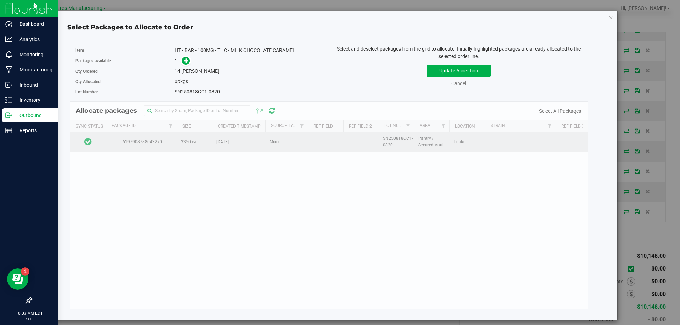
click at [101, 142] on td at bounding box center [87, 141] width 35 height 19
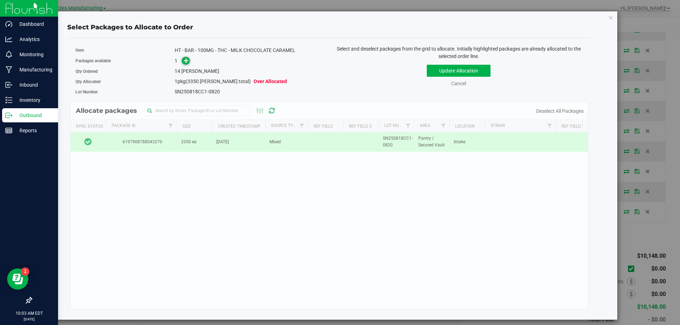
click at [184, 62] on icon at bounding box center [186, 60] width 5 height 5
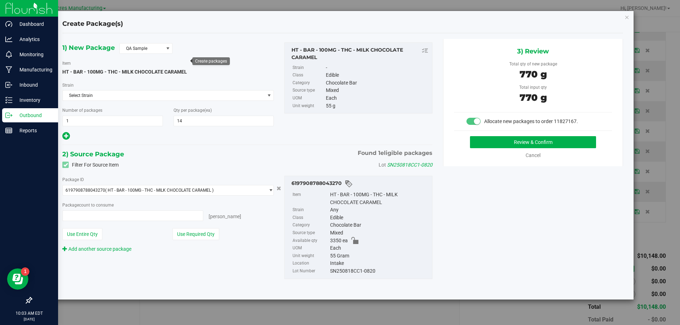
type input "14 ea"
click at [502, 136] on div "3) Review Total qty of new package 770 g Total input qty 770 g Allocate new pac…" at bounding box center [533, 102] width 180 height 127
click at [502, 144] on button "Review & Confirm" at bounding box center [533, 142] width 126 height 12
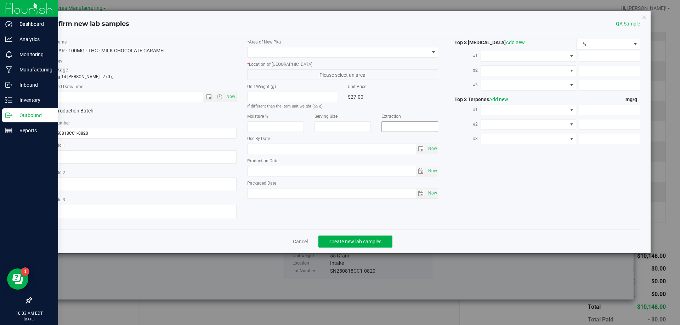
type input "[DATE]"
click at [234, 99] on span "Now" at bounding box center [230, 97] width 12 height 10
type input "[DATE] 10:03 AM"
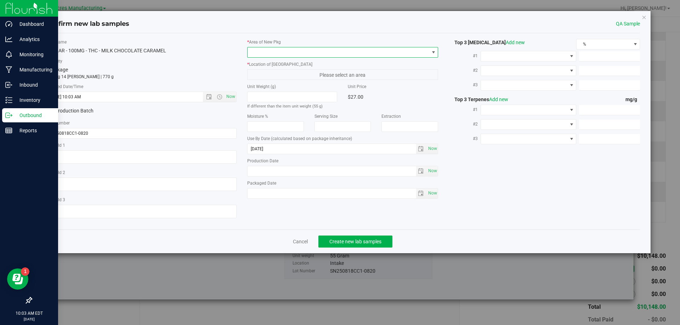
click at [278, 53] on span at bounding box center [339, 52] width 182 height 10
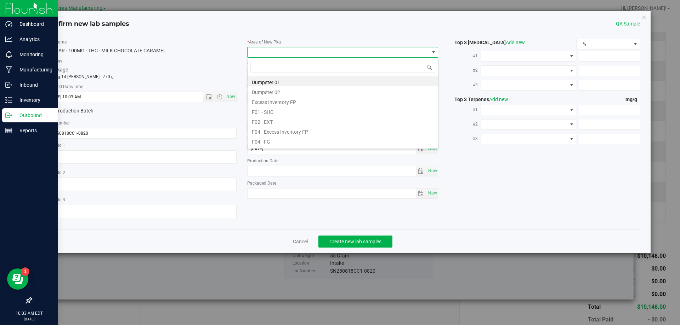
scroll to position [11, 191]
type input "pa"
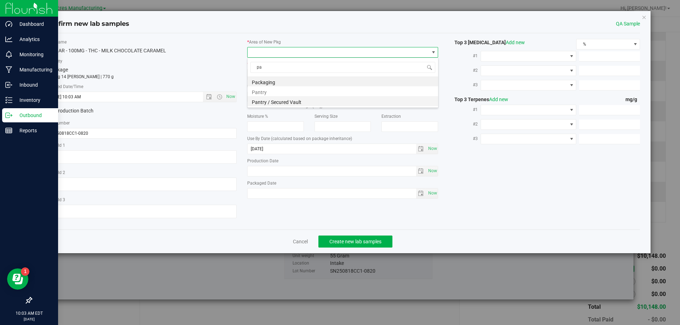
click at [282, 99] on li "Pantry / Secured Vault" at bounding box center [343, 101] width 190 height 10
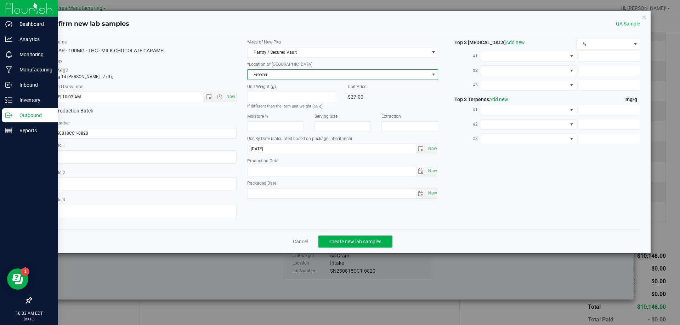
click at [303, 70] on span "Freezer" at bounding box center [339, 75] width 182 height 10
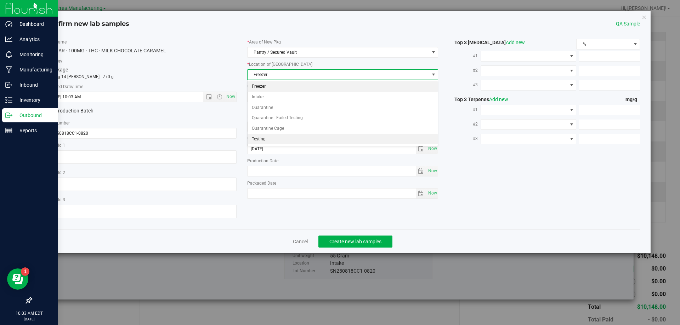
click at [272, 142] on li "Testing" at bounding box center [343, 139] width 190 height 11
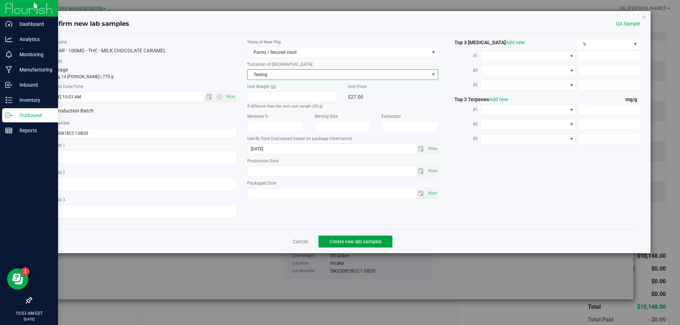
click at [340, 239] on span "Create new lab samples" at bounding box center [355, 242] width 52 height 6
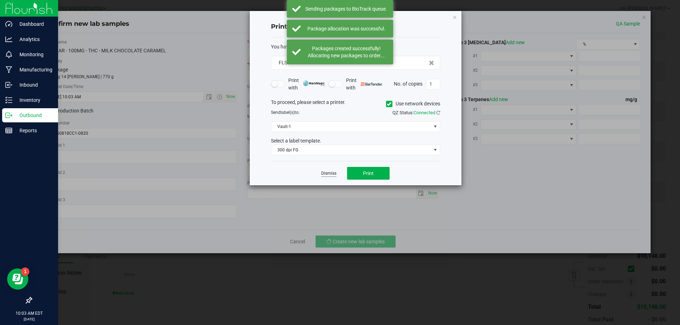
click at [331, 175] on link "Dismiss" at bounding box center [328, 174] width 15 height 6
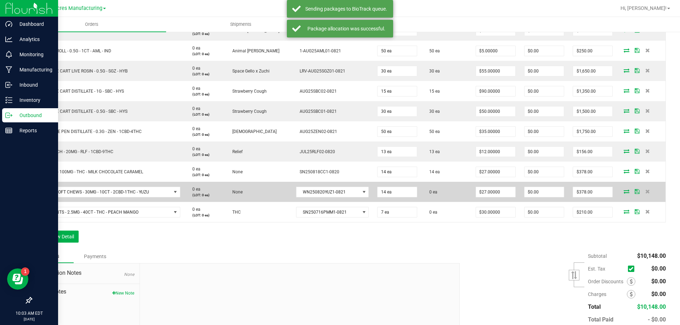
click at [624, 190] on icon at bounding box center [627, 191] width 6 height 4
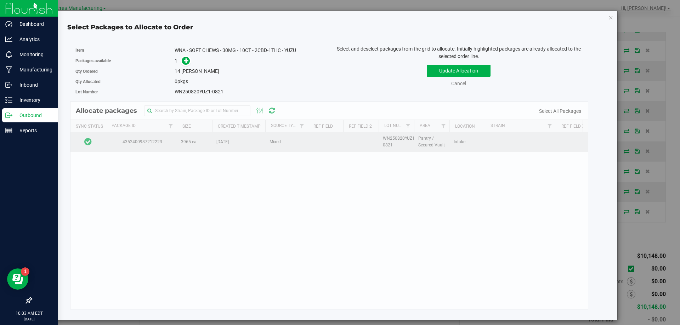
click at [102, 140] on td at bounding box center [87, 141] width 35 height 19
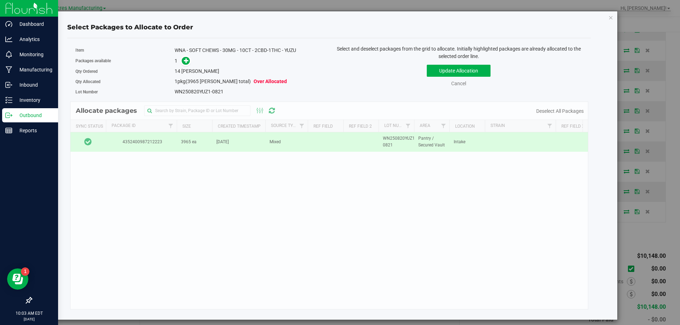
click at [180, 62] on span at bounding box center [183, 61] width 11 height 8
click at [182, 62] on span at bounding box center [186, 61] width 8 height 8
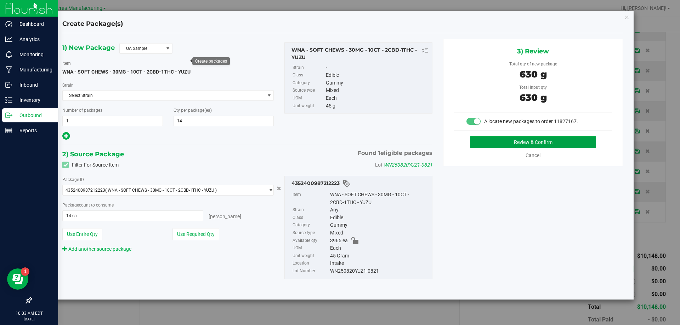
click at [505, 141] on button "Review & Confirm" at bounding box center [533, 142] width 126 height 12
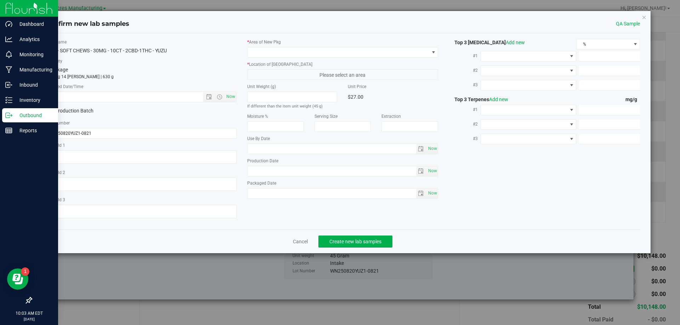
type input "[DATE]"
click at [230, 96] on span "Now" at bounding box center [230, 97] width 12 height 10
type input "[DATE] 10:03 AM"
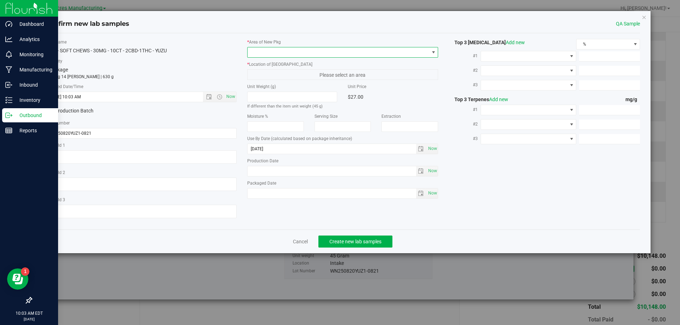
click at [278, 50] on span at bounding box center [339, 52] width 182 height 10
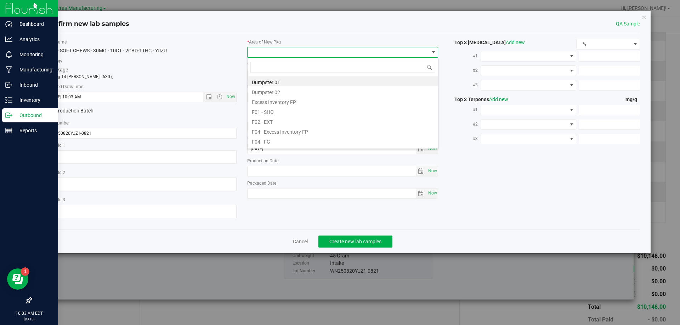
scroll to position [11, 191]
type input "pa"
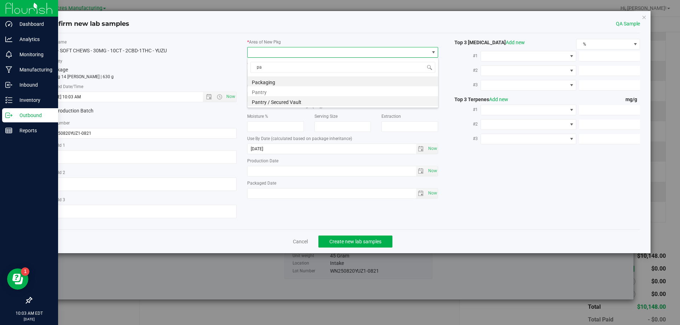
click at [299, 97] on li "Pantry / Secured Vault" at bounding box center [343, 101] width 190 height 10
click at [320, 78] on span "Freezer" at bounding box center [339, 75] width 182 height 10
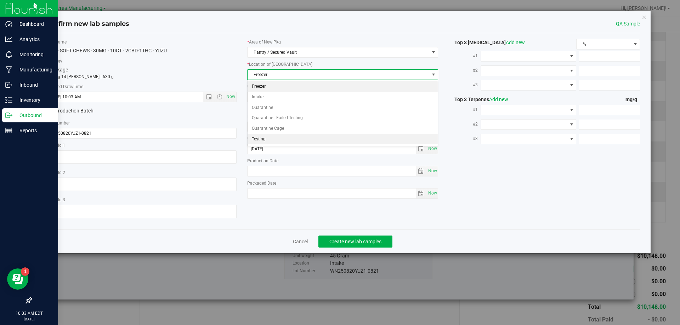
click at [306, 135] on li "Testing" at bounding box center [343, 139] width 190 height 11
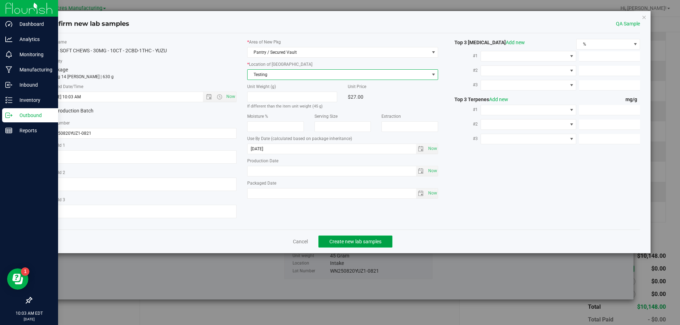
click at [334, 237] on button "Create new lab samples" at bounding box center [355, 242] width 74 height 12
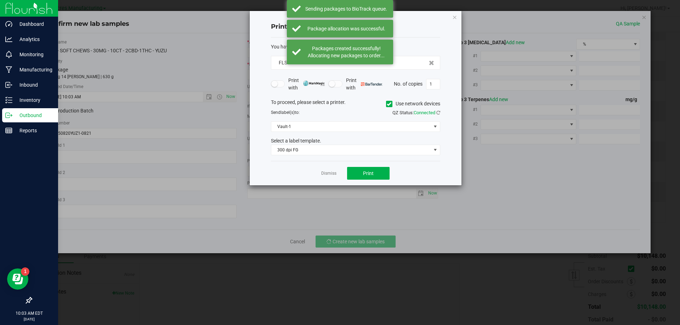
click at [337, 174] on div "Dismiss Print" at bounding box center [355, 173] width 169 height 24
click at [332, 173] on link "Dismiss" at bounding box center [328, 174] width 15 height 6
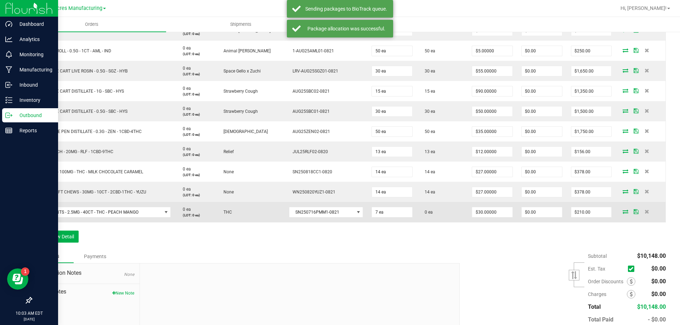
click at [622, 211] on icon at bounding box center [625, 212] width 6 height 4
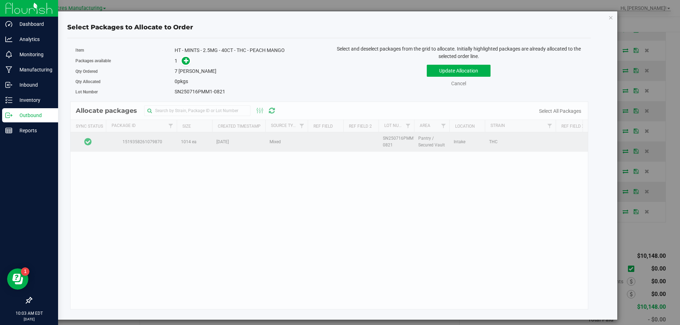
click at [99, 144] on td at bounding box center [87, 141] width 35 height 19
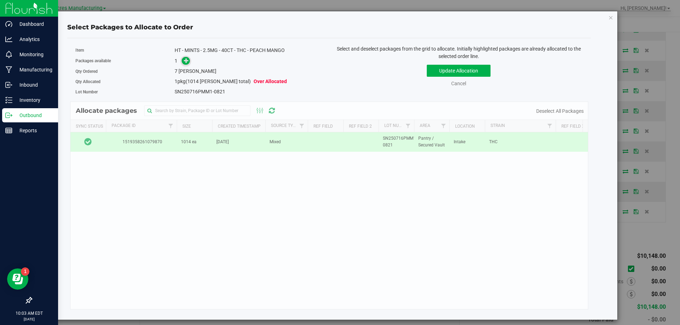
click at [187, 59] on icon at bounding box center [186, 60] width 5 height 5
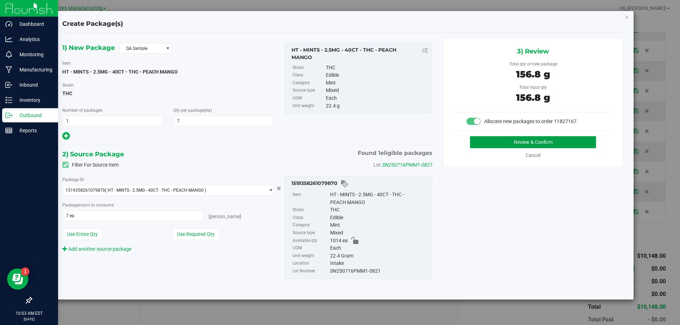
click at [502, 145] on button "Review & Confirm" at bounding box center [533, 142] width 126 height 12
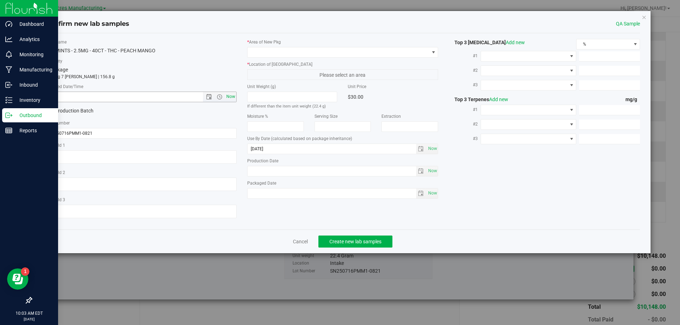
click at [233, 94] on span "Now" at bounding box center [230, 97] width 12 height 10
type input "[DATE] 10:03 AM"
click at [295, 55] on span at bounding box center [339, 52] width 182 height 10
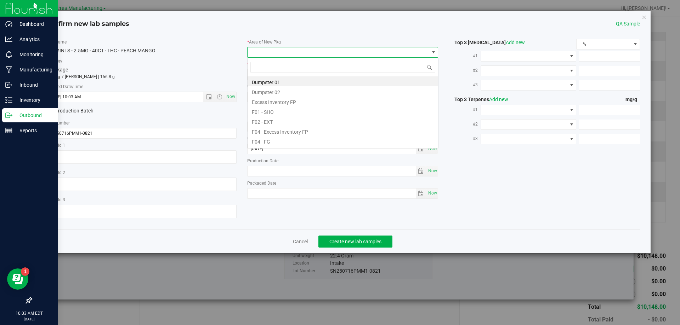
scroll to position [11, 191]
type input "pa"
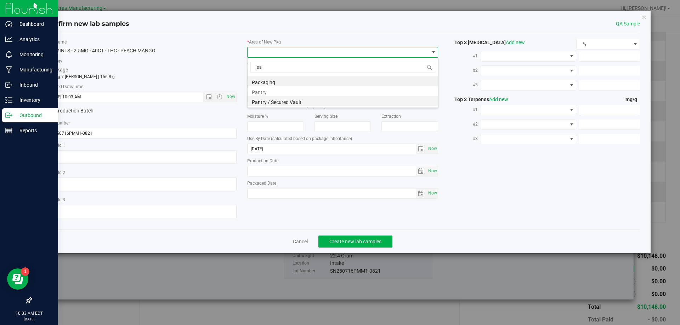
click at [278, 97] on li "Pantry / Secured Vault" at bounding box center [343, 101] width 190 height 10
click at [300, 80] on div "* Area of [GEOGRAPHIC_DATA] Pantry / Secured Vault * Location of [GEOGRAPHIC_DA…" at bounding box center [343, 121] width 202 height 164
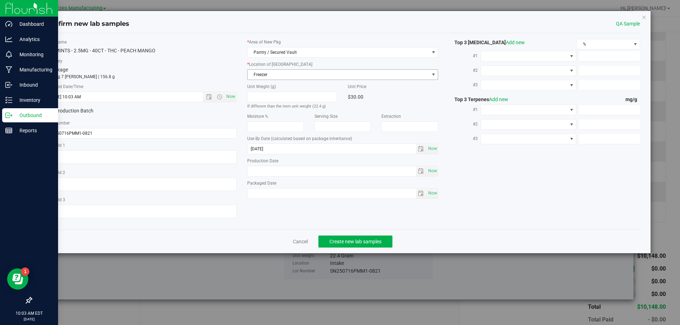
click at [312, 75] on span "Freezer" at bounding box center [339, 75] width 182 height 10
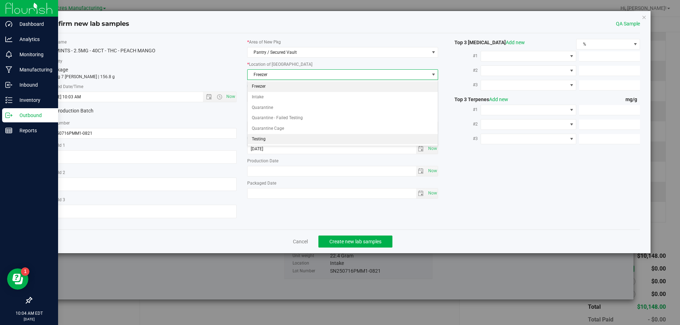
click at [288, 140] on li "Testing" at bounding box center [343, 139] width 190 height 11
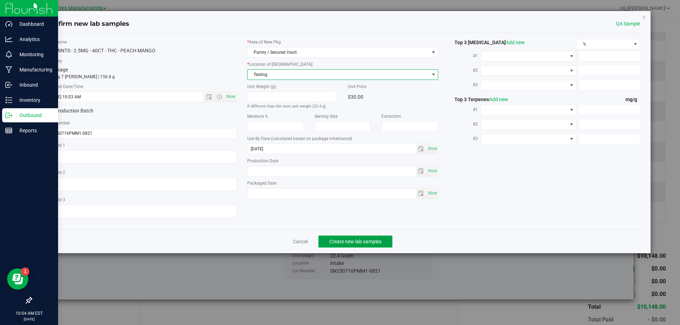
click at [337, 239] on span "Create new lab samples" at bounding box center [355, 242] width 52 height 6
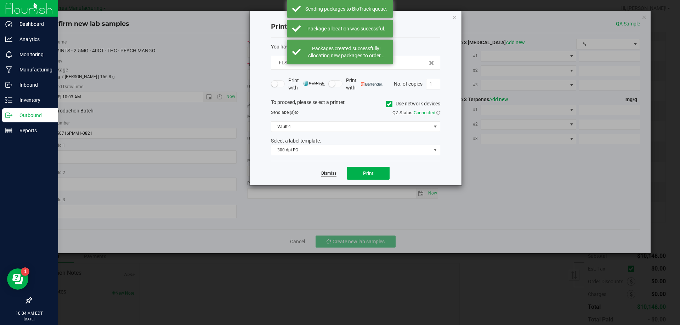
click at [336, 174] on link "Dismiss" at bounding box center [328, 174] width 15 height 6
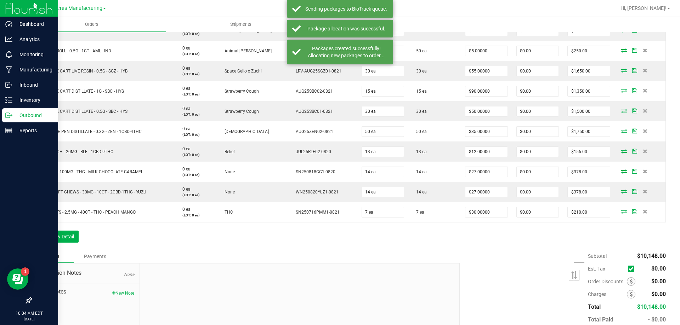
click at [322, 235] on div "Order Details Print All Labels Item Sellable Strain Lot Number Qty Ordered Qty …" at bounding box center [348, 69] width 635 height 362
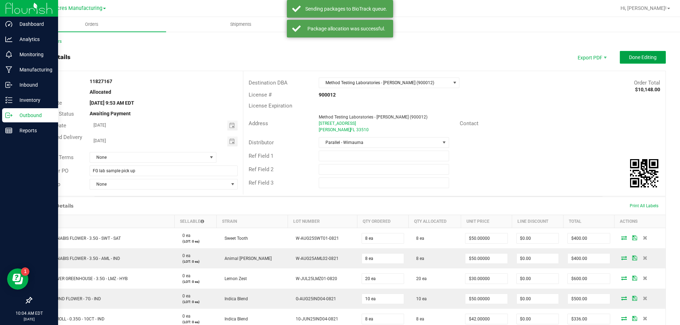
click at [642, 63] on button "Done Editing" at bounding box center [643, 57] width 46 height 13
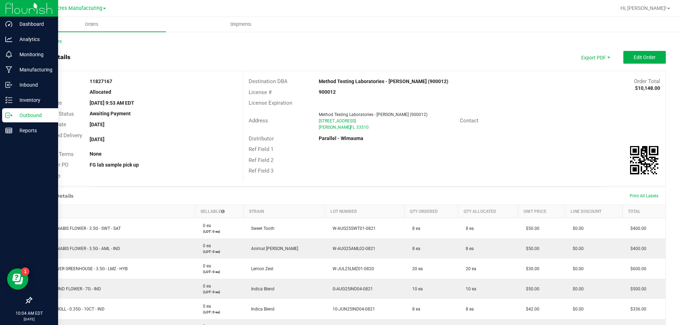
click at [234, 16] on nav "Green Acres Manufacturing Hi, [PERSON_NAME]!" at bounding box center [348, 8] width 663 height 17
click at [239, 24] on span "Shipments" at bounding box center [241, 24] width 40 height 6
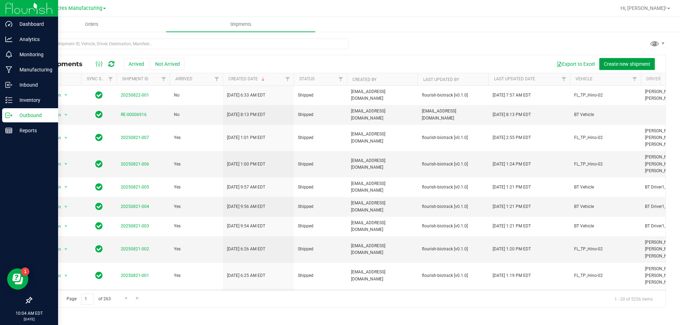
click at [617, 62] on span "Create new shipment" at bounding box center [627, 64] width 46 height 6
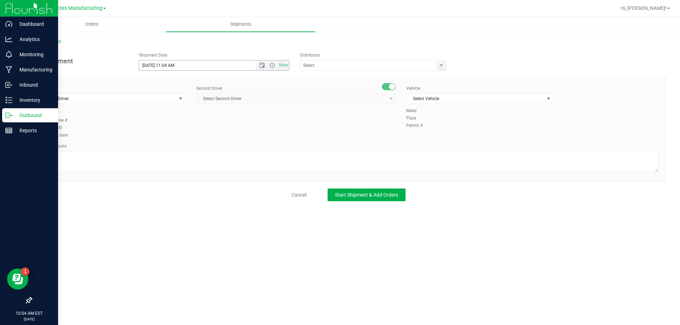
click at [274, 62] on span "Now" at bounding box center [272, 66] width 33 height 10
click at [270, 64] on span "Open the time view" at bounding box center [272, 66] width 6 height 6
click at [188, 104] on li "3:00 PM" at bounding box center [213, 102] width 149 height 9
type input "[DATE] 3:00 PM"
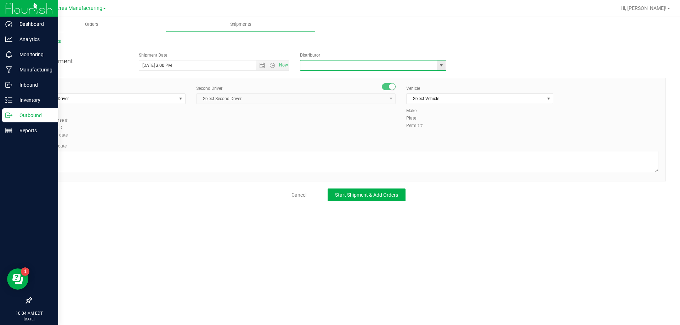
click at [389, 63] on input "text" at bounding box center [366, 66] width 132 height 10
type input "Parallel - Wimauma"
click at [178, 96] on span "select" at bounding box center [180, 99] width 9 height 10
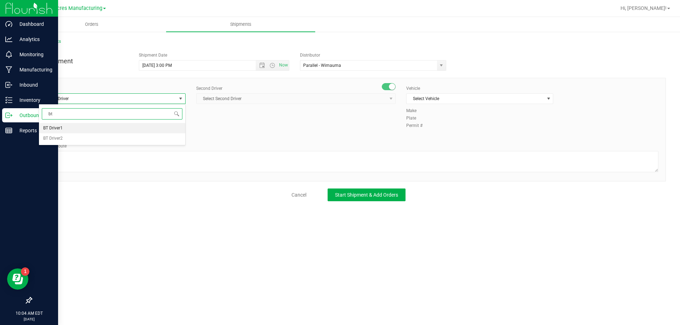
click at [93, 125] on li "BT Driver1" at bounding box center [112, 128] width 146 height 11
type input "bt"
click at [221, 96] on span "Select Second Driver" at bounding box center [292, 99] width 190 height 10
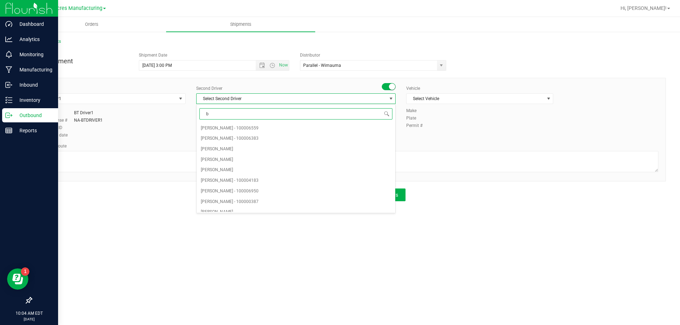
type input "bt"
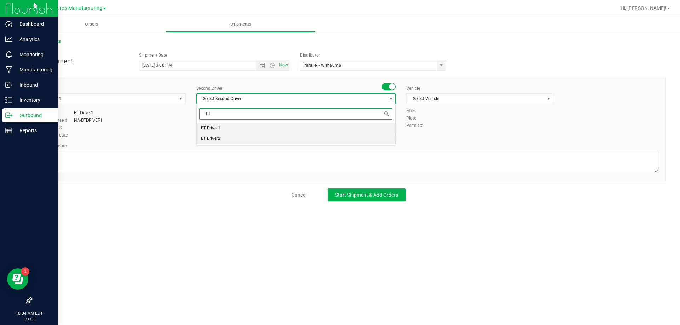
click at [222, 136] on li "BT Driver2" at bounding box center [296, 138] width 199 height 11
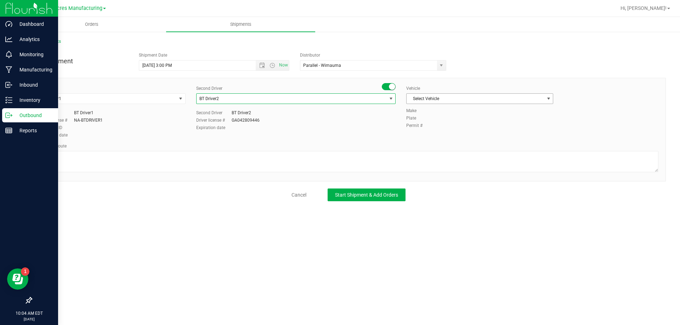
click at [430, 98] on span "Select Vehicle" at bounding box center [474, 99] width 137 height 10
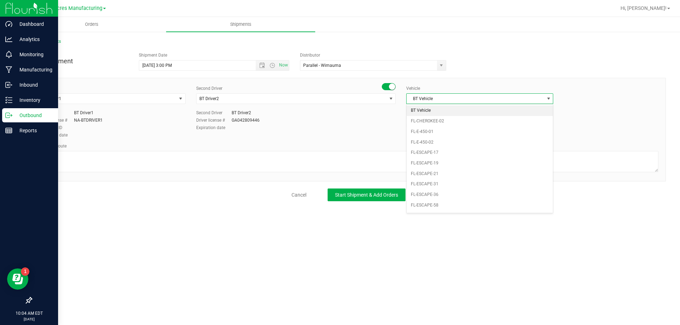
click at [430, 107] on li "BT Vehicle" at bounding box center [479, 111] width 146 height 11
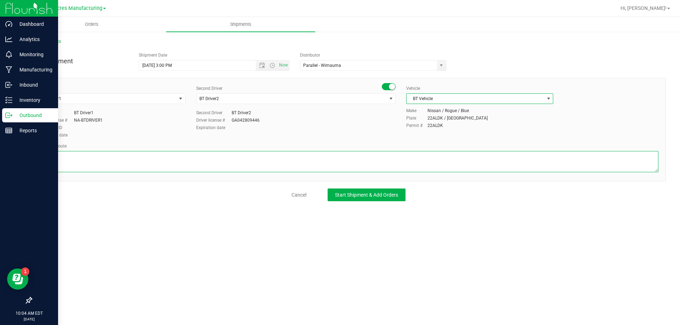
click at [362, 167] on textarea at bounding box center [349, 161] width 620 height 21
type textarea "r"
type textarea "Route for lab sample pick up on file. Compliance"
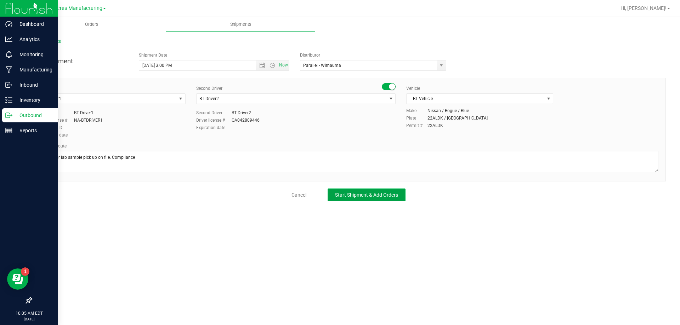
click at [367, 197] on span "Start Shipment & Add Orders" at bounding box center [366, 195] width 63 height 6
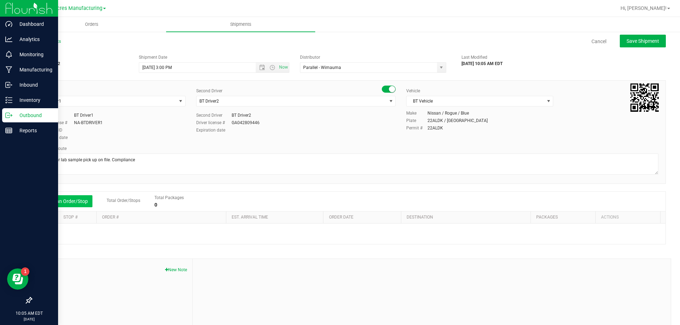
click at [53, 201] on button "Add an Order/Stop" at bounding box center [65, 201] width 56 height 12
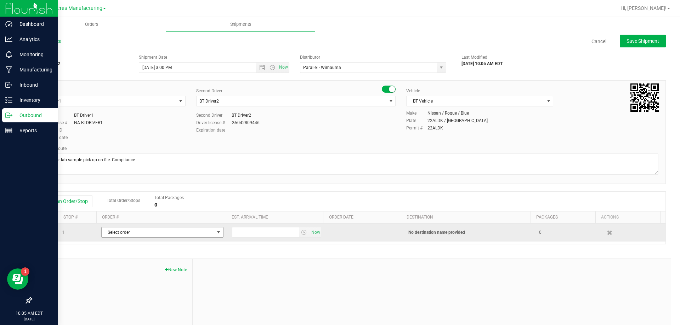
click at [124, 233] on span "Select order" at bounding box center [158, 233] width 113 height 10
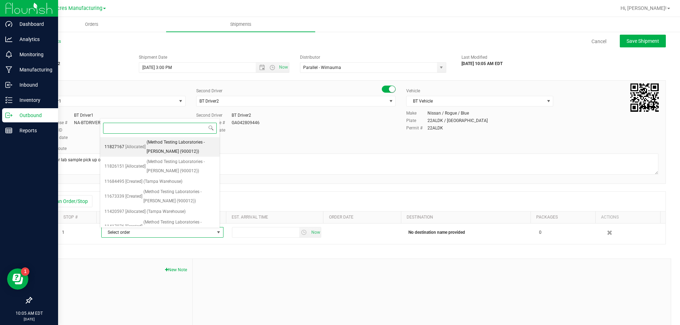
click at [159, 143] on span "(Method Testing Laboratories - [PERSON_NAME] (900012))" at bounding box center [181, 147] width 69 height 18
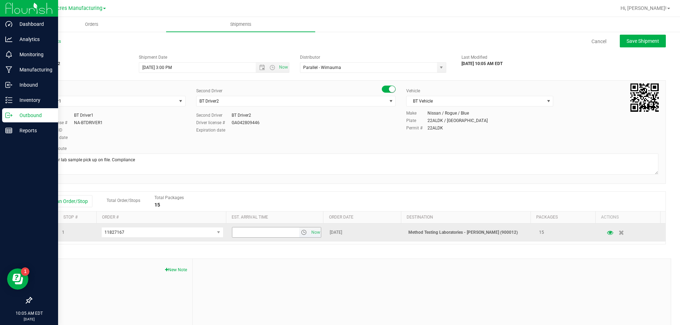
click at [301, 234] on span "select" at bounding box center [304, 233] width 6 height 6
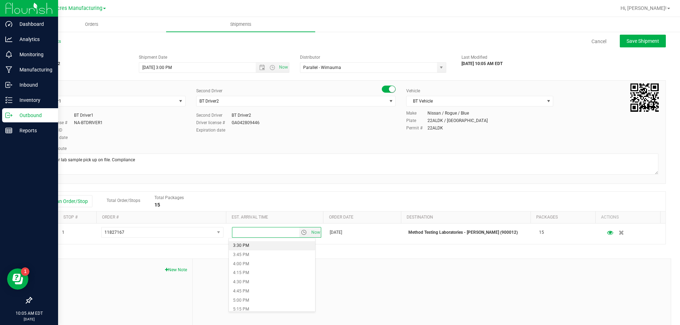
scroll to position [567, 0]
click at [245, 262] on li "4:00 PM" at bounding box center [272, 260] width 86 height 9
click at [636, 41] on span "Save Shipment" at bounding box center [642, 41] width 33 height 6
type input "[DATE] 7:00 PM"
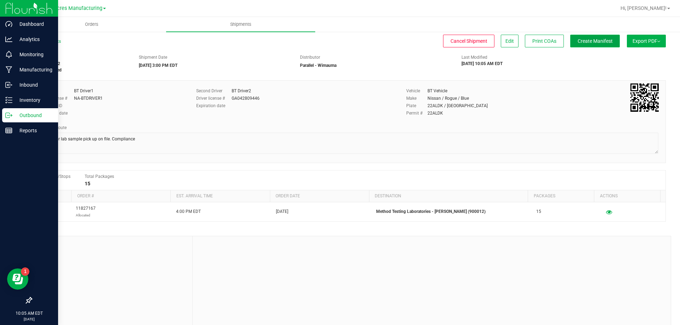
click at [598, 38] on span "Create Manifest" at bounding box center [595, 41] width 35 height 6
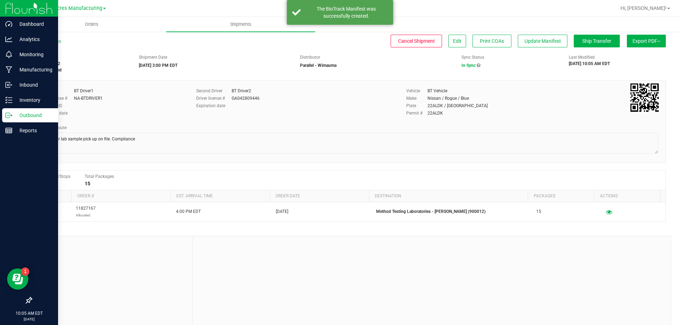
click at [623, 45] on div "Export PDF Manifest by Package ID Manifest by Lot NY Manifest Standard [US_STAT…" at bounding box center [644, 44] width 42 height 13
click at [636, 45] on button "Export PDF" at bounding box center [646, 41] width 39 height 13
click at [626, 55] on span "Manifest by Package ID" at bounding box center [635, 56] width 45 height 5
